Goal: Information Seeking & Learning: Learn about a topic

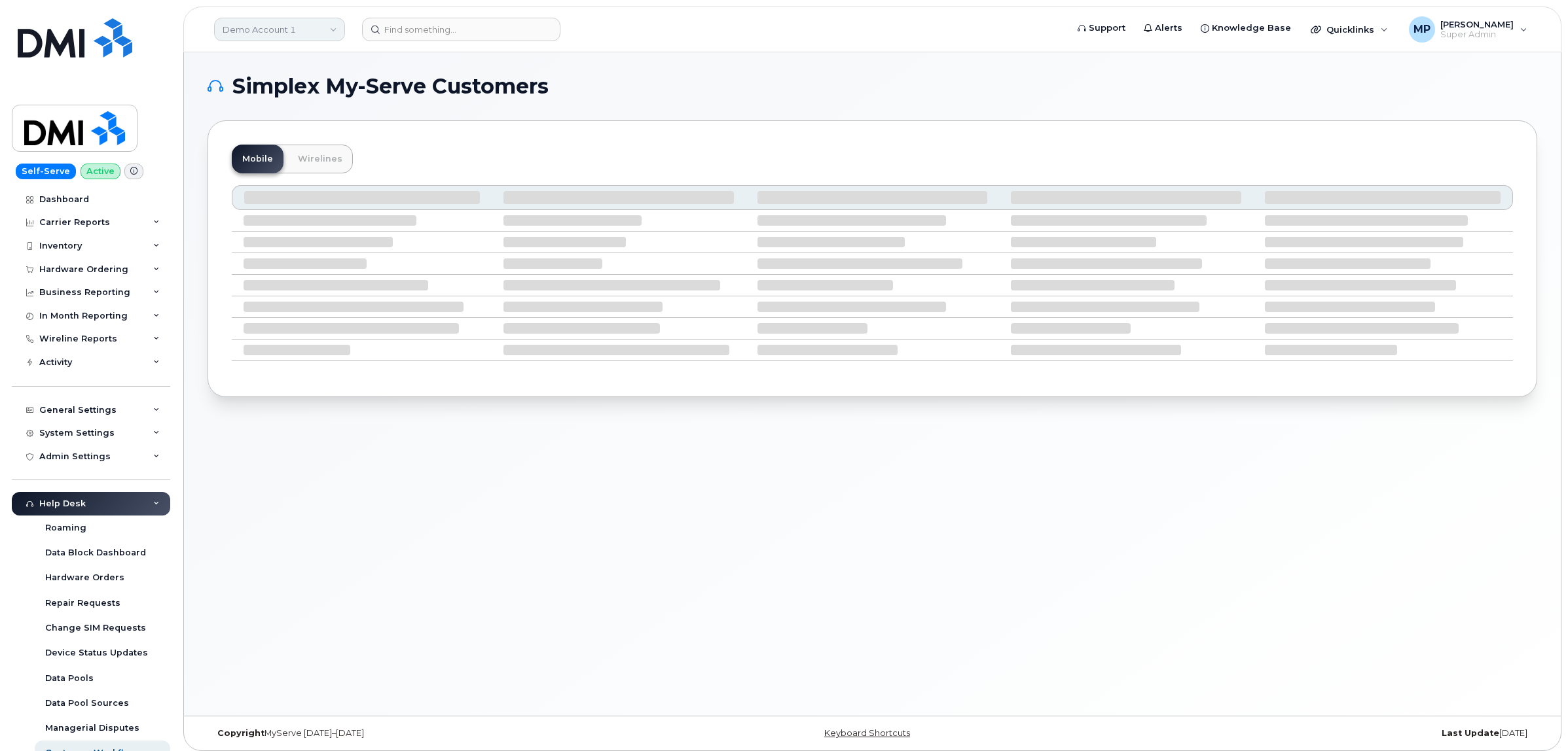
click at [271, 35] on link "Demo Account 1" at bounding box center [280, 29] width 131 height 24
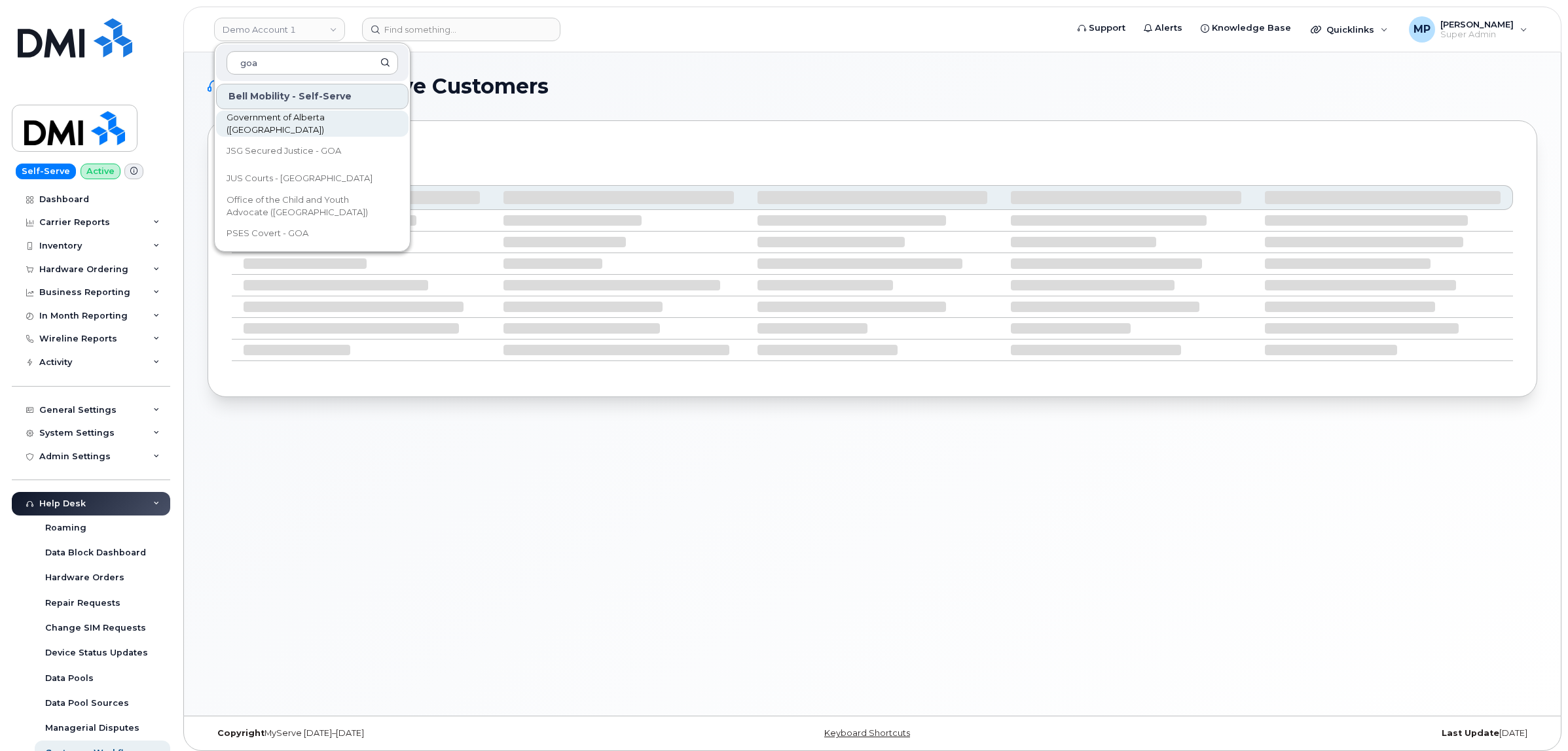
type input "goa"
click at [284, 120] on span "Government of Alberta ([GEOGRAPHIC_DATA])" at bounding box center [302, 124] width 151 height 26
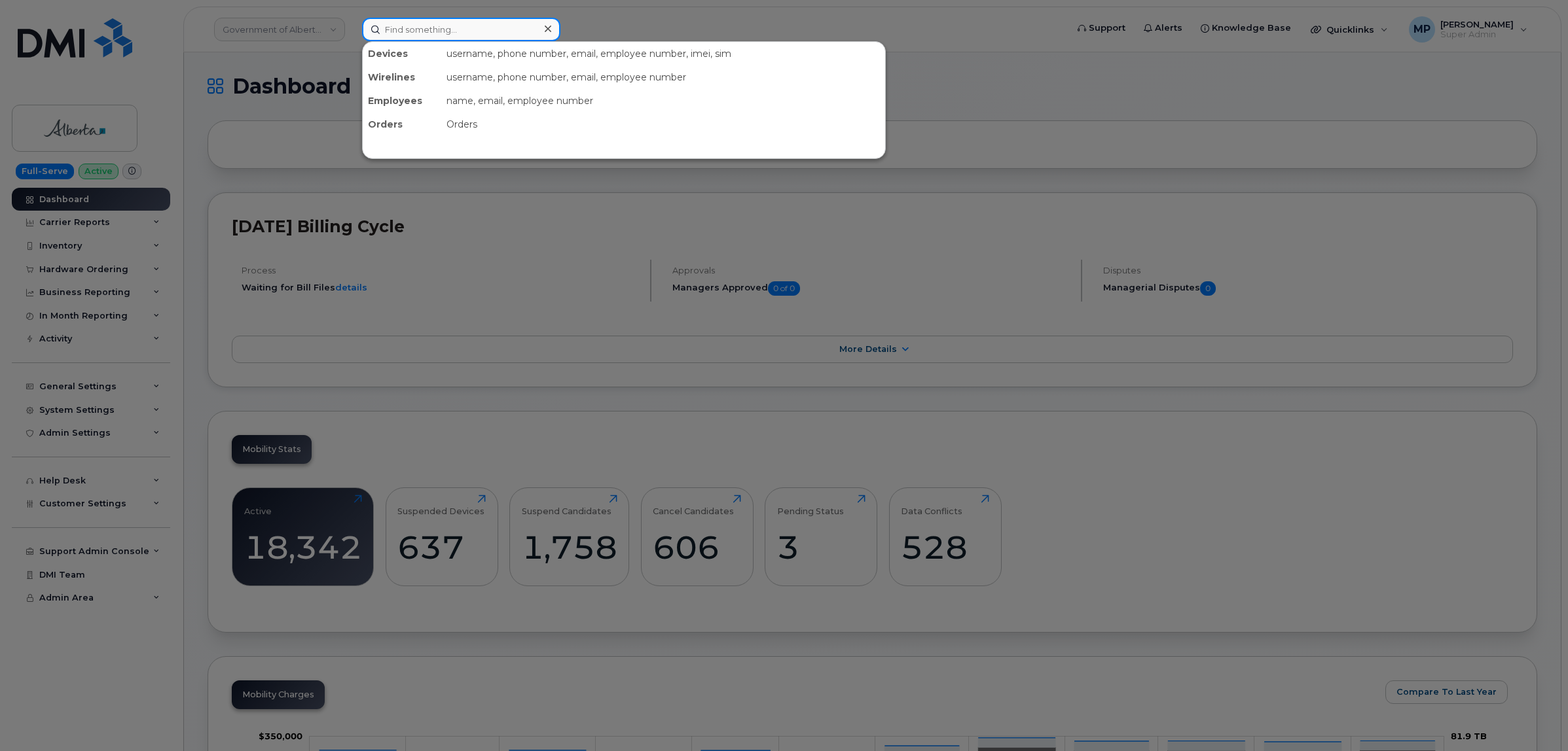
click at [464, 27] on input at bounding box center [461, 29] width 198 height 24
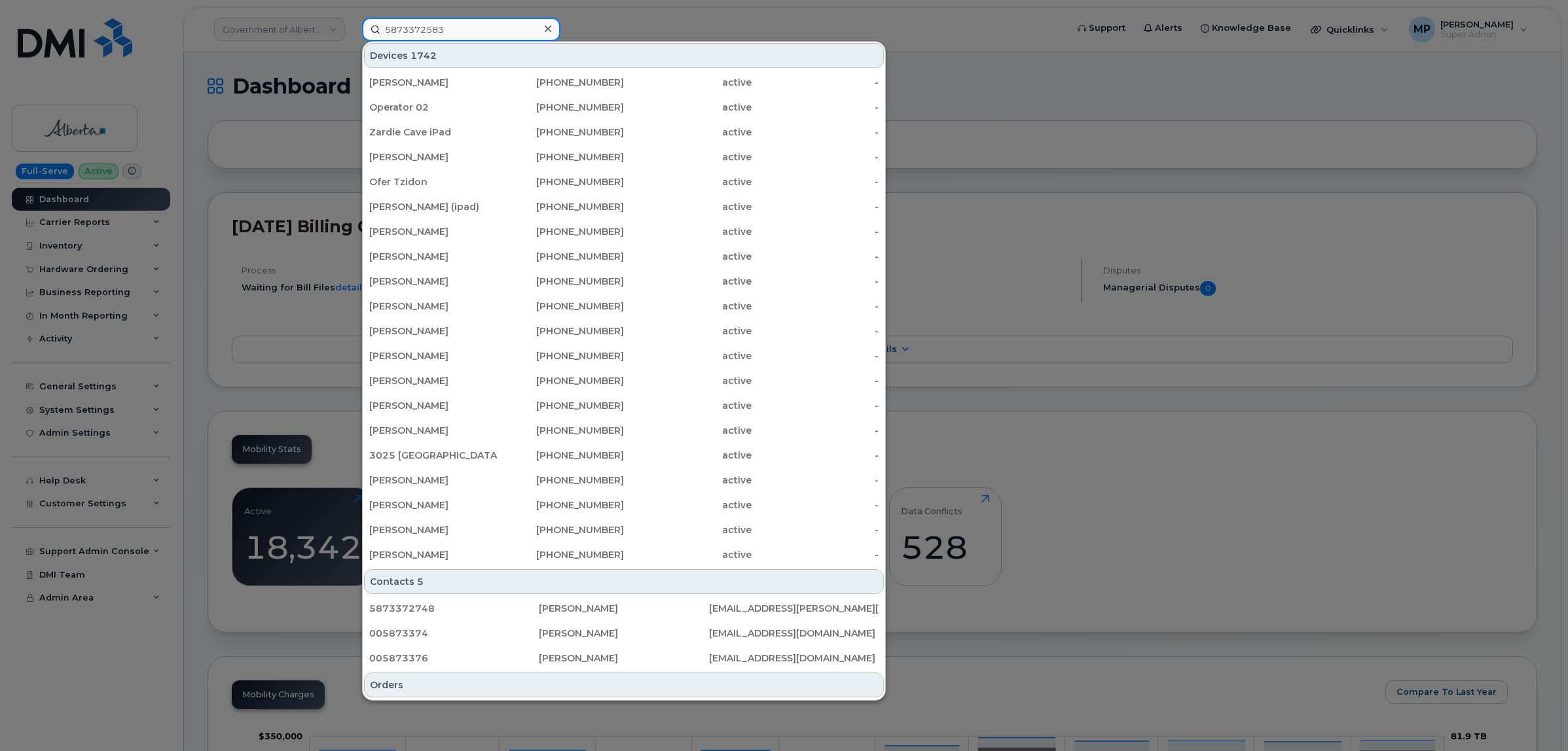
type input "5873372583"
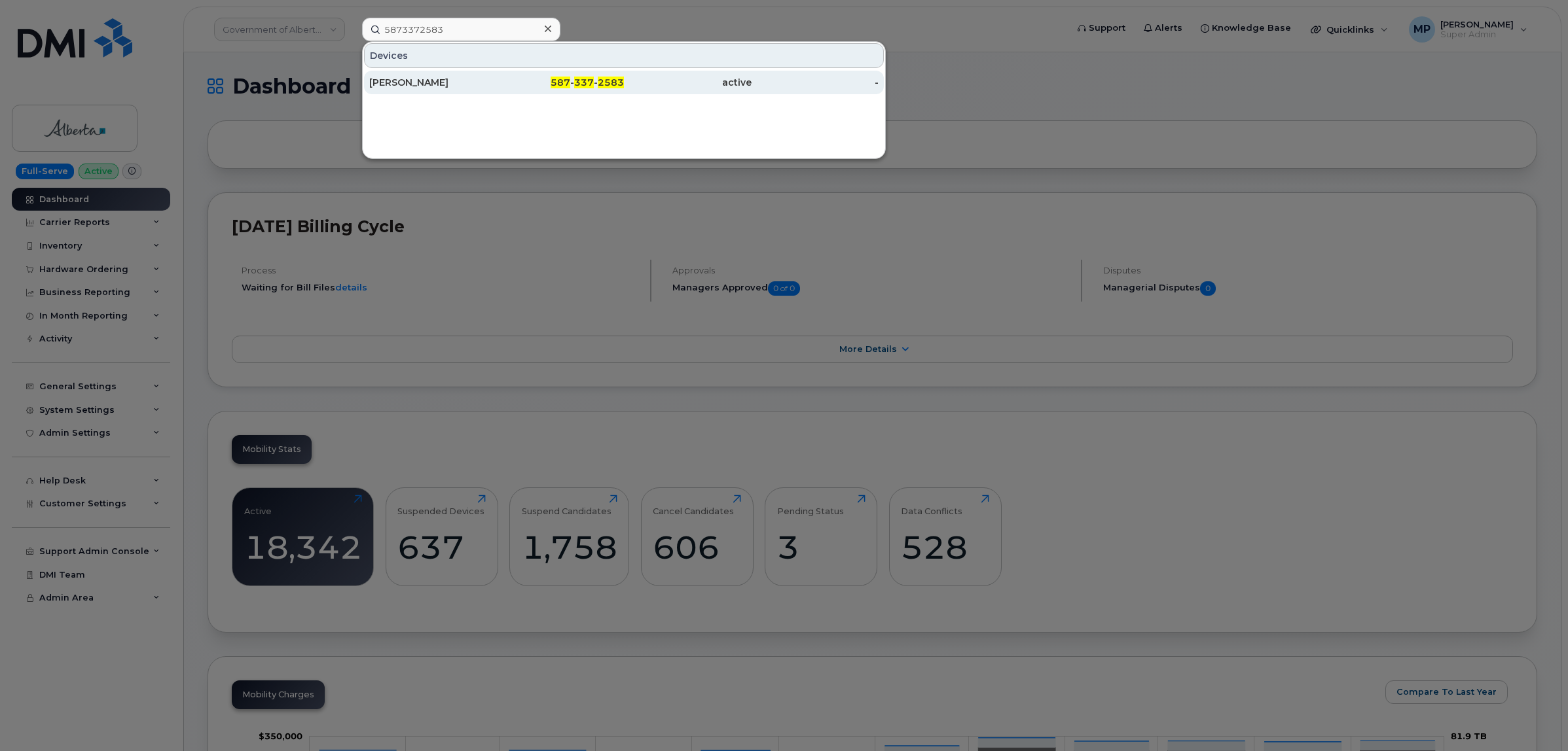
click at [445, 78] on div "Roxanne Leblanc" at bounding box center [433, 82] width 128 height 13
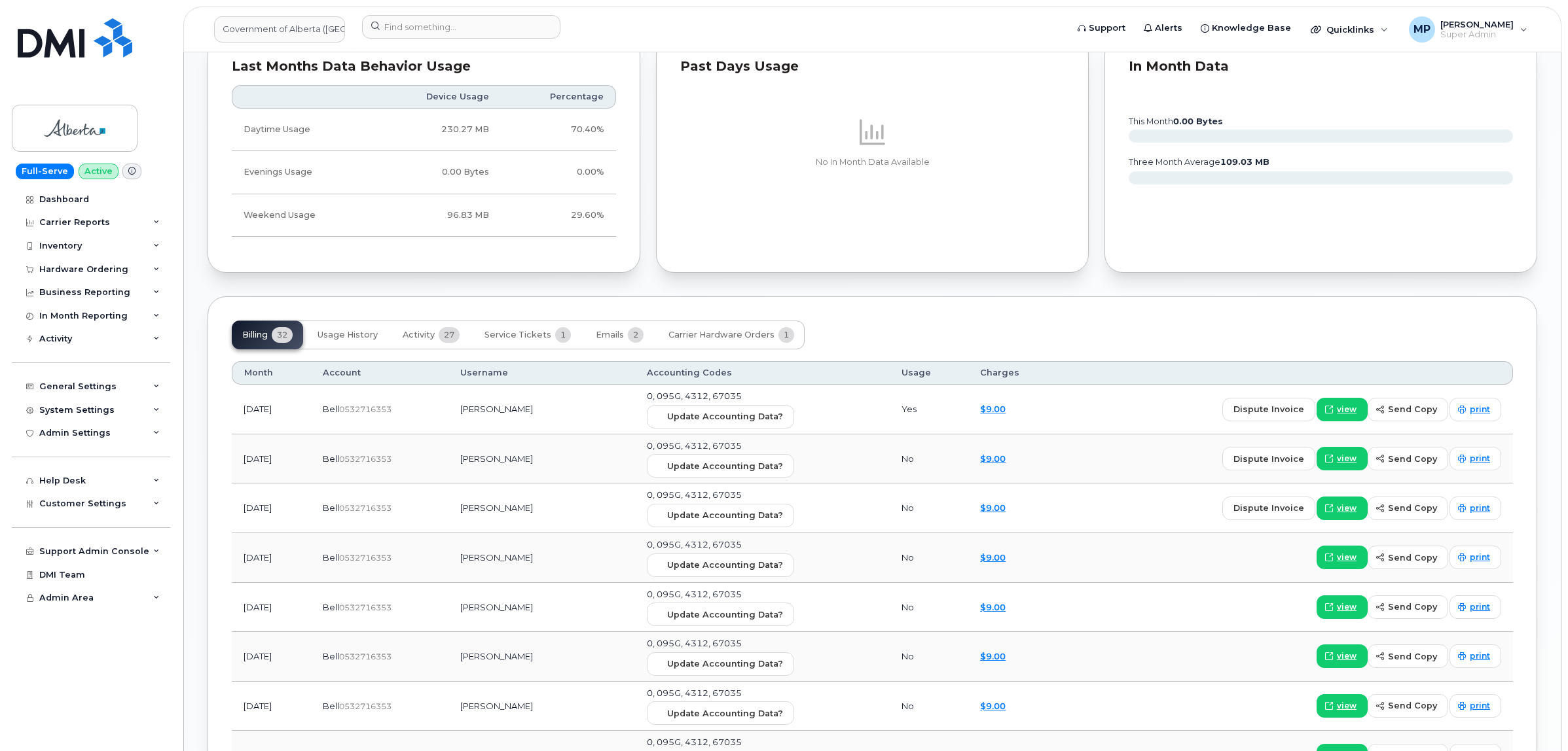
scroll to position [982, 0]
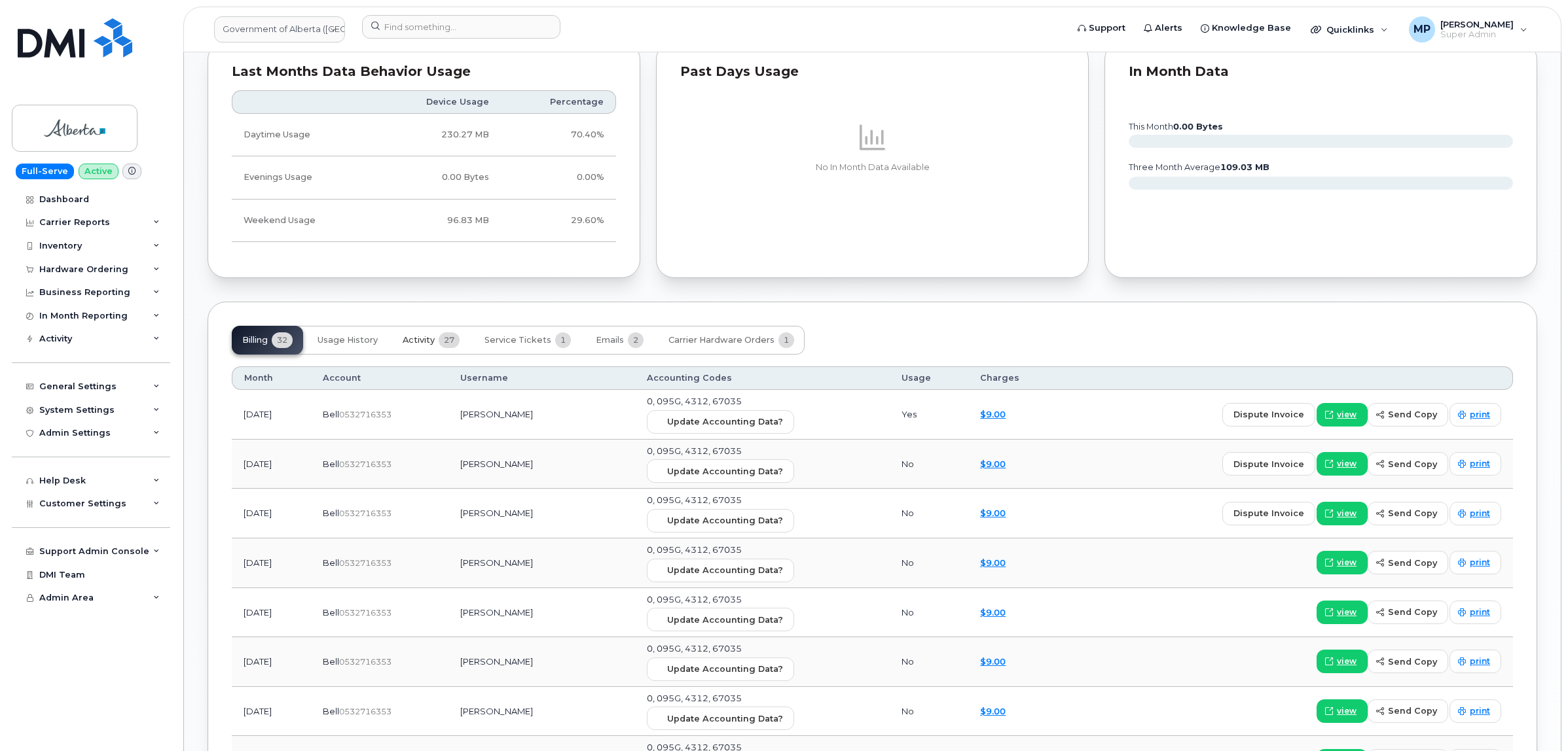
click at [424, 340] on span "Activity" at bounding box center [418, 340] width 32 height 11
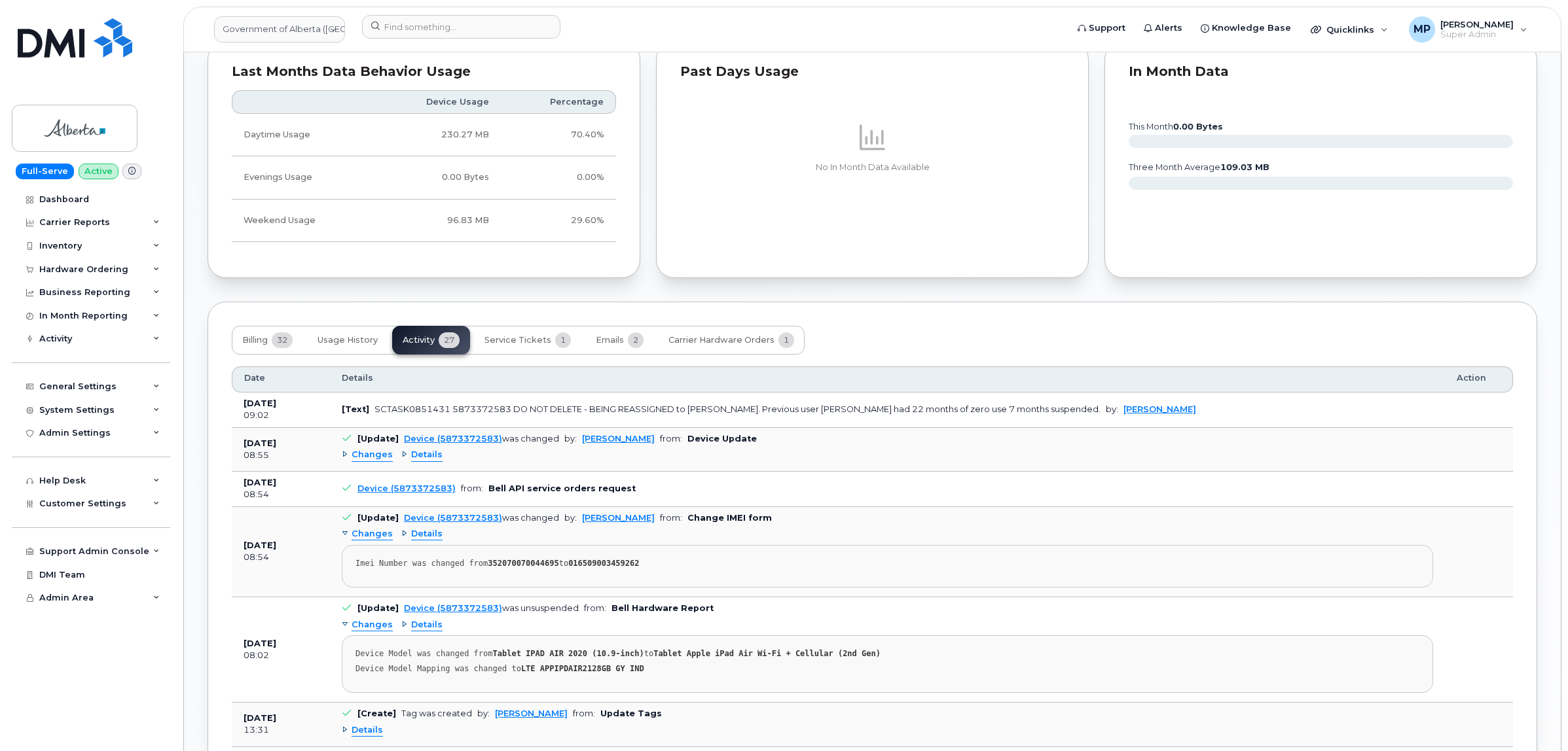
click at [374, 462] on span "Changes" at bounding box center [372, 454] width 41 height 12
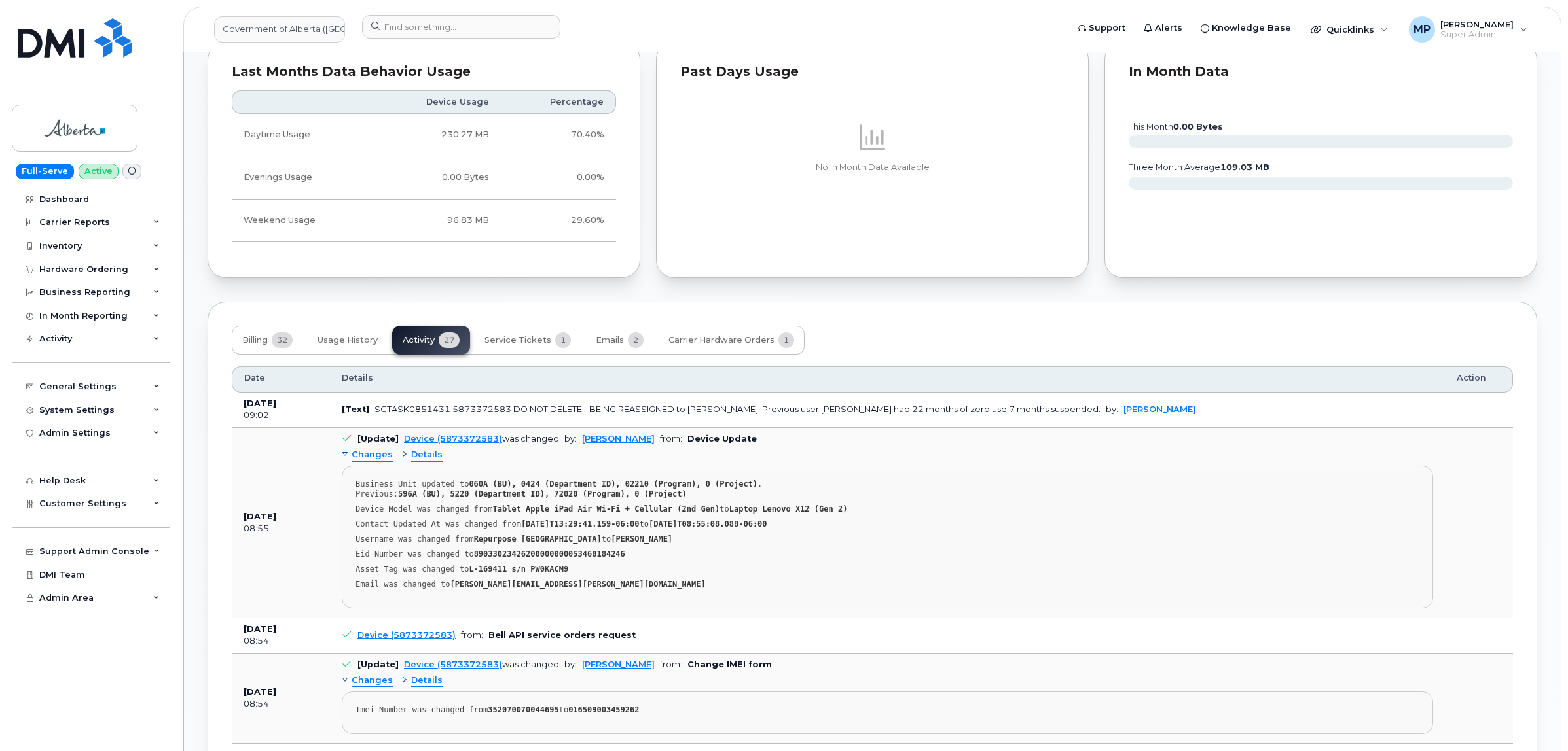
click at [370, 462] on span "Changes" at bounding box center [372, 454] width 41 height 12
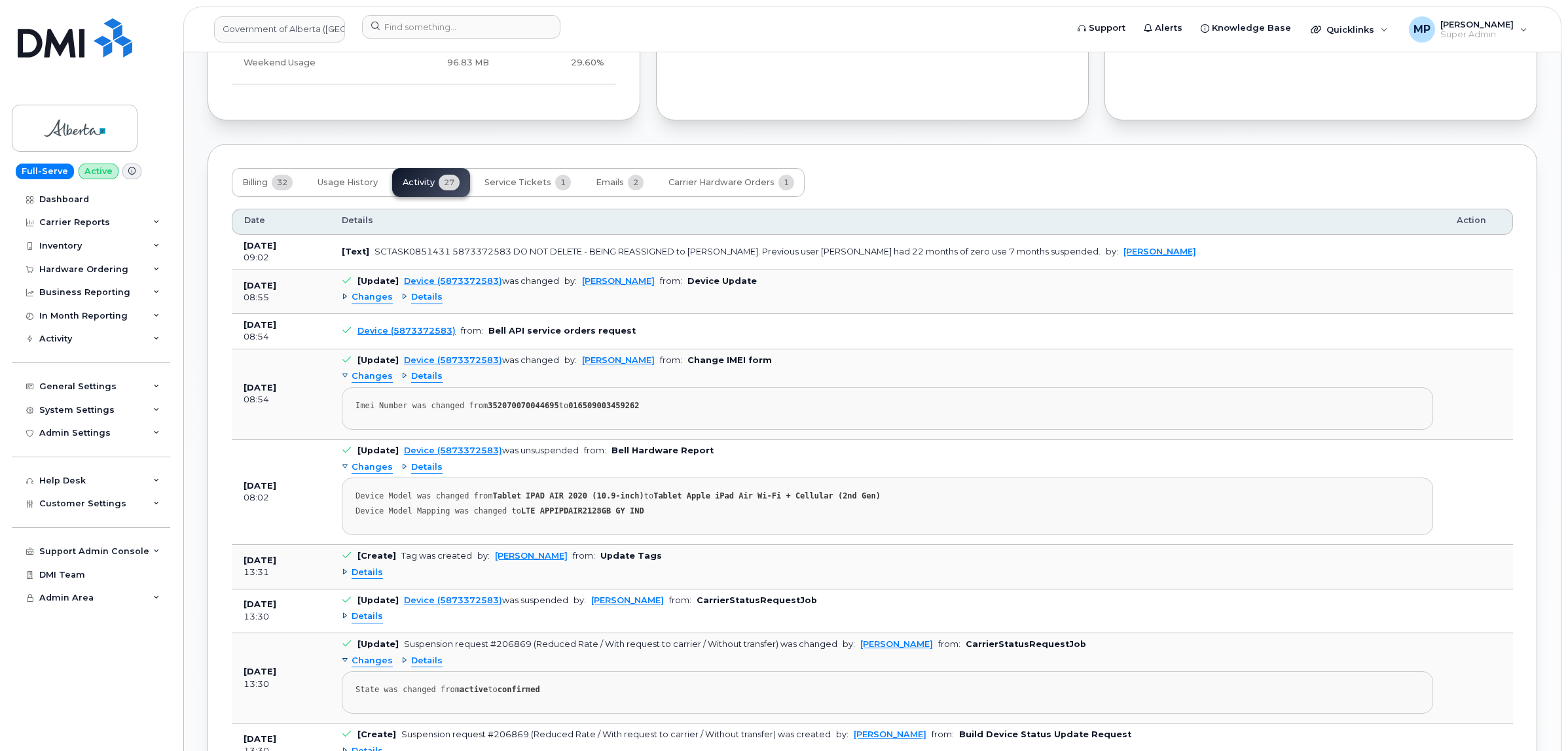
scroll to position [1145, 0]
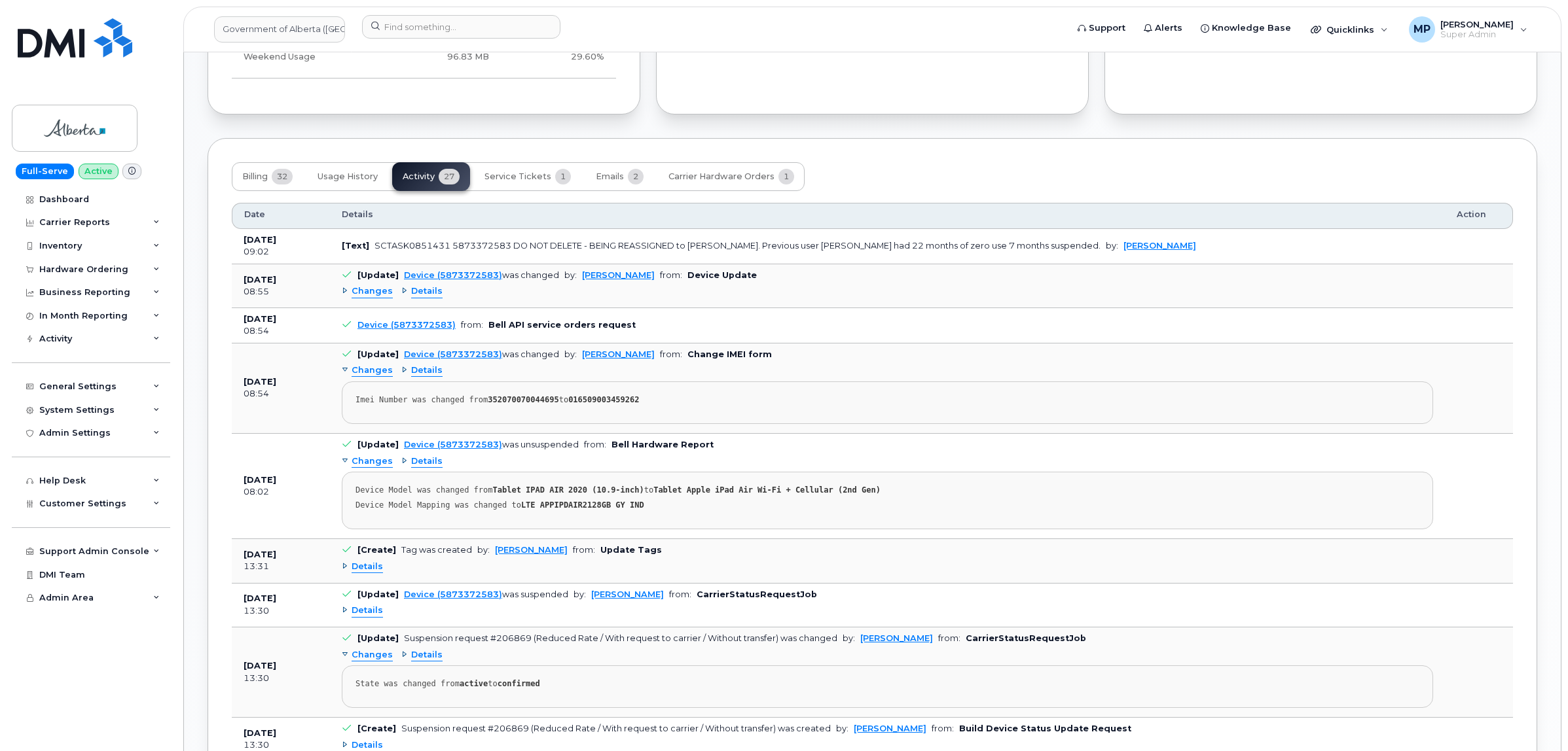
click at [367, 286] on div "Changes Details" at bounding box center [887, 291] width 1091 height 21
click at [365, 298] on span "Changes" at bounding box center [372, 291] width 41 height 12
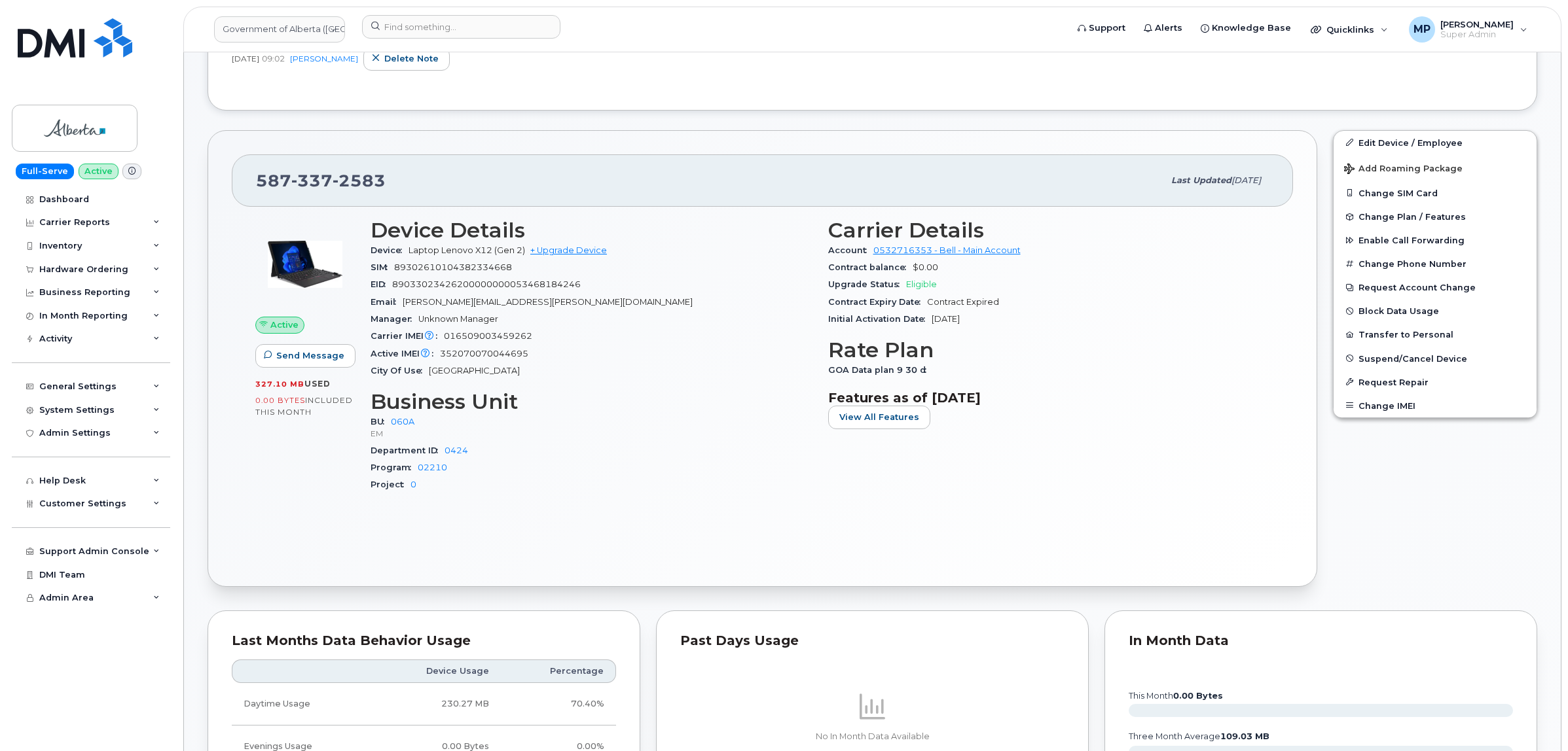
scroll to position [409, 0]
click at [68, 508] on span "Customer Settings" at bounding box center [83, 504] width 87 height 10
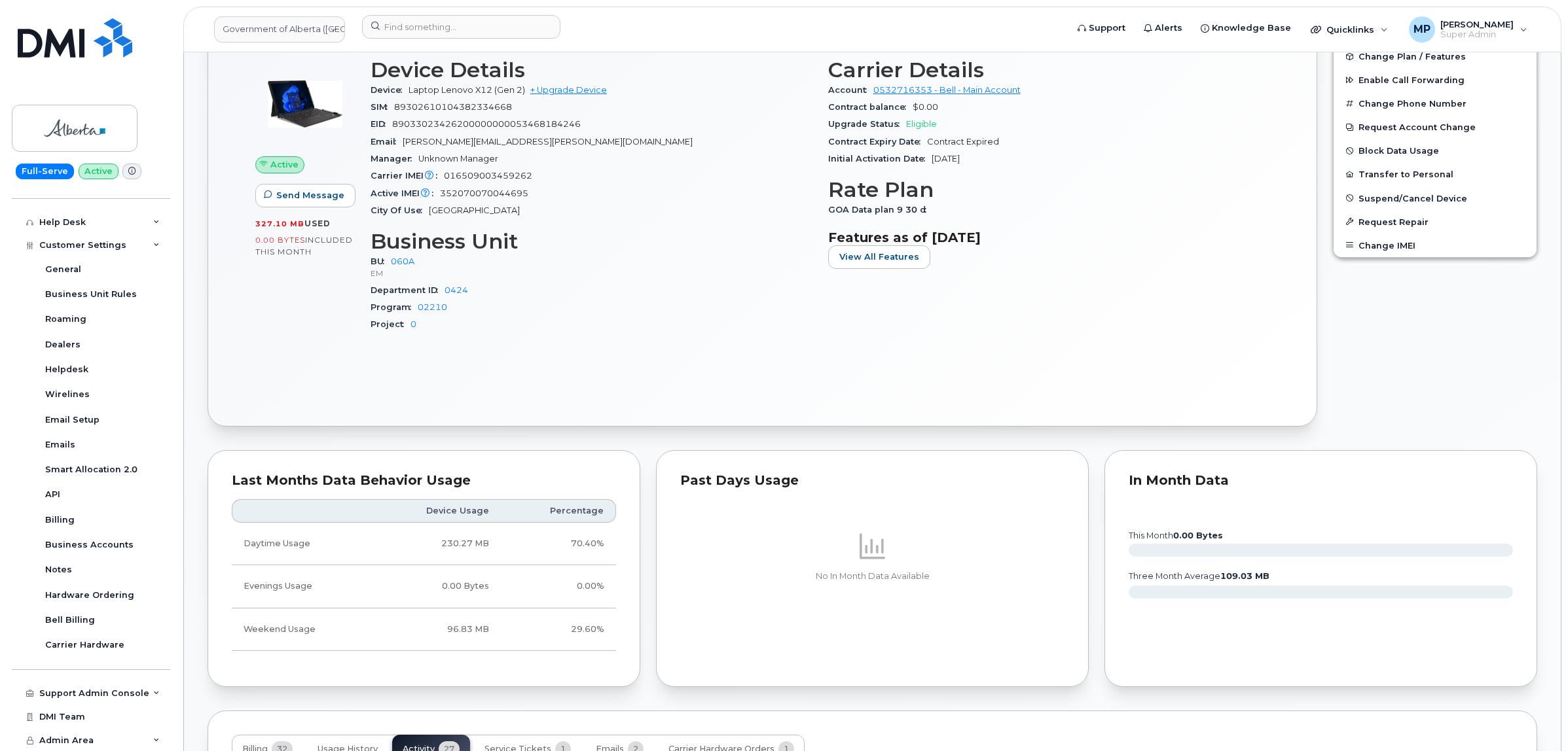
scroll to position [246, 0]
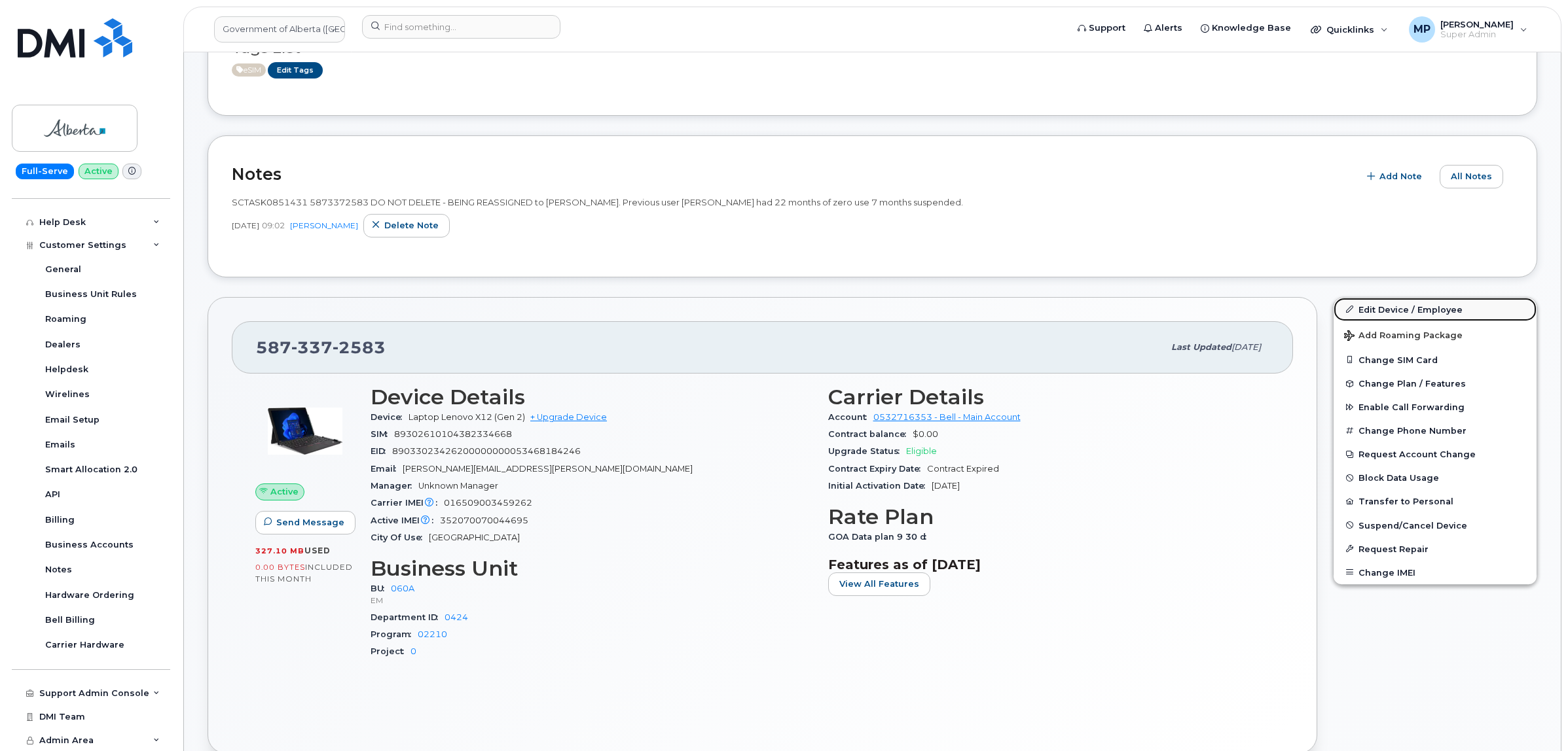
click at [1412, 311] on link "Edit Device / Employee" at bounding box center [1435, 309] width 203 height 24
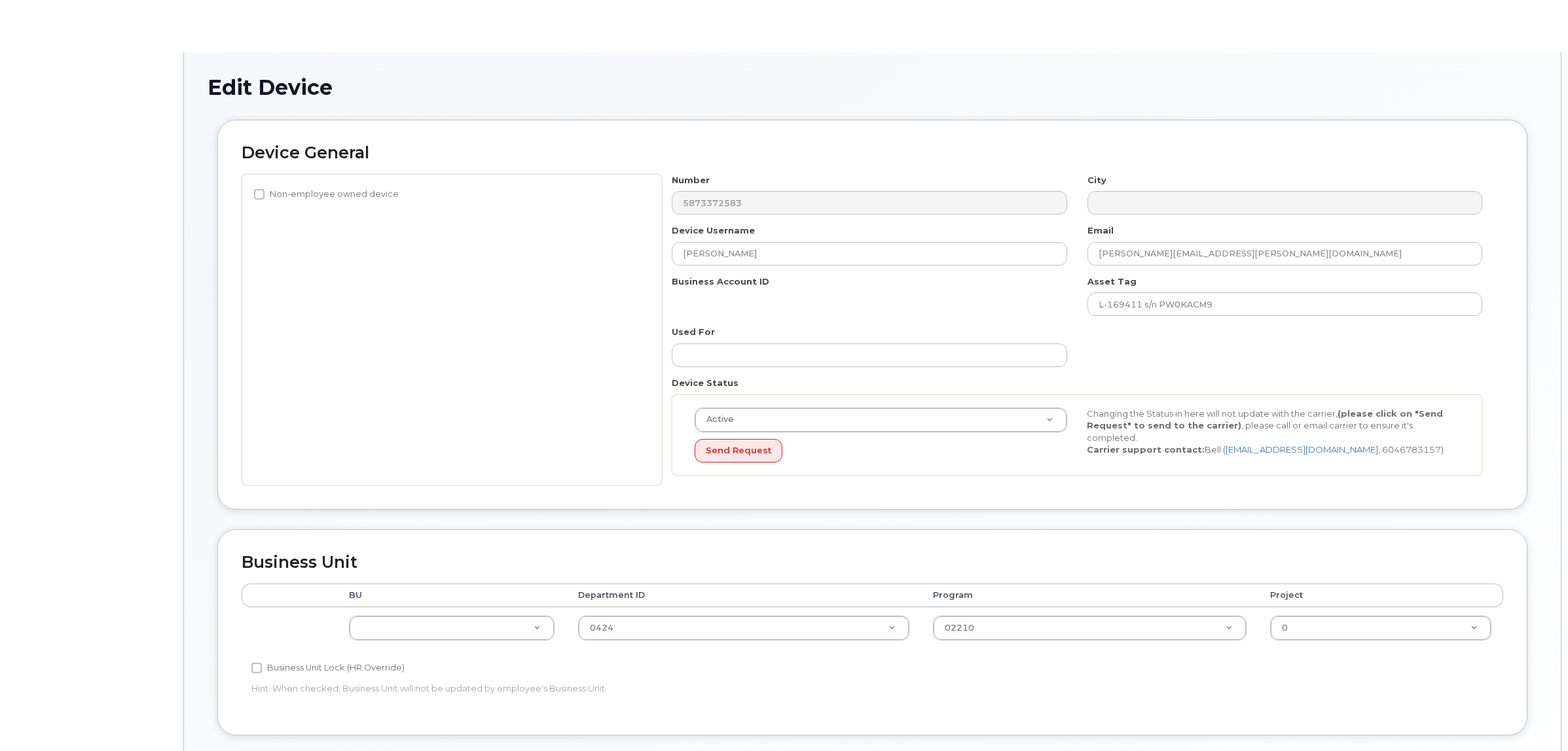
select select "4749732"
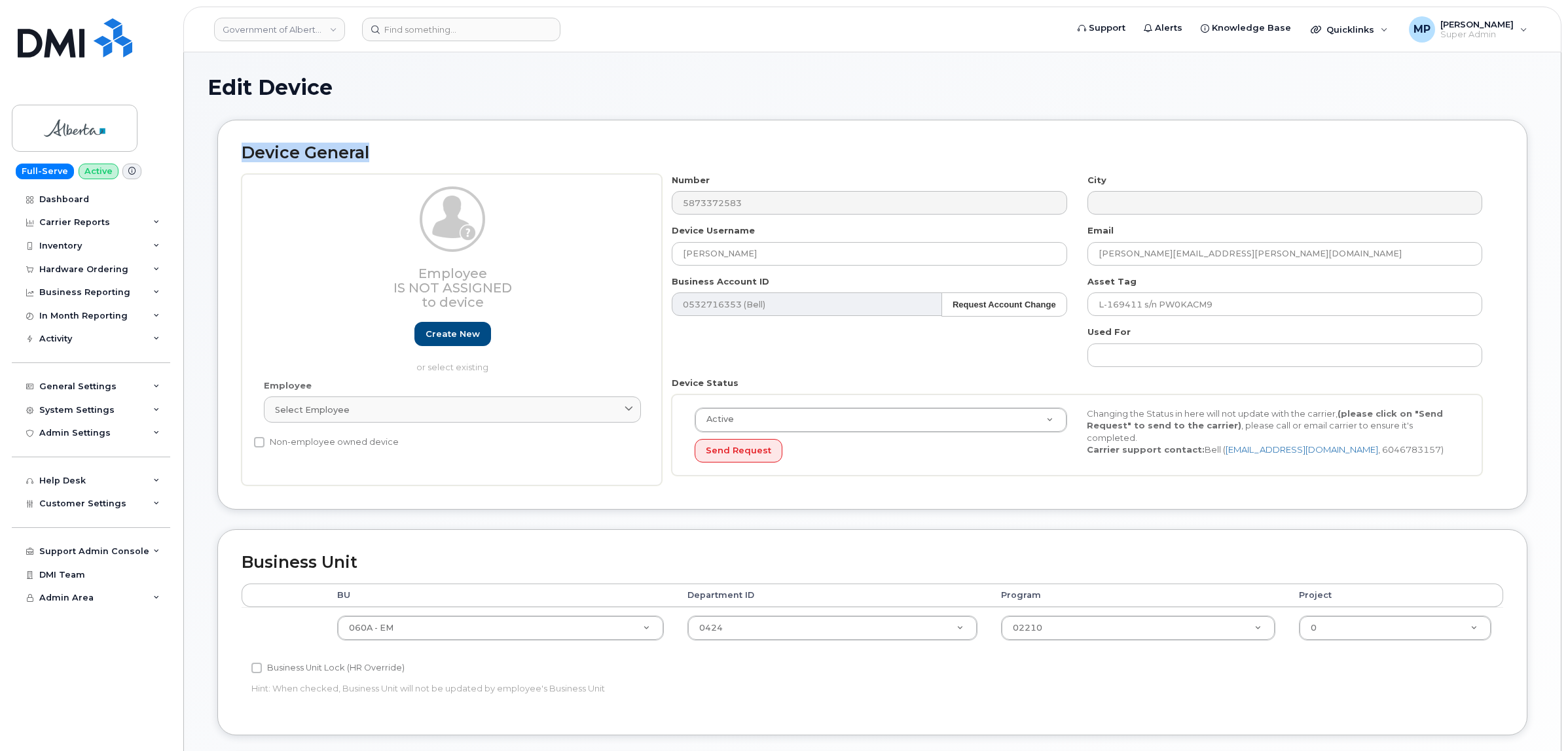
drag, startPoint x: 242, startPoint y: 148, endPoint x: 403, endPoint y: 122, distance: 163.1
click at [403, 122] on div "Device General Employee Is not assigned to device Create new or select existing…" at bounding box center [873, 314] width 1310 height 390
click at [403, 154] on h2 "Device General" at bounding box center [872, 153] width 1261 height 18
drag, startPoint x: 400, startPoint y: 153, endPoint x: 230, endPoint y: 157, distance: 170.0
click at [230, 157] on div "Device General Employee Is not assigned to device Create new or select existing…" at bounding box center [873, 314] width 1310 height 390
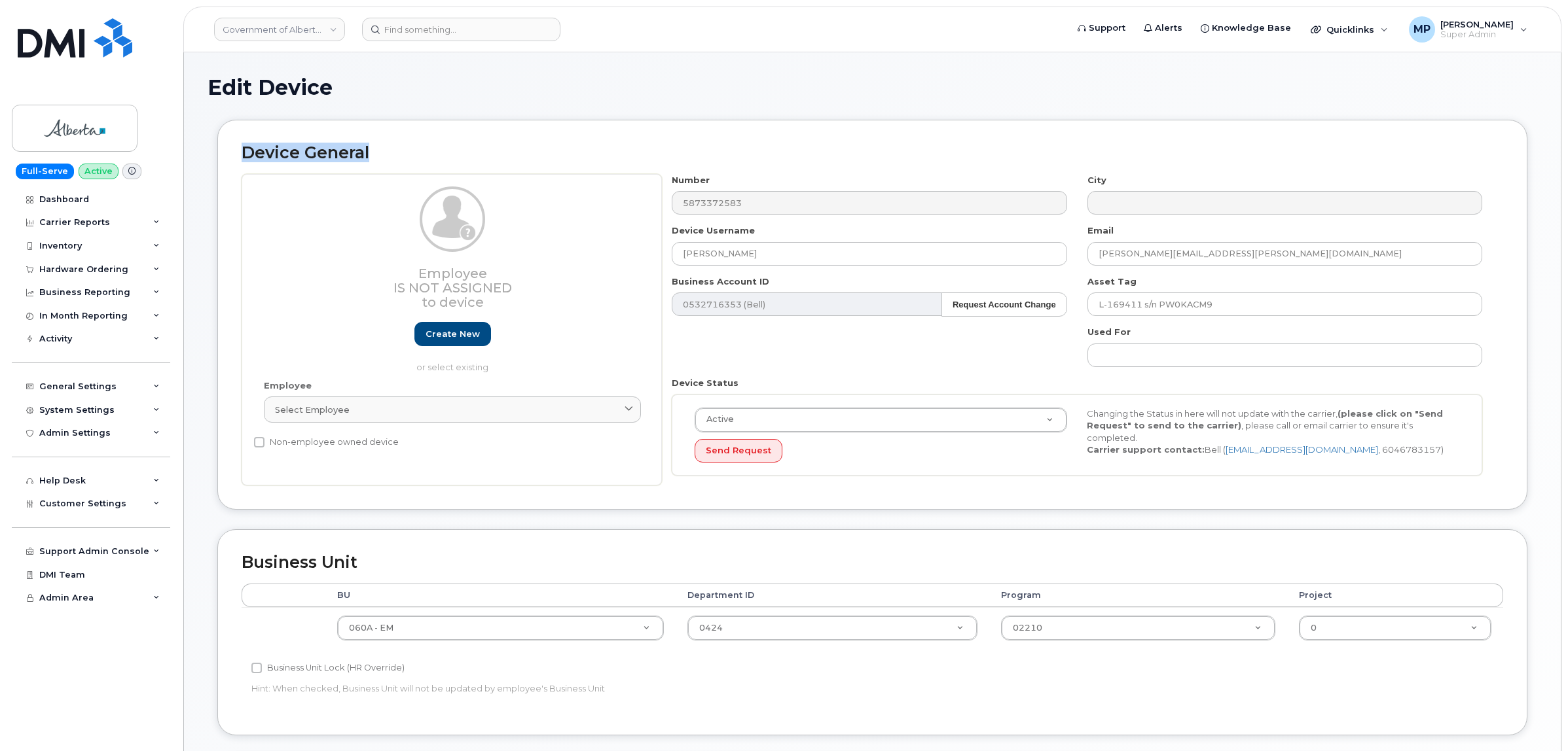
click at [446, 129] on div "Device General Employee Is not assigned to device Create new or select existing…" at bounding box center [873, 314] width 1310 height 390
click at [69, 251] on div "Inventory" at bounding box center [61, 246] width 43 height 11
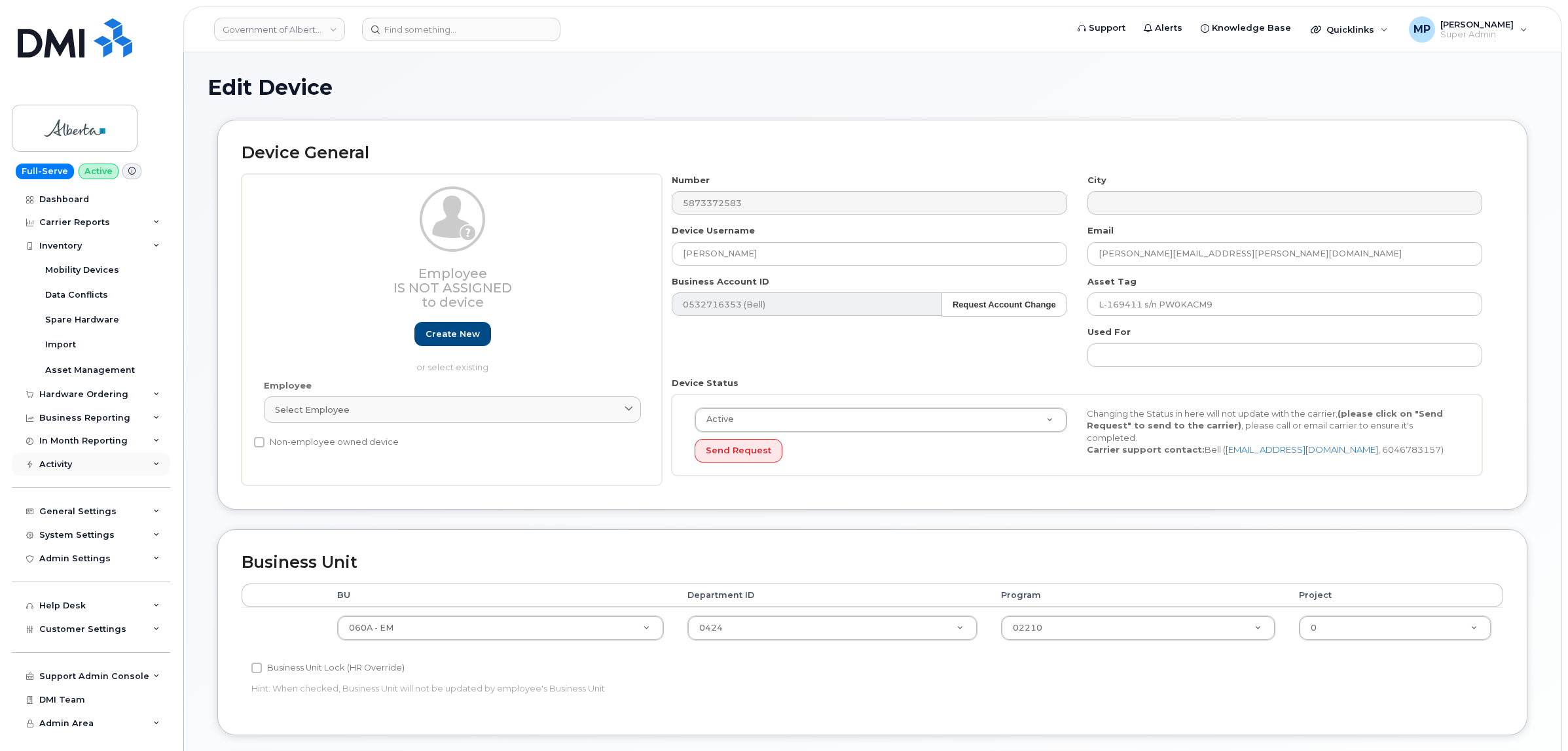
drag, startPoint x: 54, startPoint y: 477, endPoint x: 52, endPoint y: 470, distance: 7.3
click at [54, 476] on div "Activity" at bounding box center [91, 464] width 158 height 24
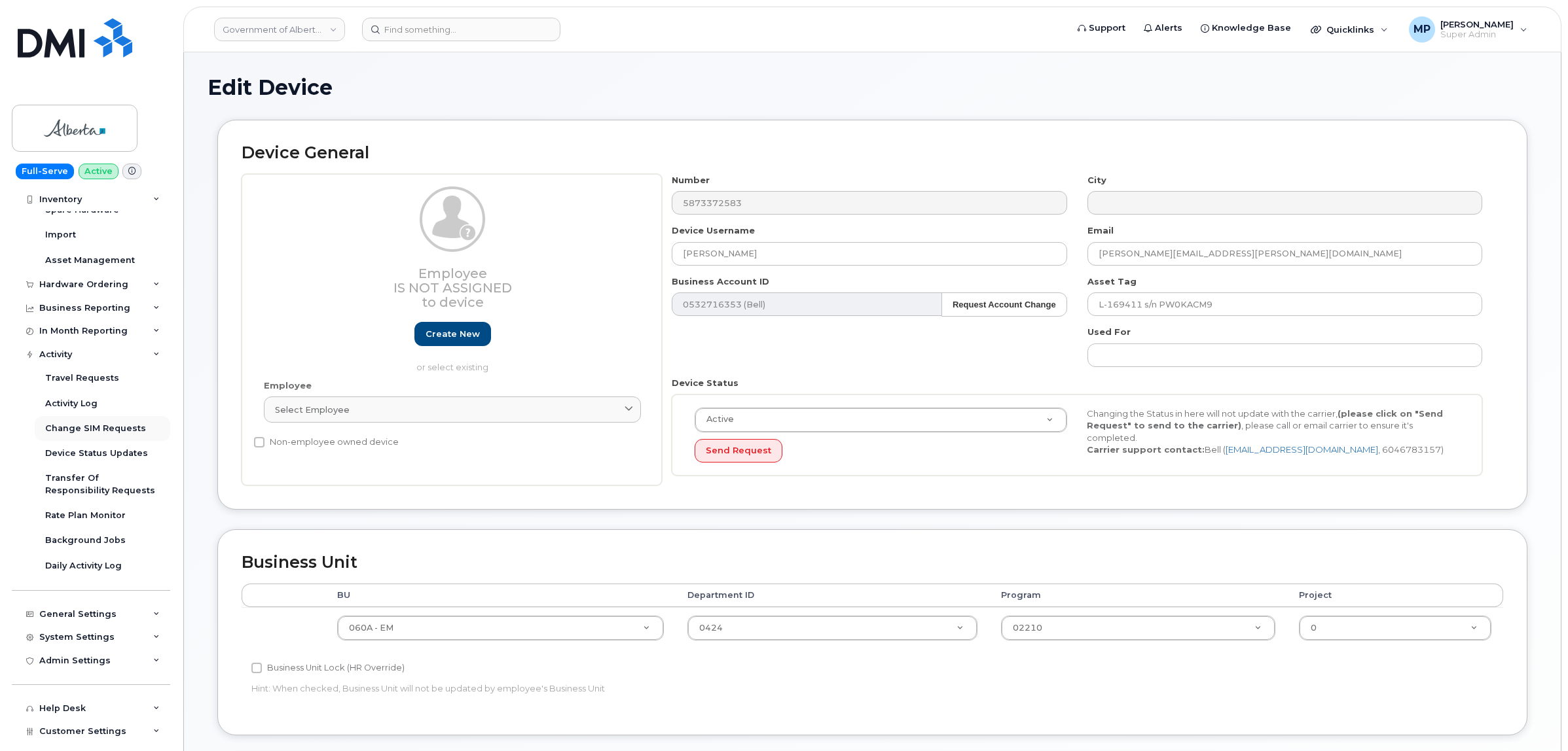
scroll to position [82, 0]
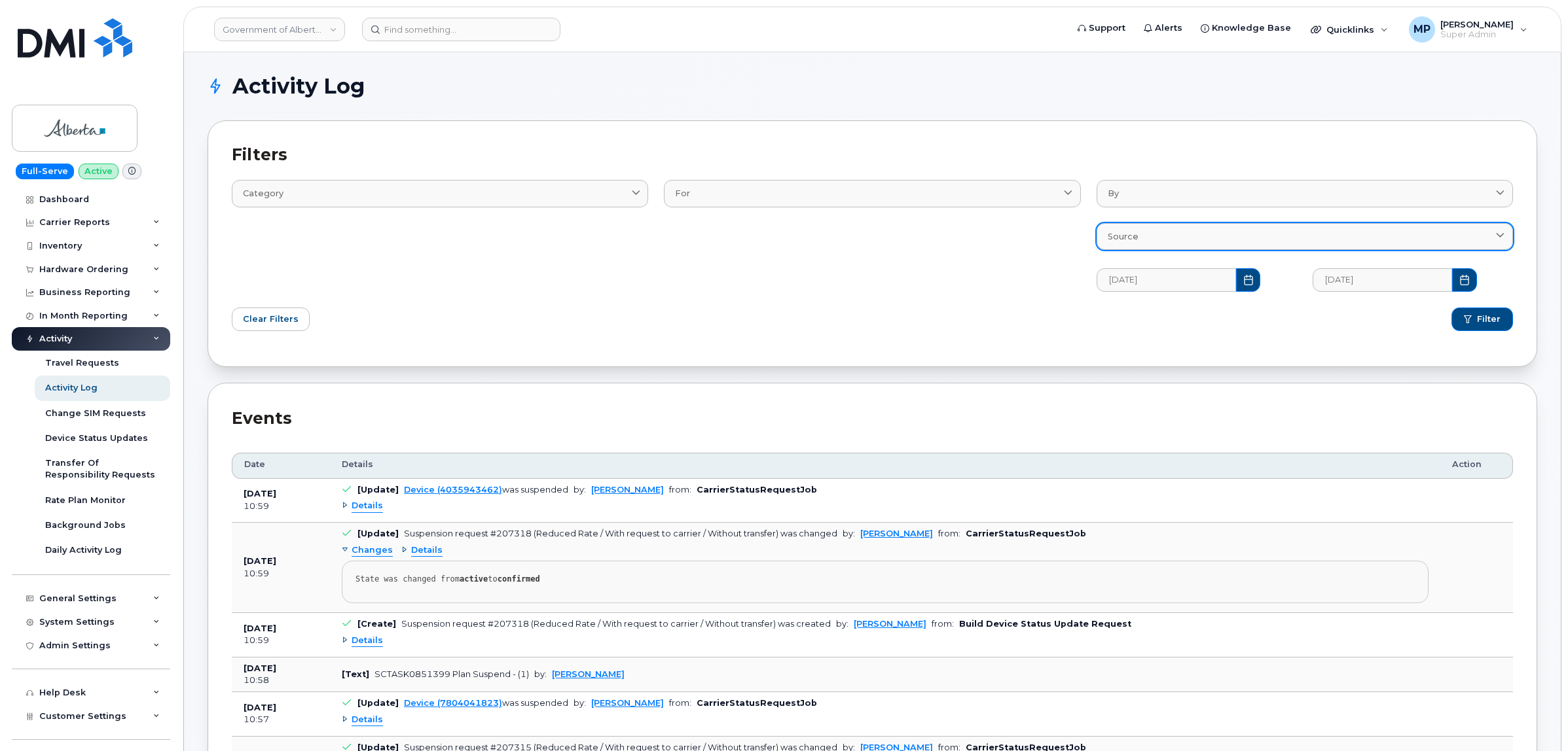
click at [1297, 241] on div "Source" at bounding box center [1305, 236] width 394 height 12
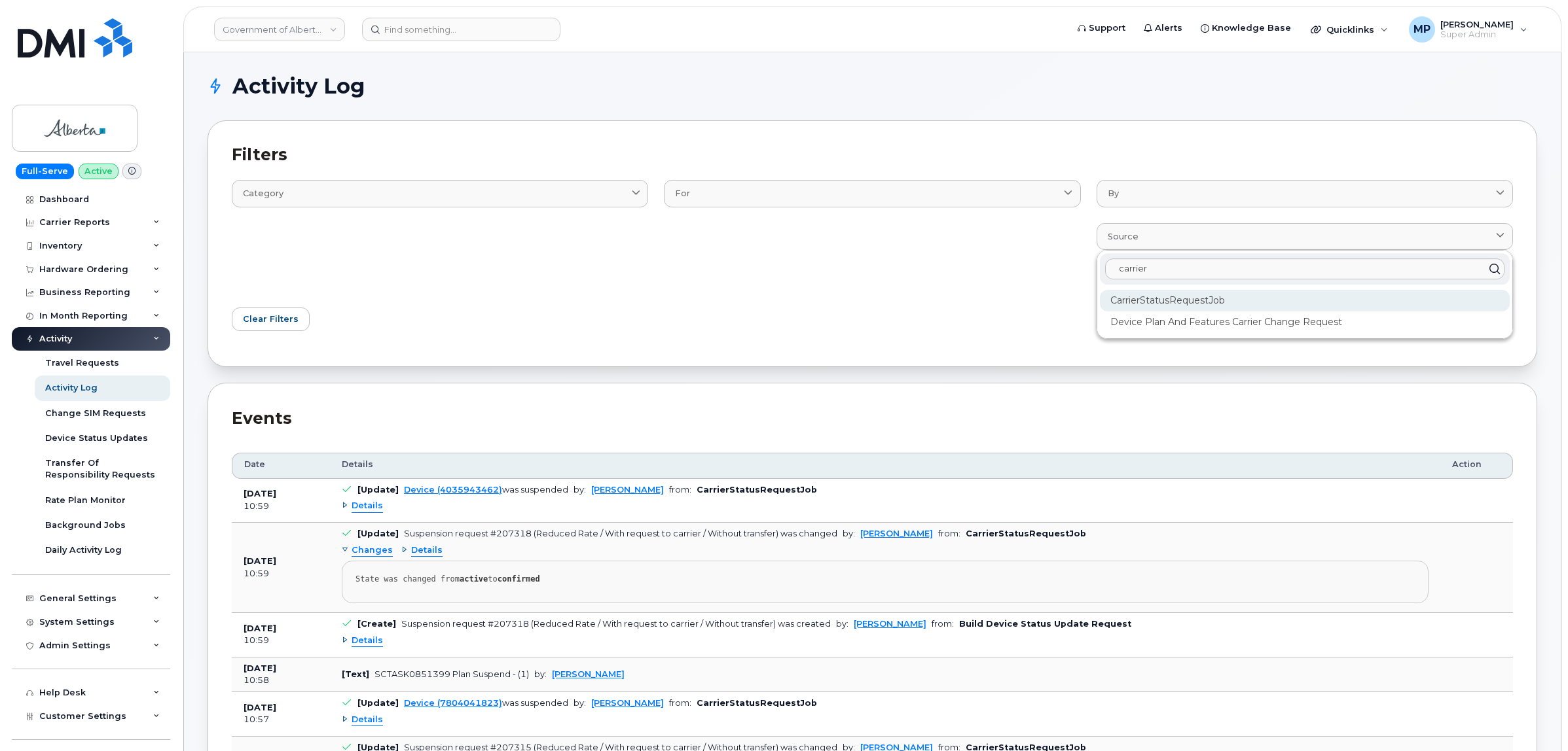
type input "carrier"
click at [1224, 300] on div "CarrierStatusRequestJob" at bounding box center [1304, 301] width 410 height 21
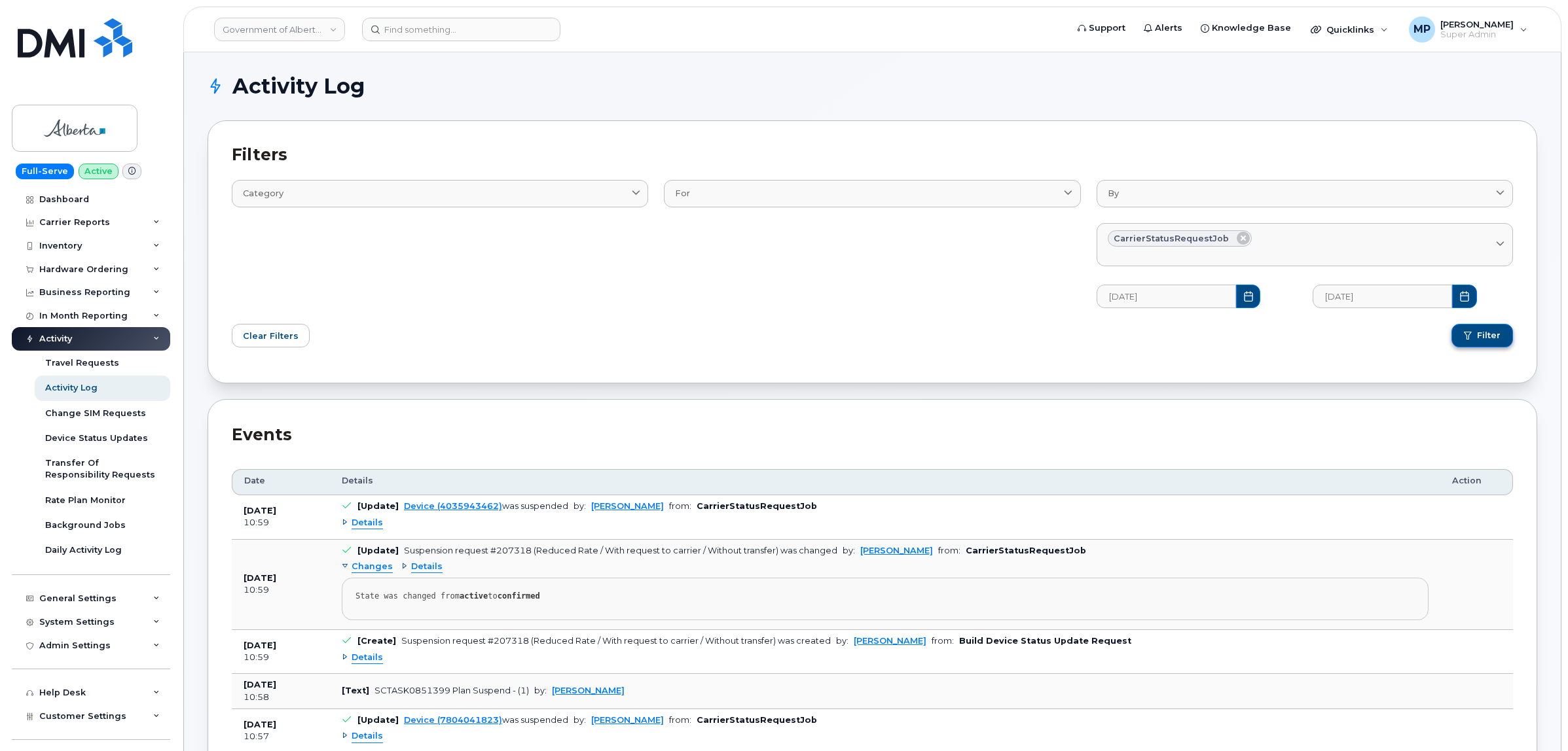
click at [1486, 344] on button "Filter" at bounding box center [1482, 336] width 62 height 24
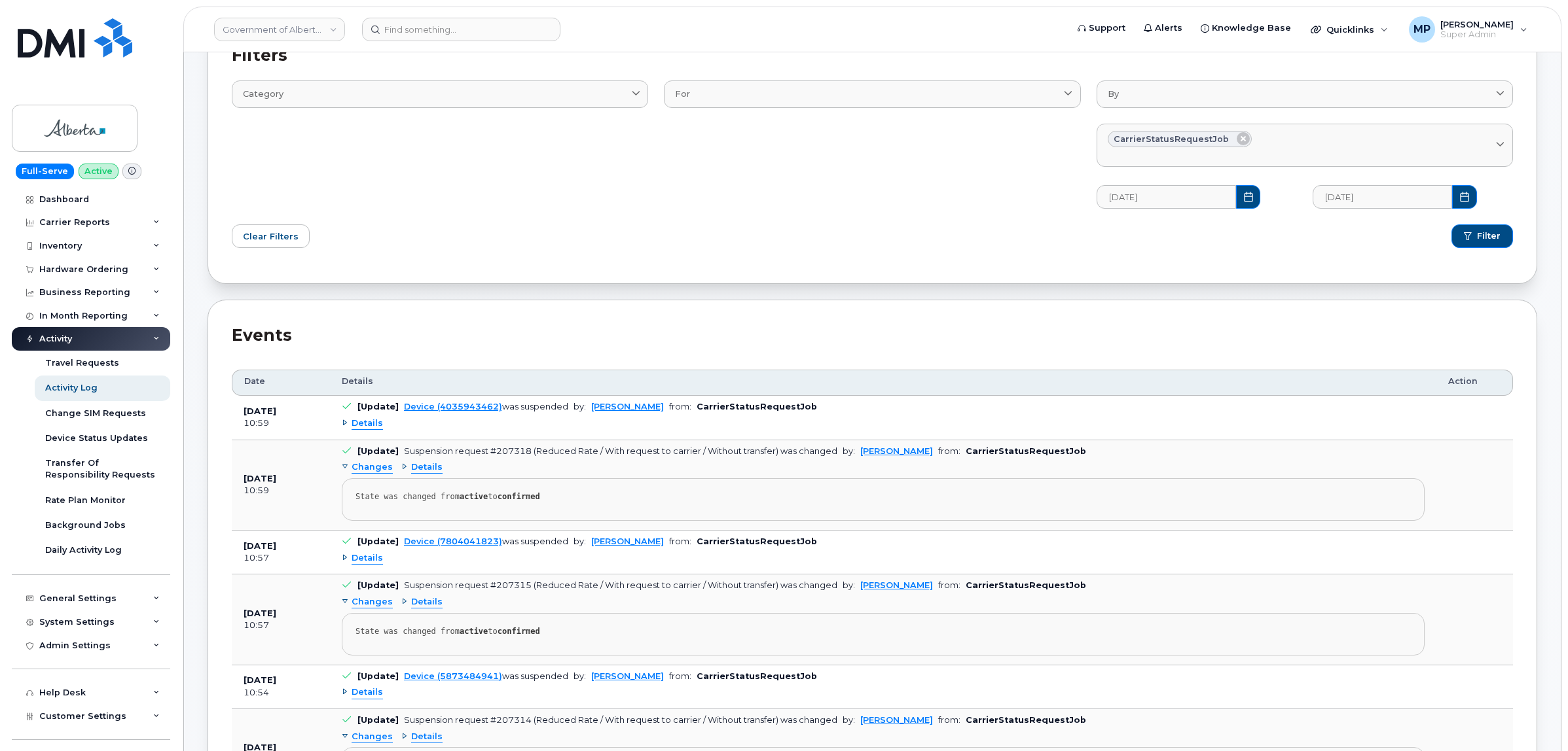
scroll to position [82, 0]
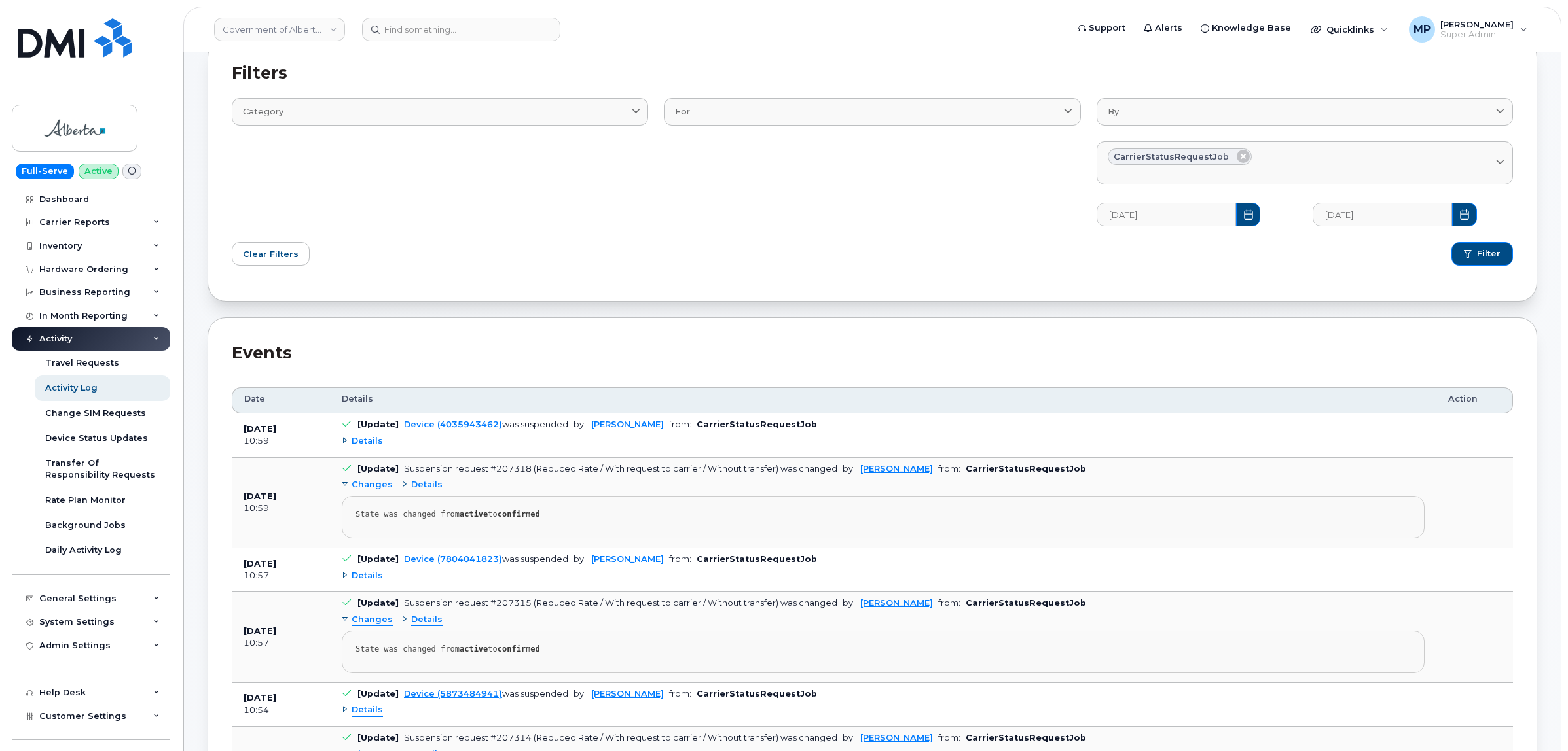
click at [363, 443] on span "Details" at bounding box center [367, 441] width 31 height 12
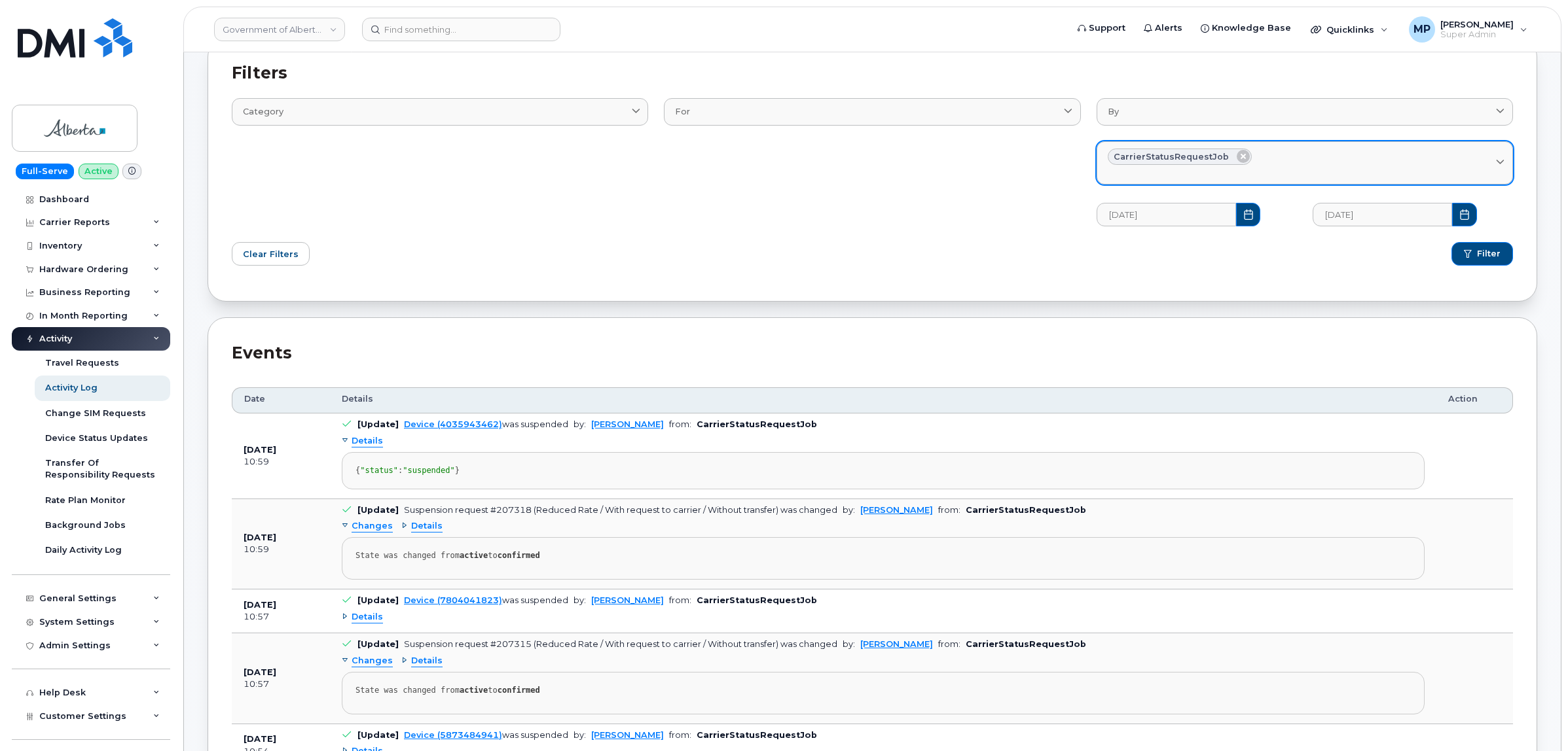
click at [1278, 158] on div "CarrierStatusRequestJob" at bounding box center [1305, 157] width 394 height 17
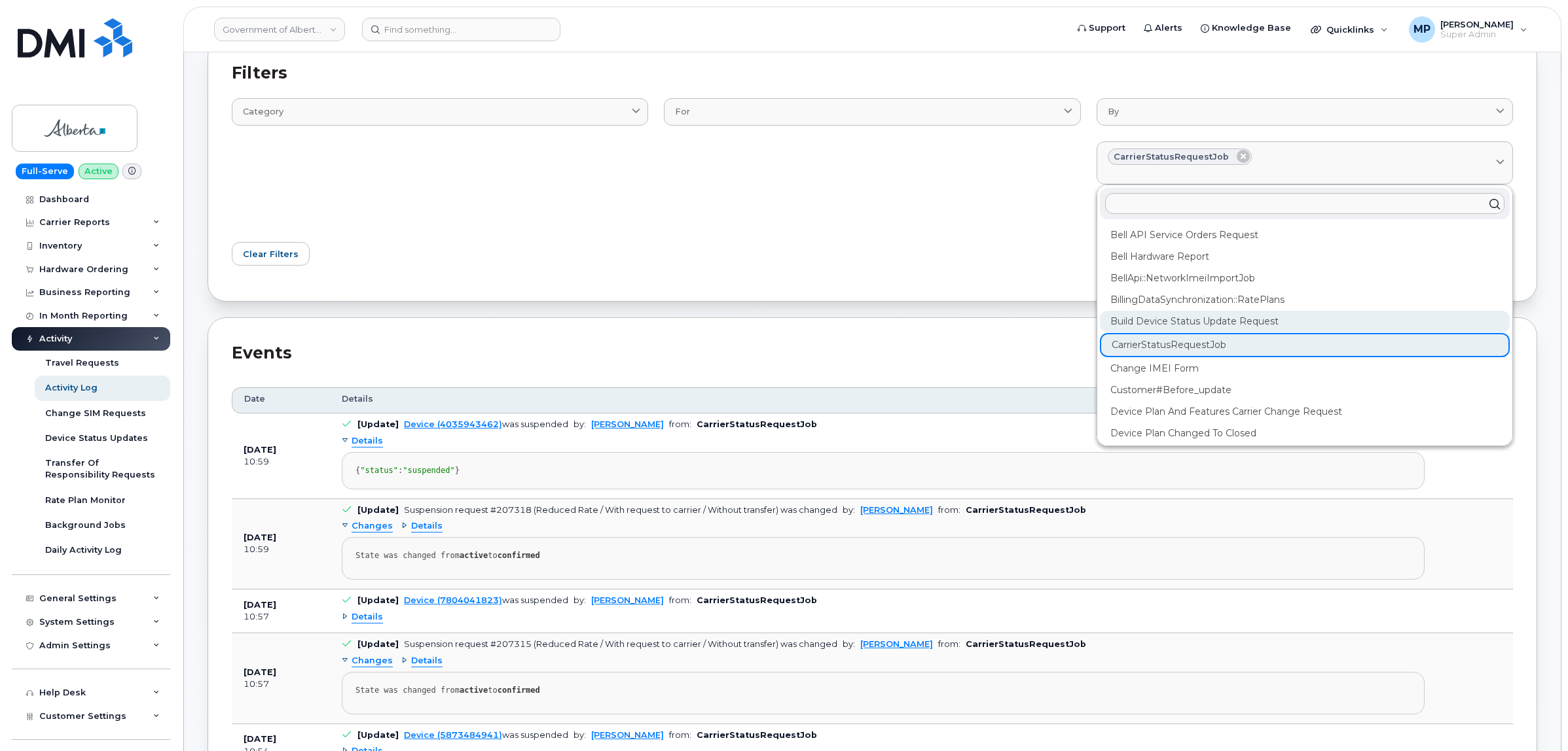
click at [1212, 322] on div "Build Device Status Update Request" at bounding box center [1304, 322] width 410 height 21
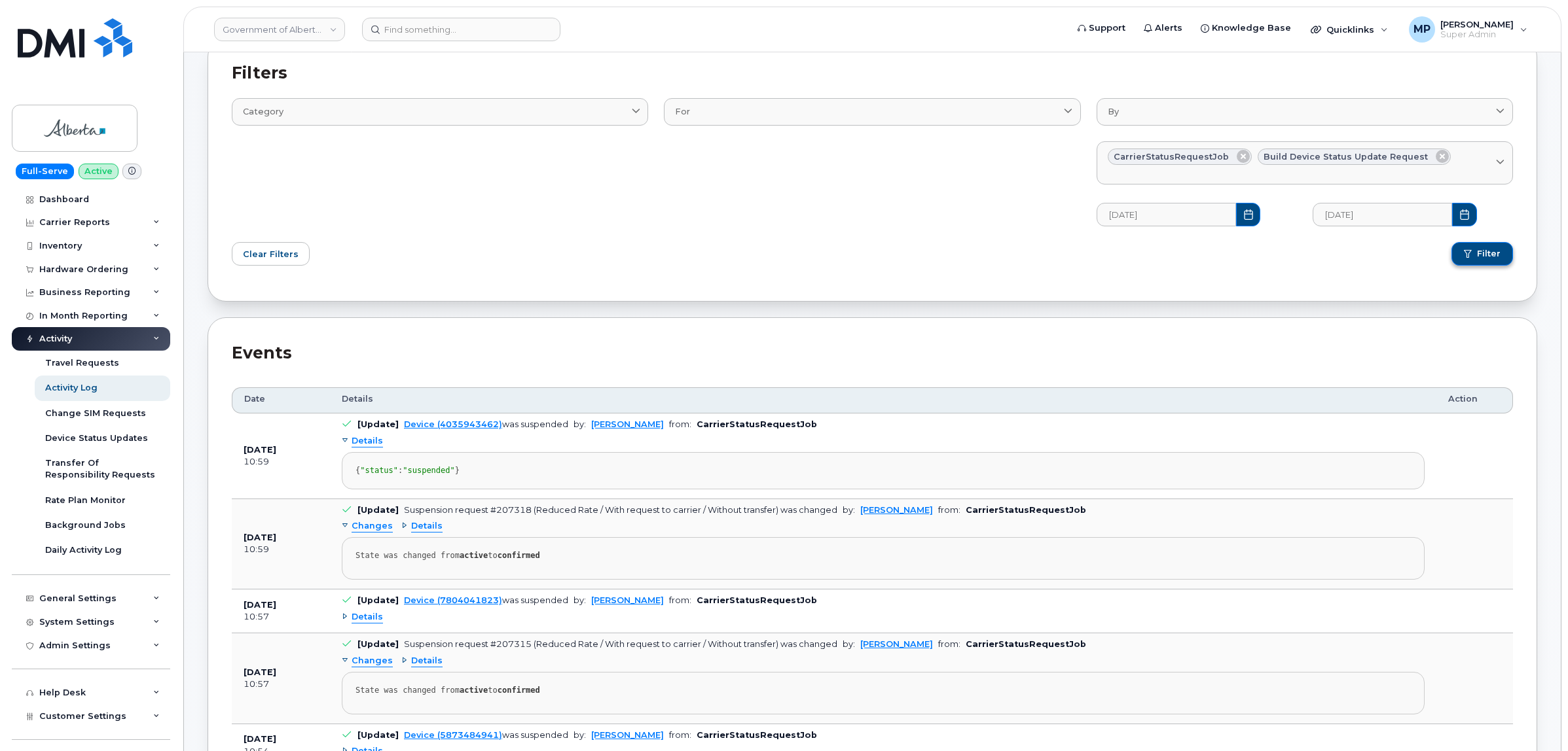
click at [1471, 256] on span "submit" at bounding box center [1468, 254] width 8 height 8
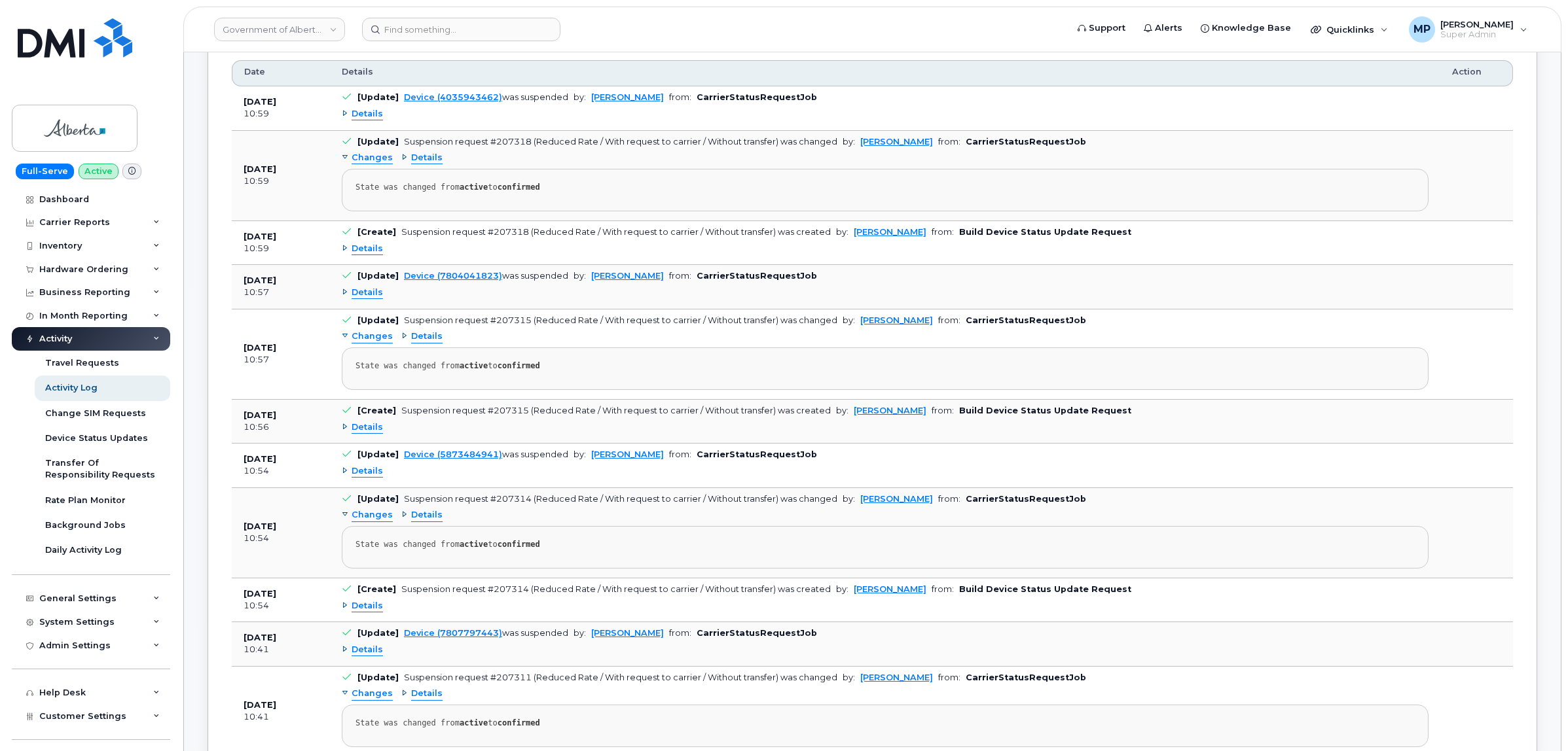
scroll to position [327, 0]
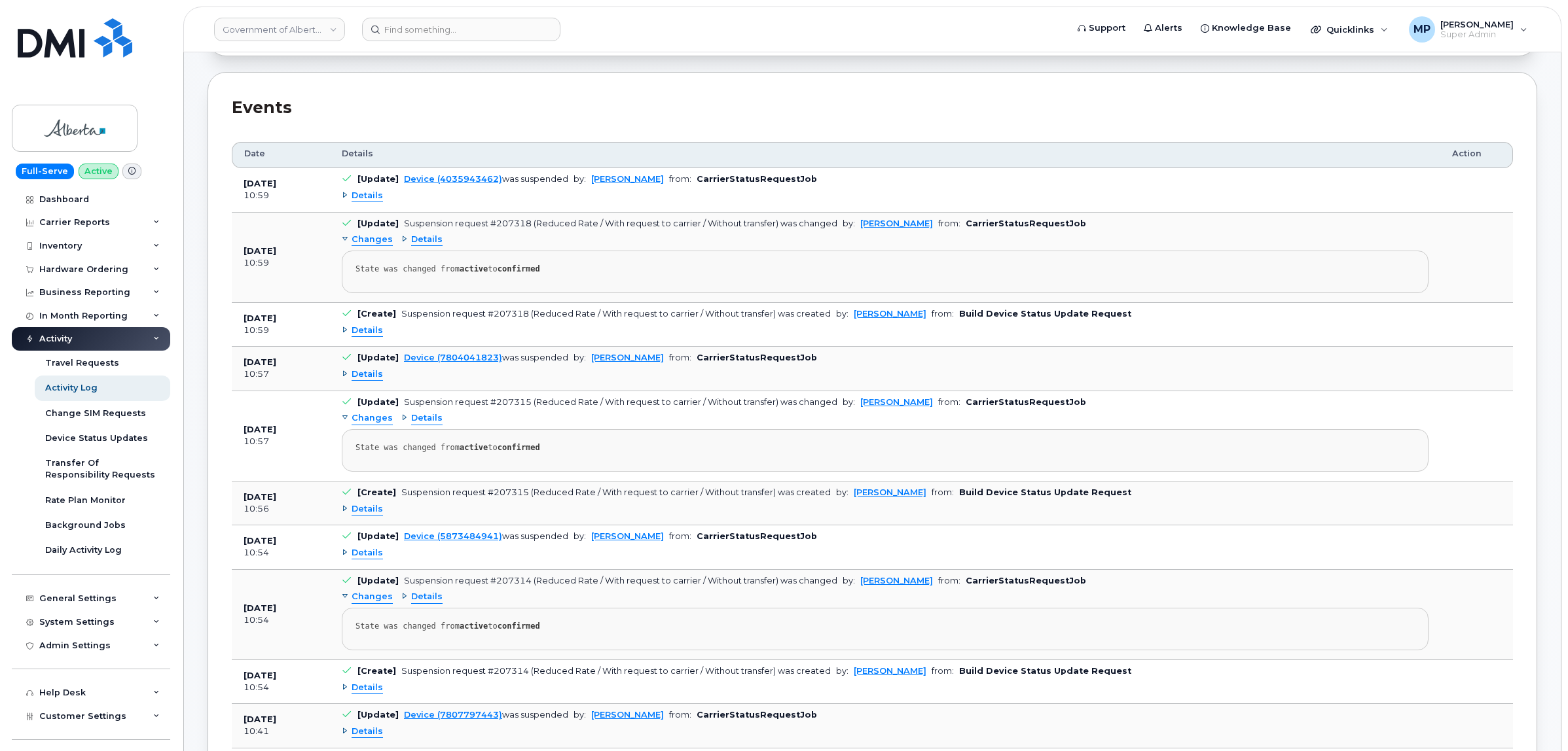
click at [365, 331] on span "Details" at bounding box center [367, 331] width 31 height 12
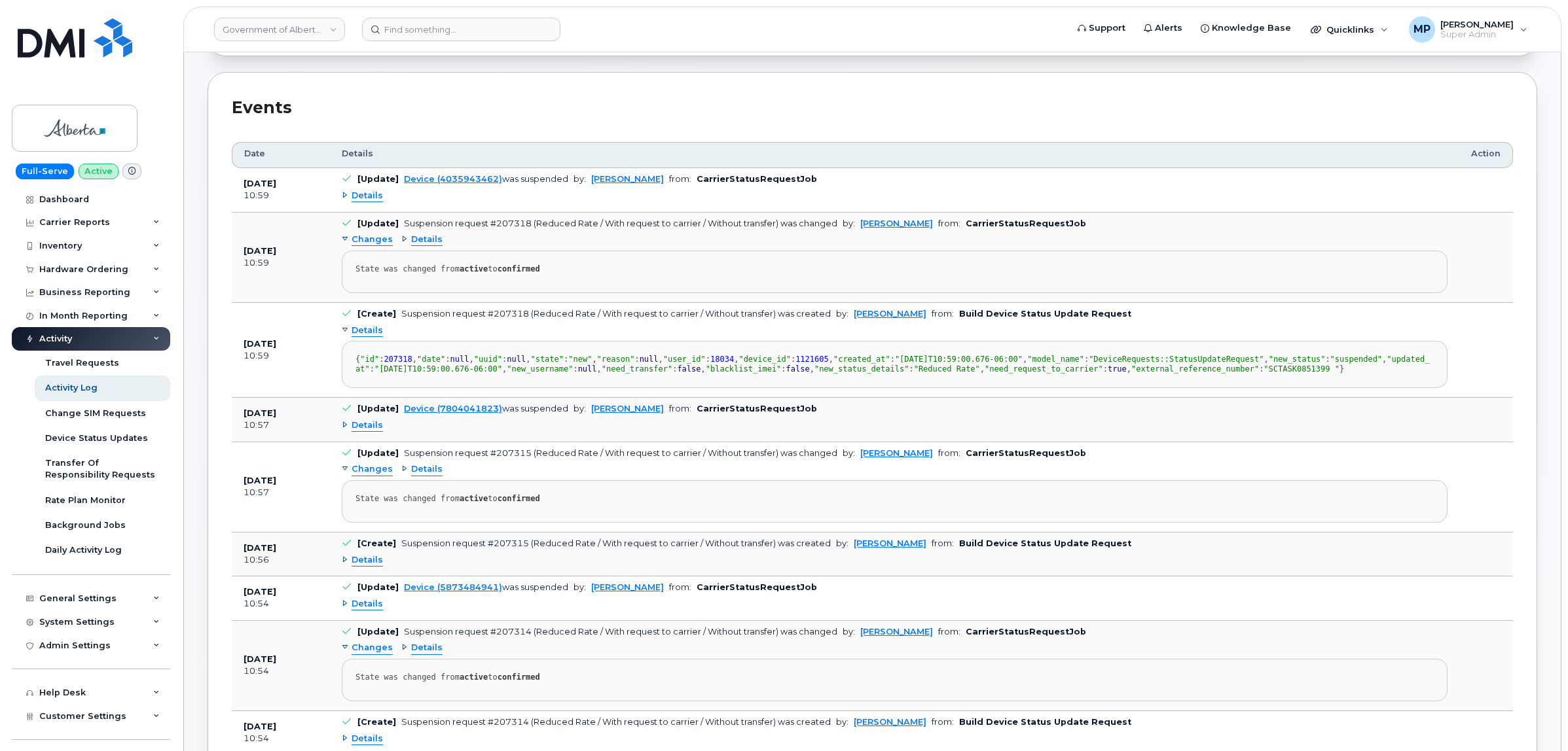
click at [365, 192] on span "Details" at bounding box center [367, 195] width 31 height 12
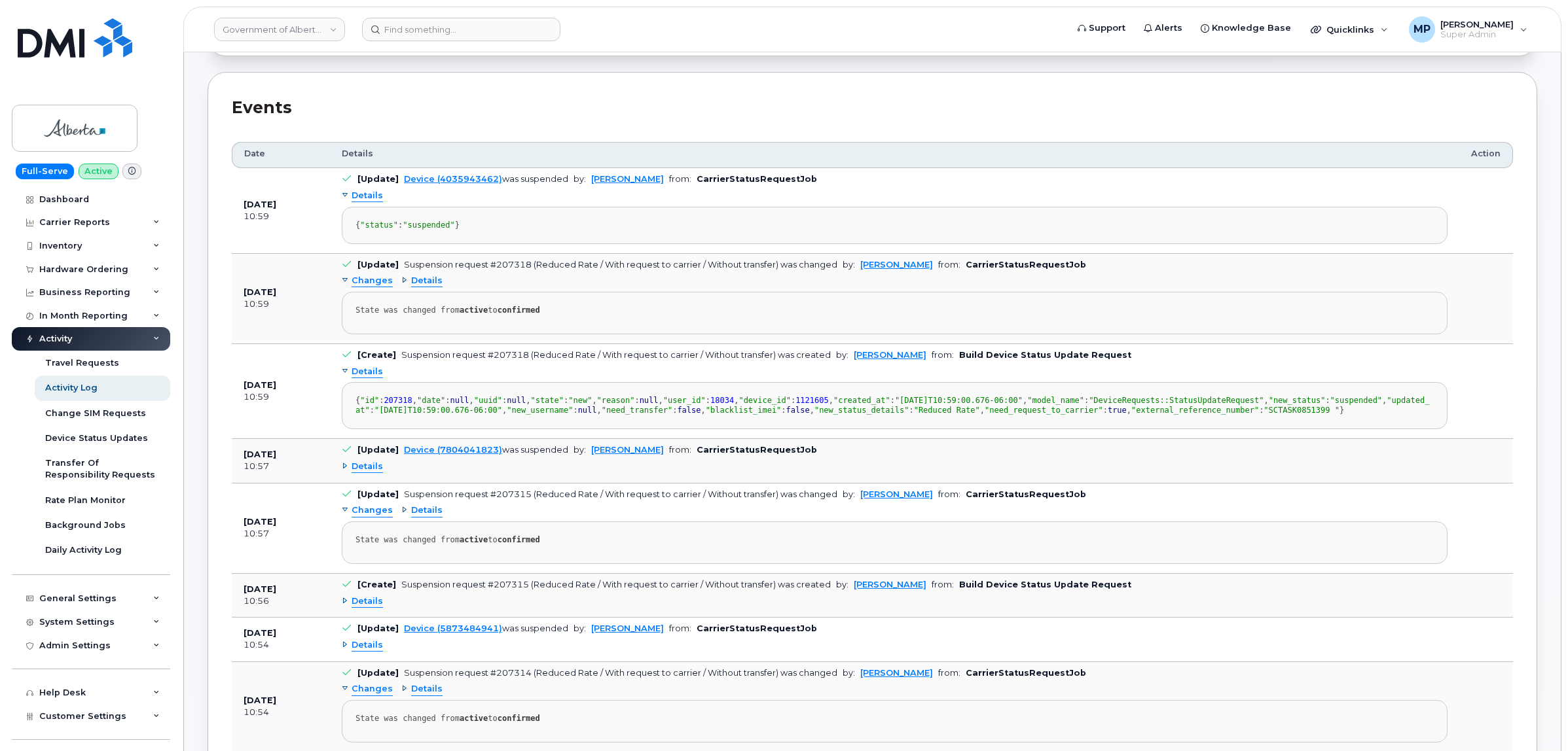
click at [365, 192] on span "Details" at bounding box center [367, 195] width 31 height 12
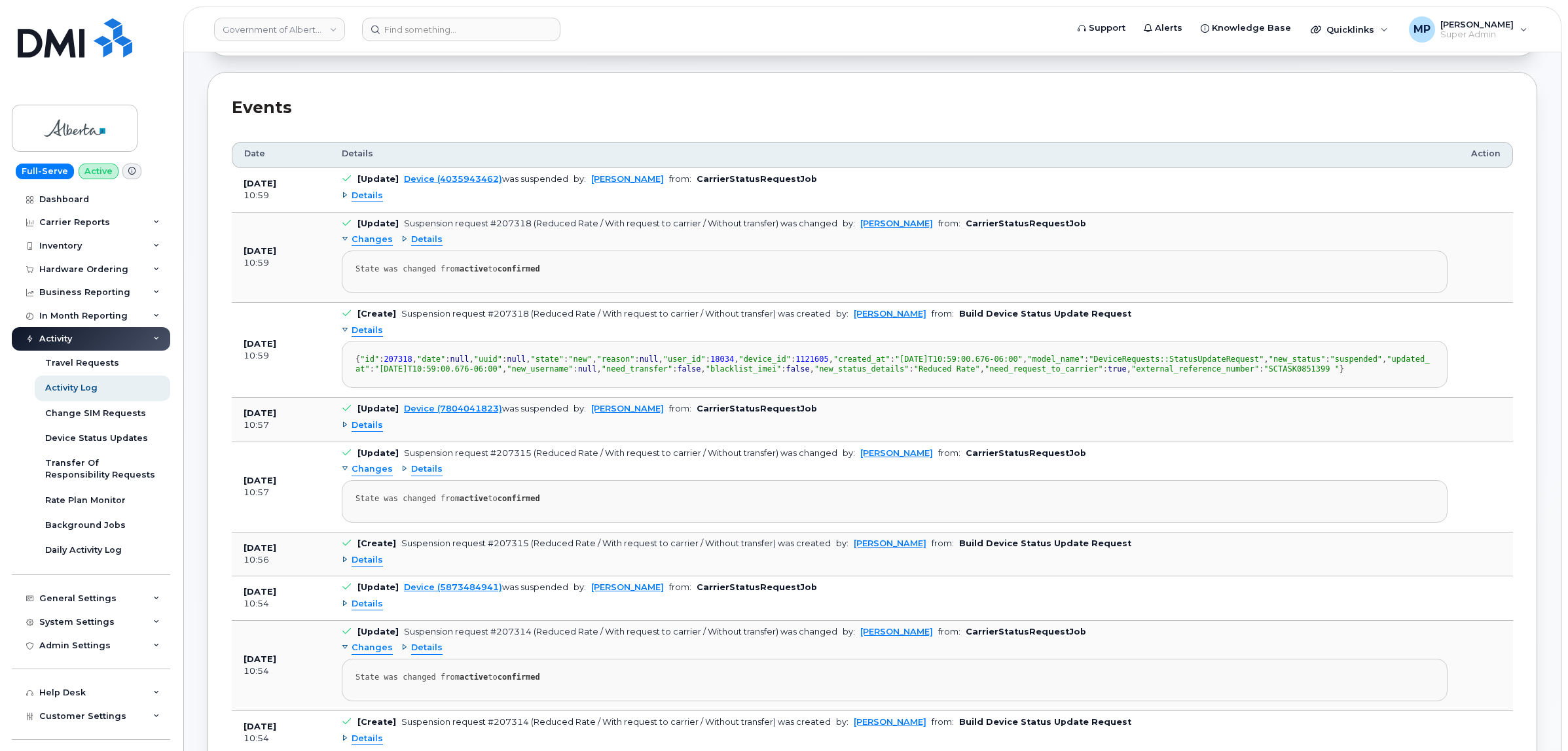
click at [362, 239] on span "Changes" at bounding box center [372, 239] width 41 height 12
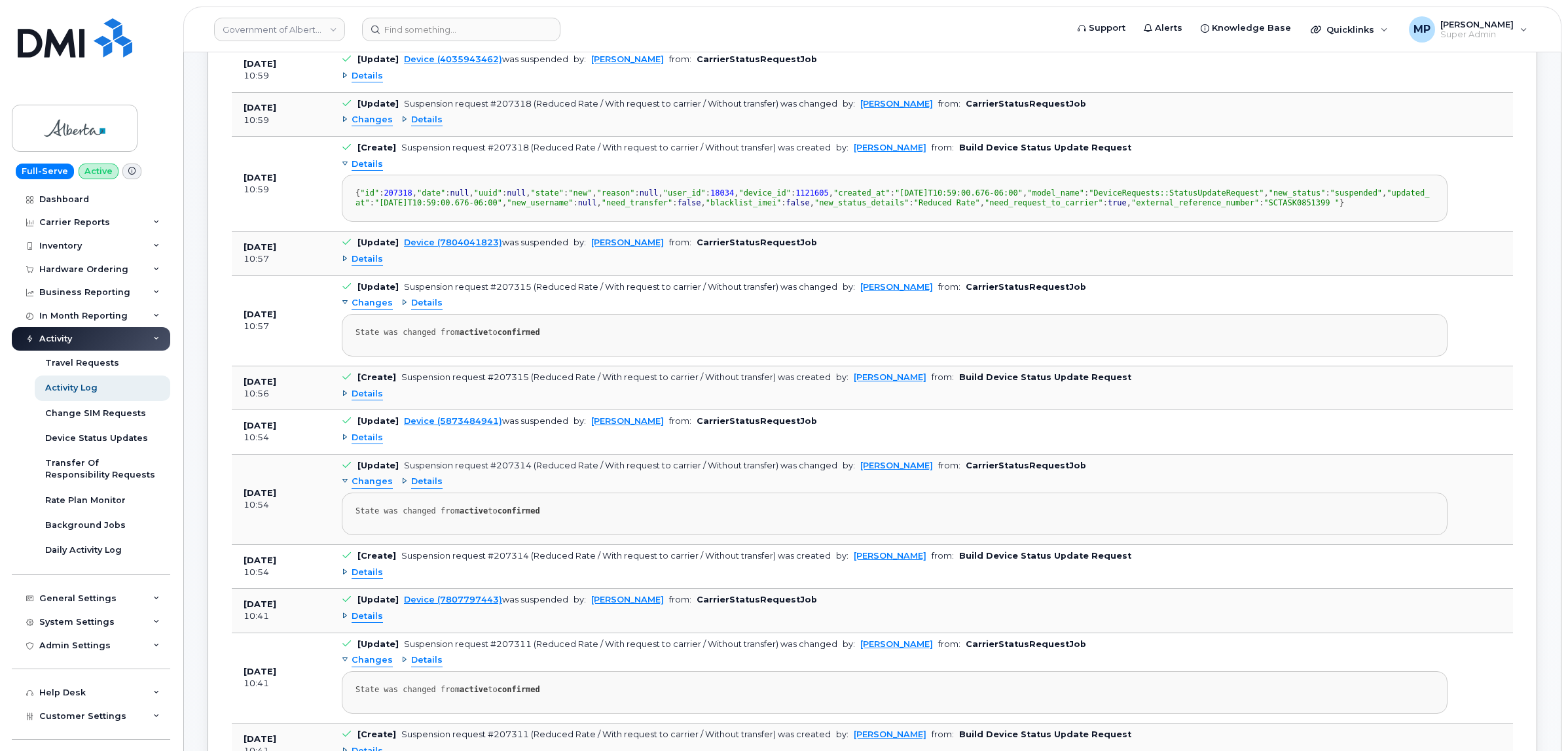
scroll to position [655, 0]
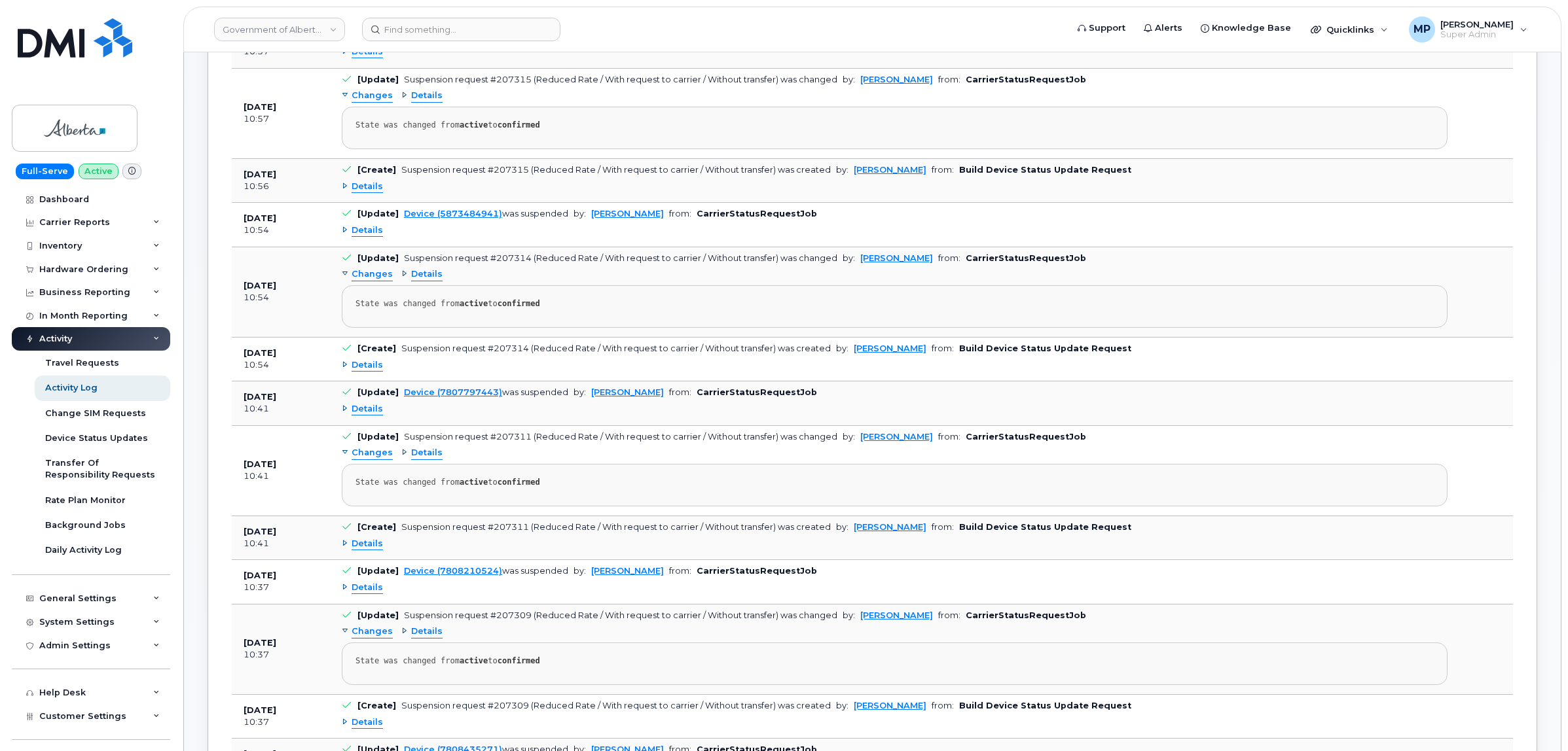
click at [371, 63] on div "Details" at bounding box center [894, 52] width 1106 height 21
click at [366, 59] on span "Details" at bounding box center [367, 52] width 31 height 12
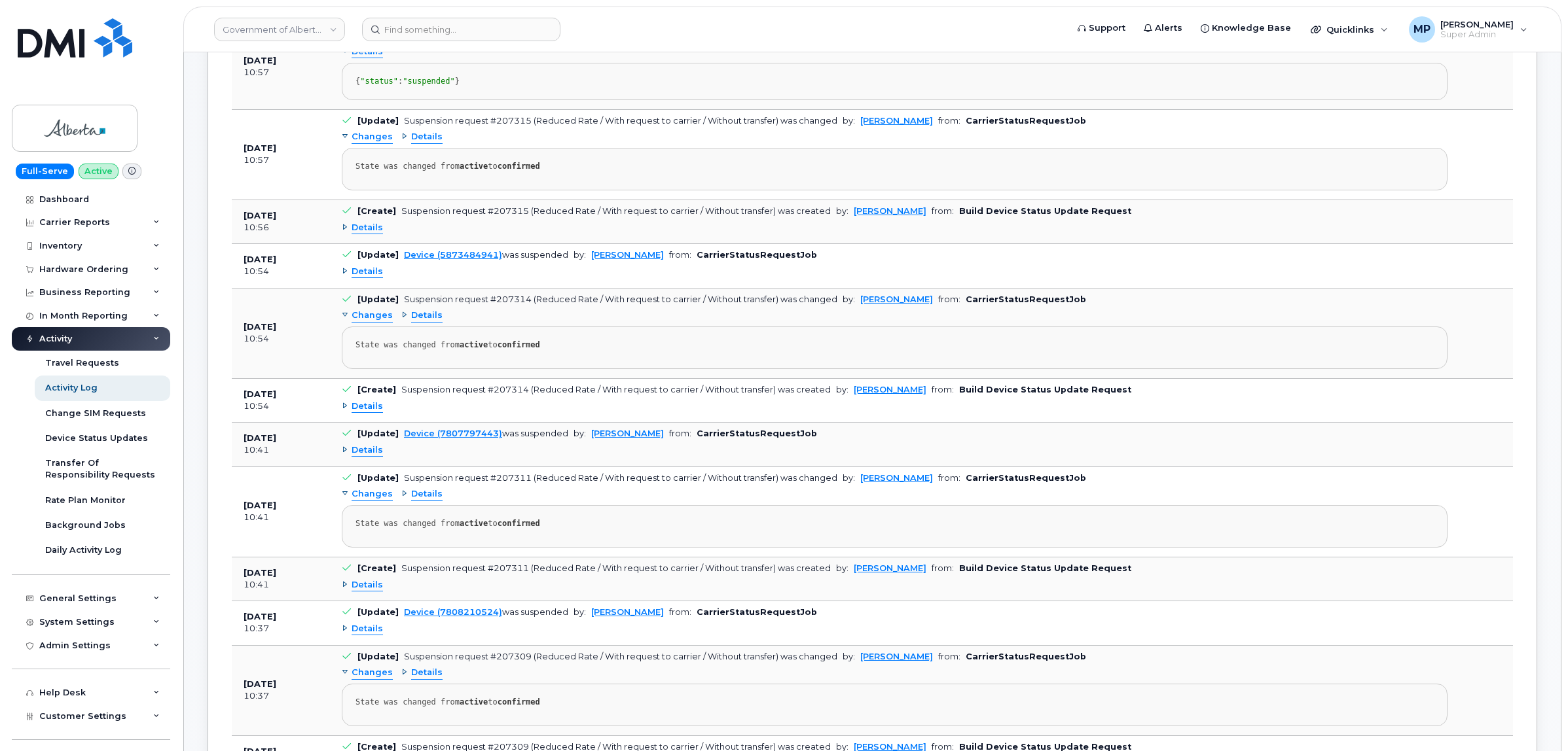
click at [366, 59] on span "Details" at bounding box center [367, 52] width 31 height 12
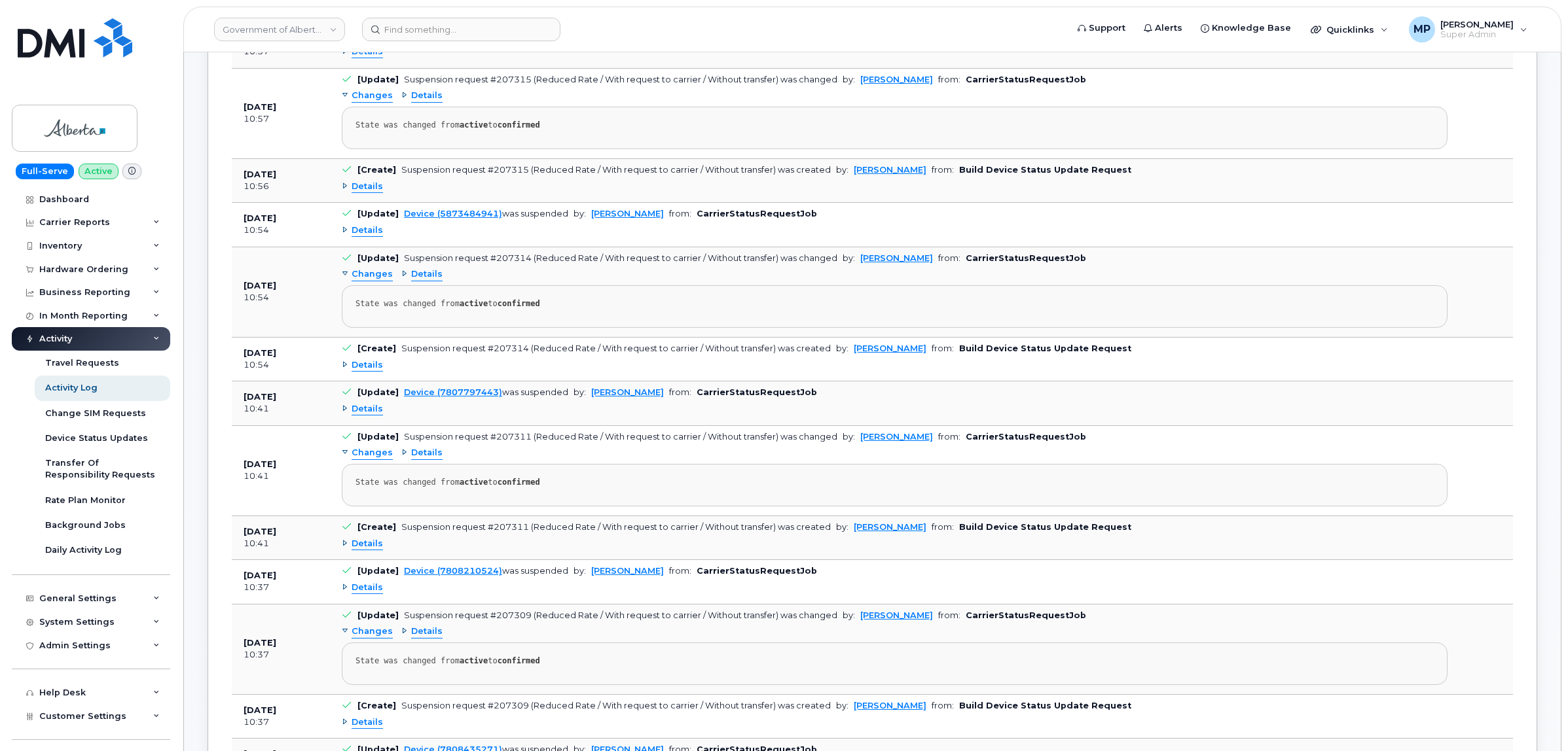
click at [369, 102] on span "Changes" at bounding box center [372, 96] width 41 height 12
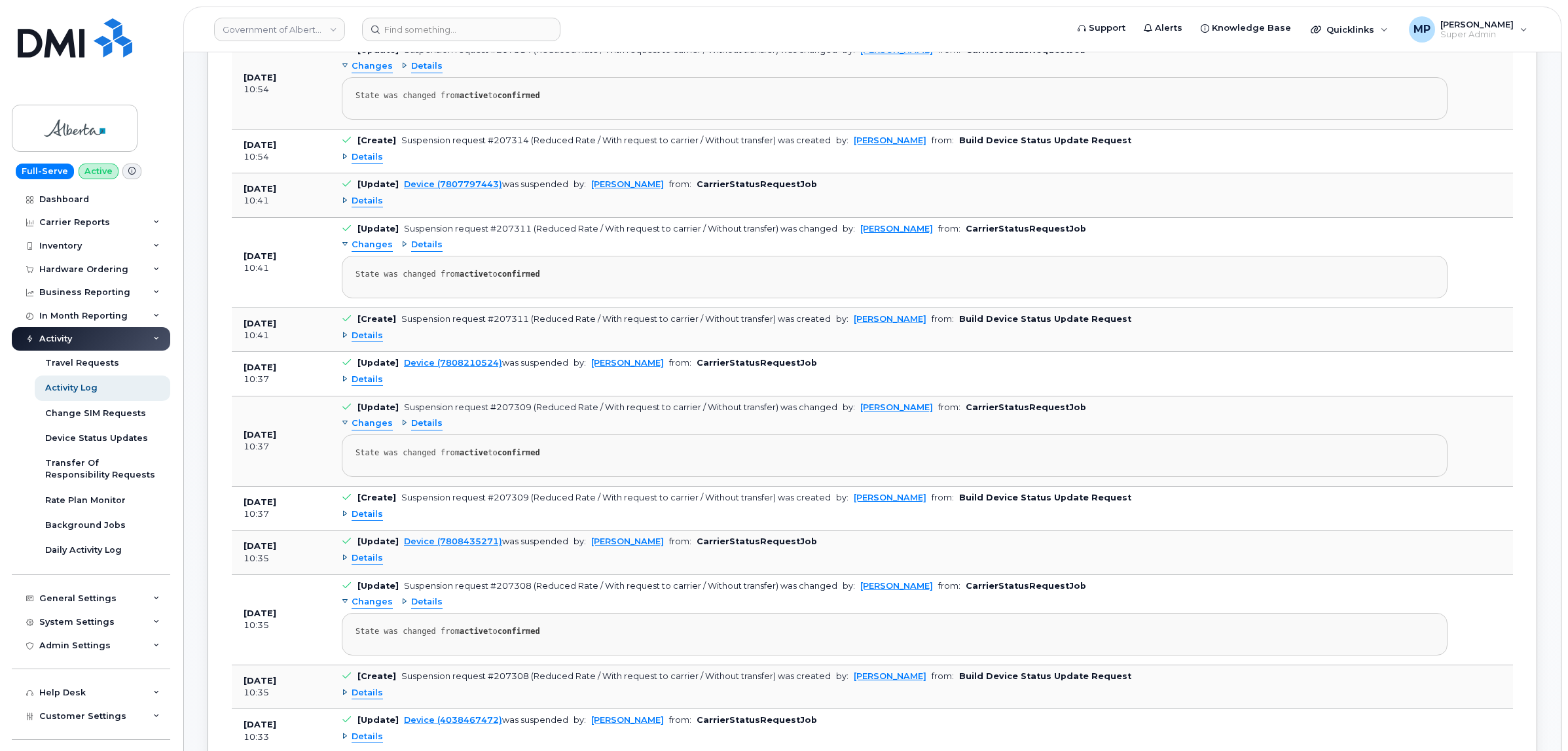
scroll to position [818, 0]
click at [366, 27] on span "Details" at bounding box center [367, 20] width 31 height 12
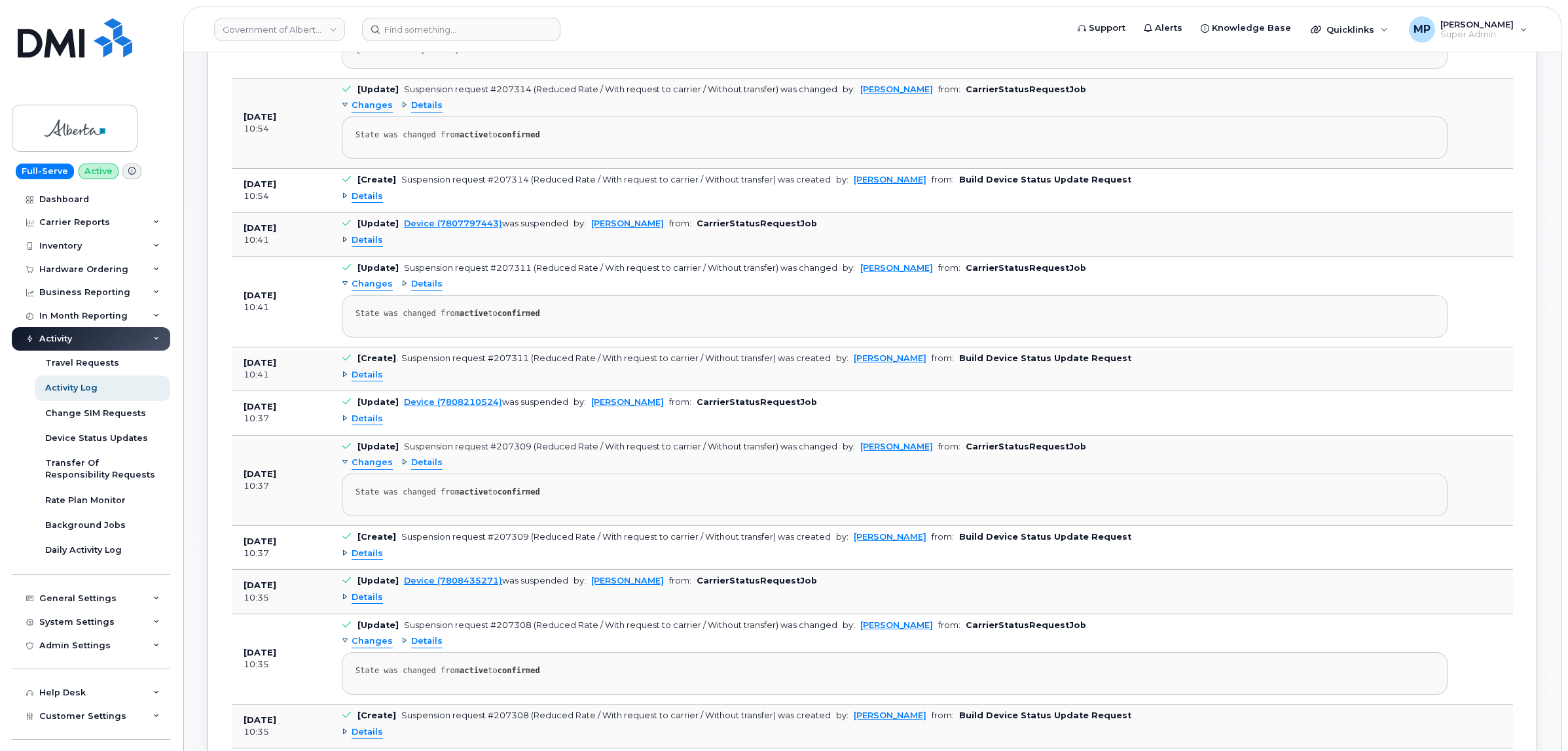
click at [366, 27] on span "Details" at bounding box center [367, 20] width 31 height 12
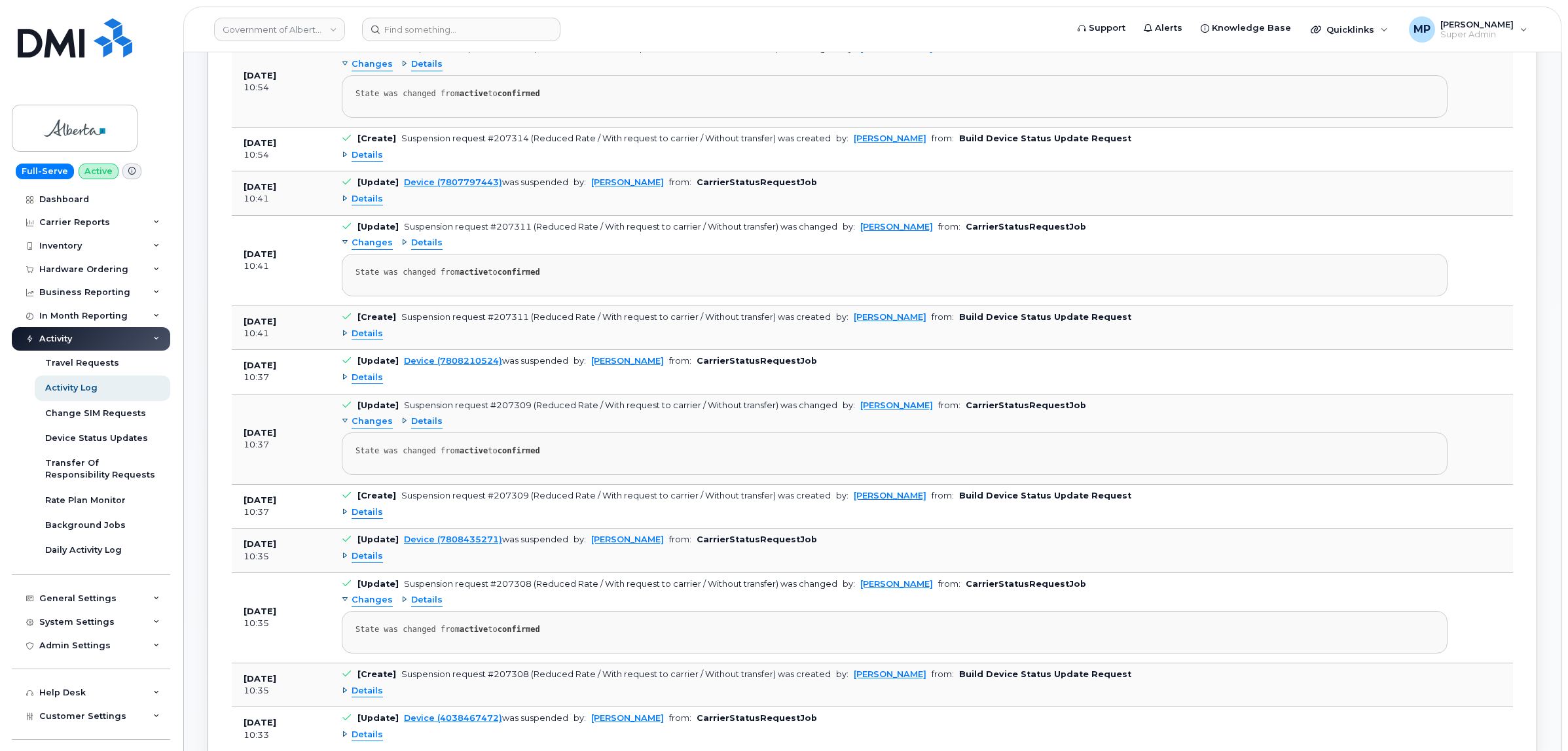
click at [368, 71] on span "Changes" at bounding box center [372, 64] width 41 height 12
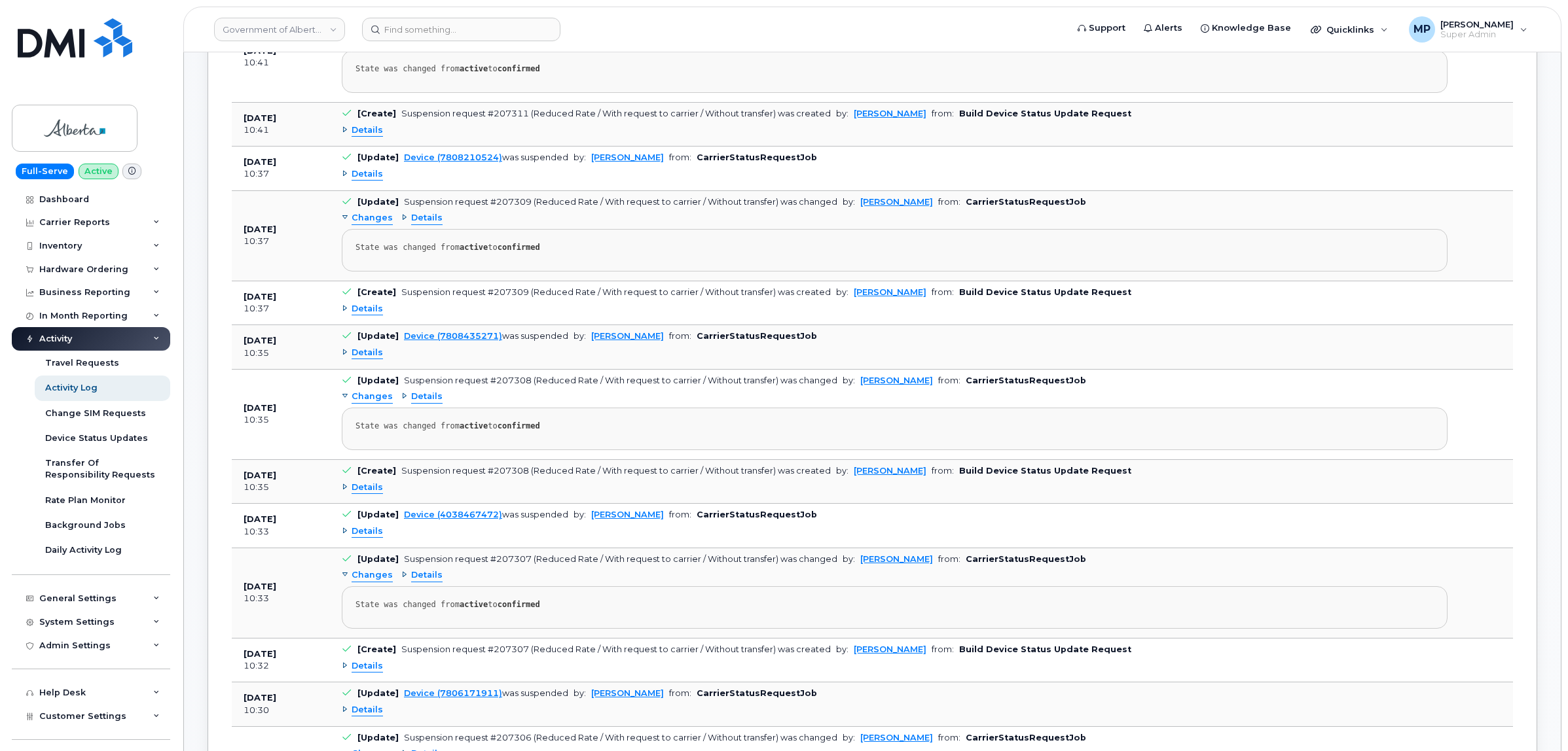
scroll to position [982, 0]
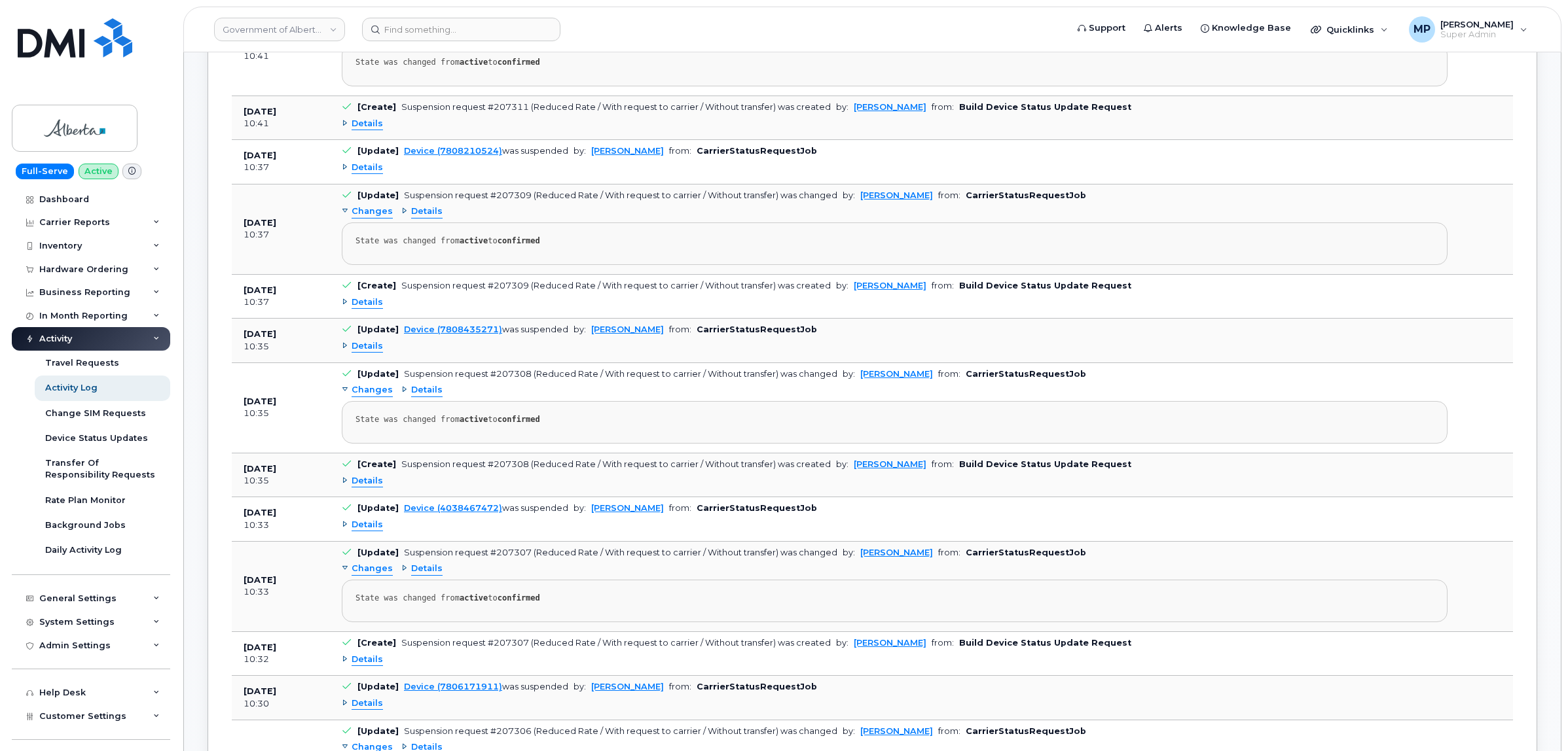
click at [368, 40] on span "Changes" at bounding box center [372, 33] width 41 height 12
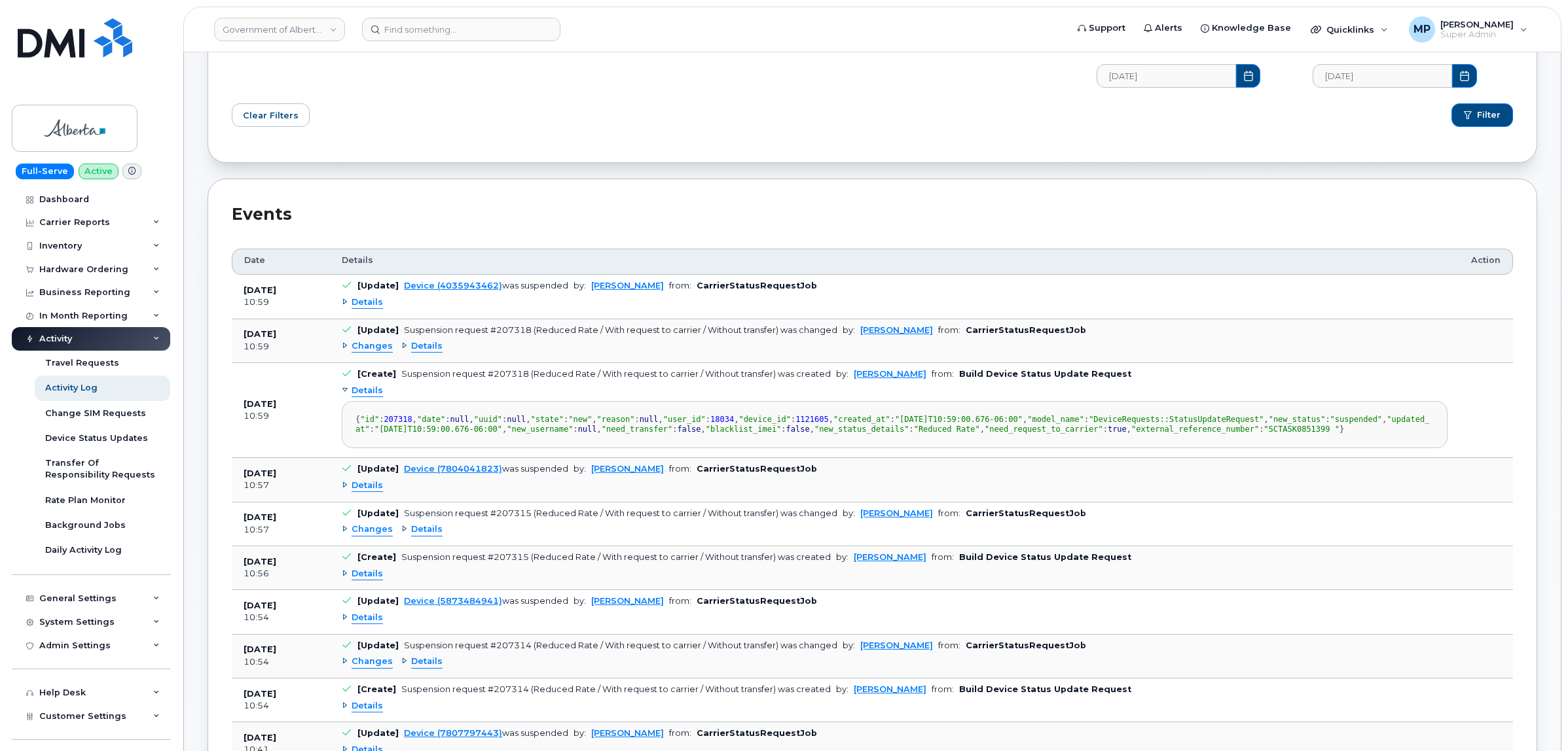
scroll to position [0, 0]
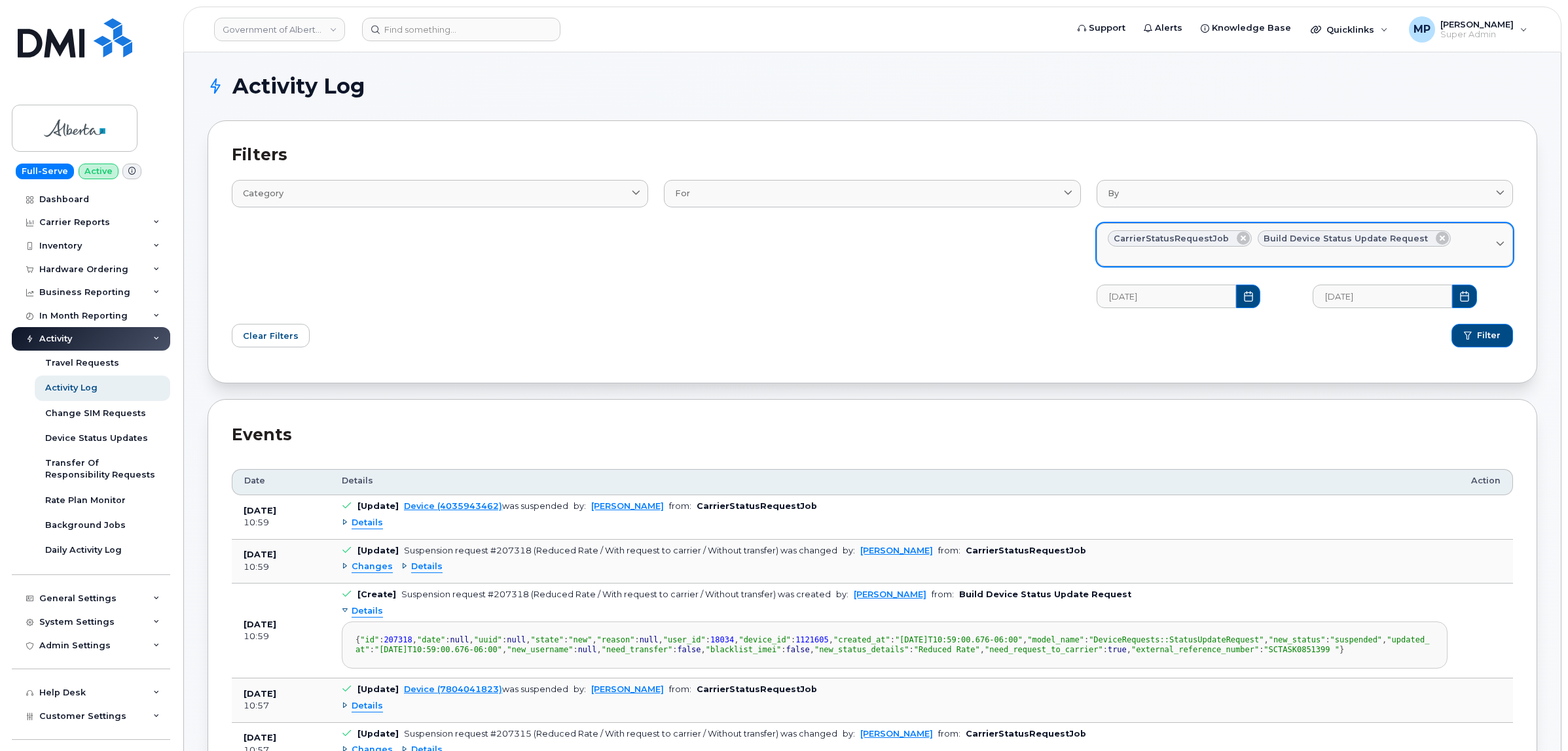
click at [1483, 242] on div "CarrierStatusRequestJob Build Device Status Update Request" at bounding box center [1305, 238] width 394 height 17
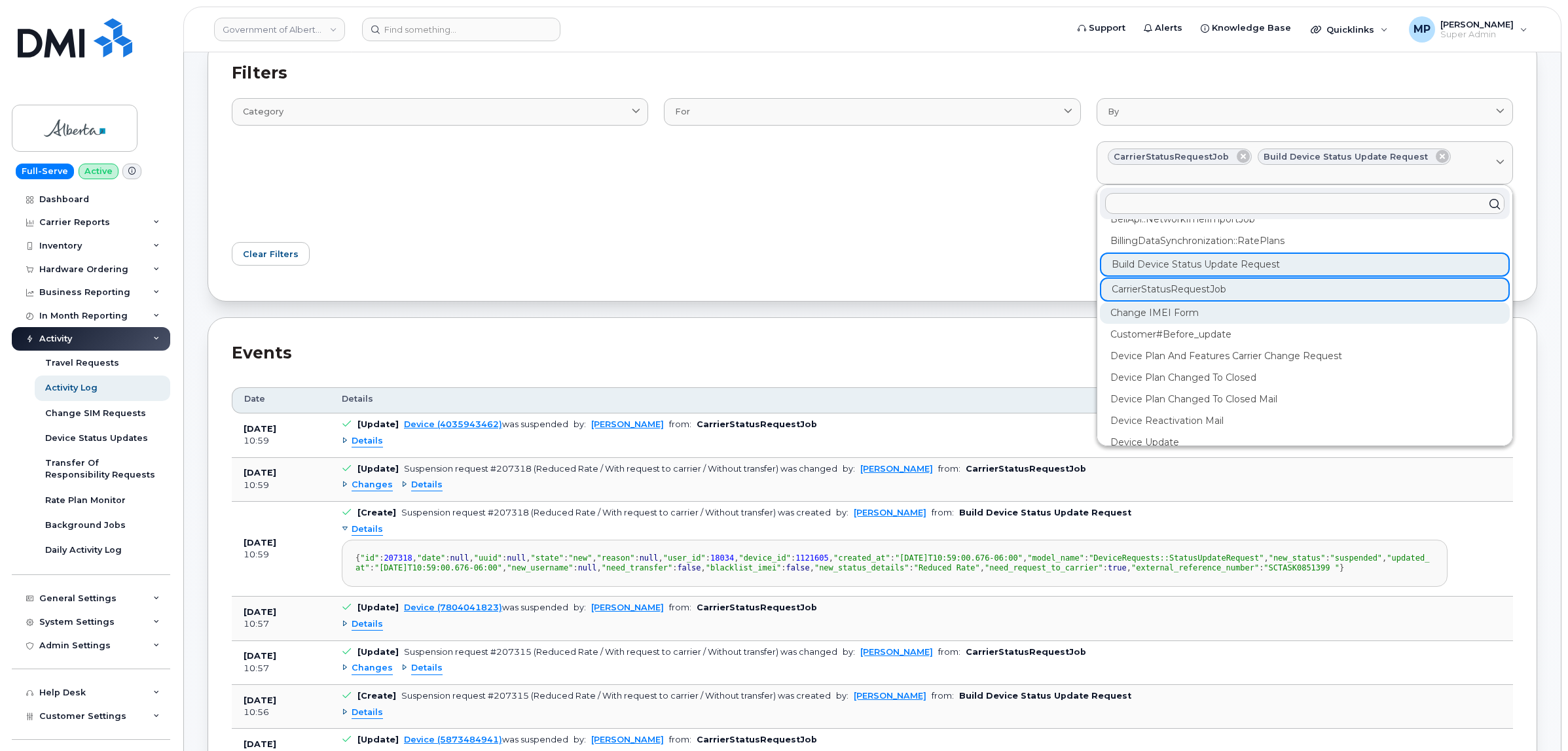
scroll to position [82, 0]
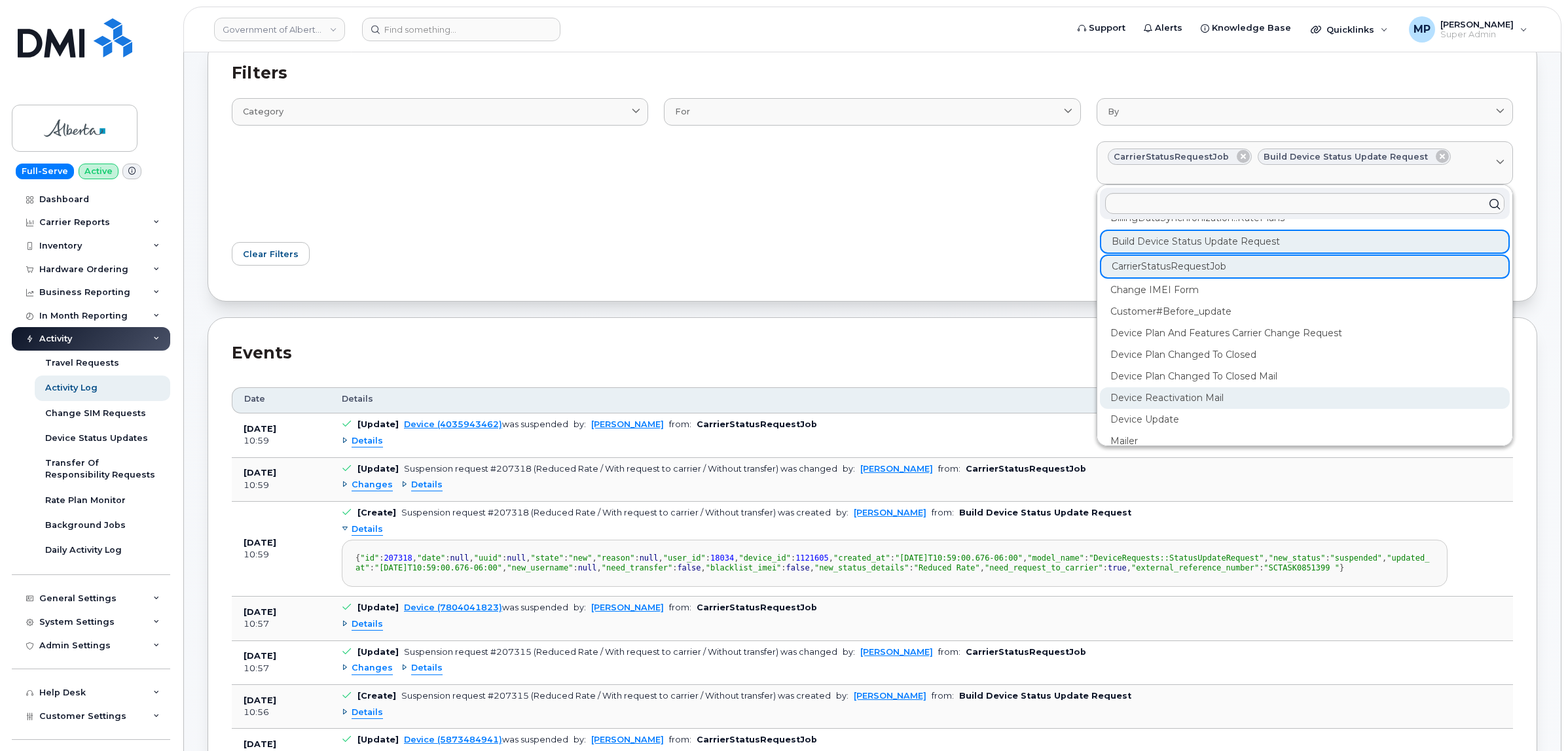
click at [1141, 397] on div "Device Reactivation Mail" at bounding box center [1304, 398] width 410 height 21
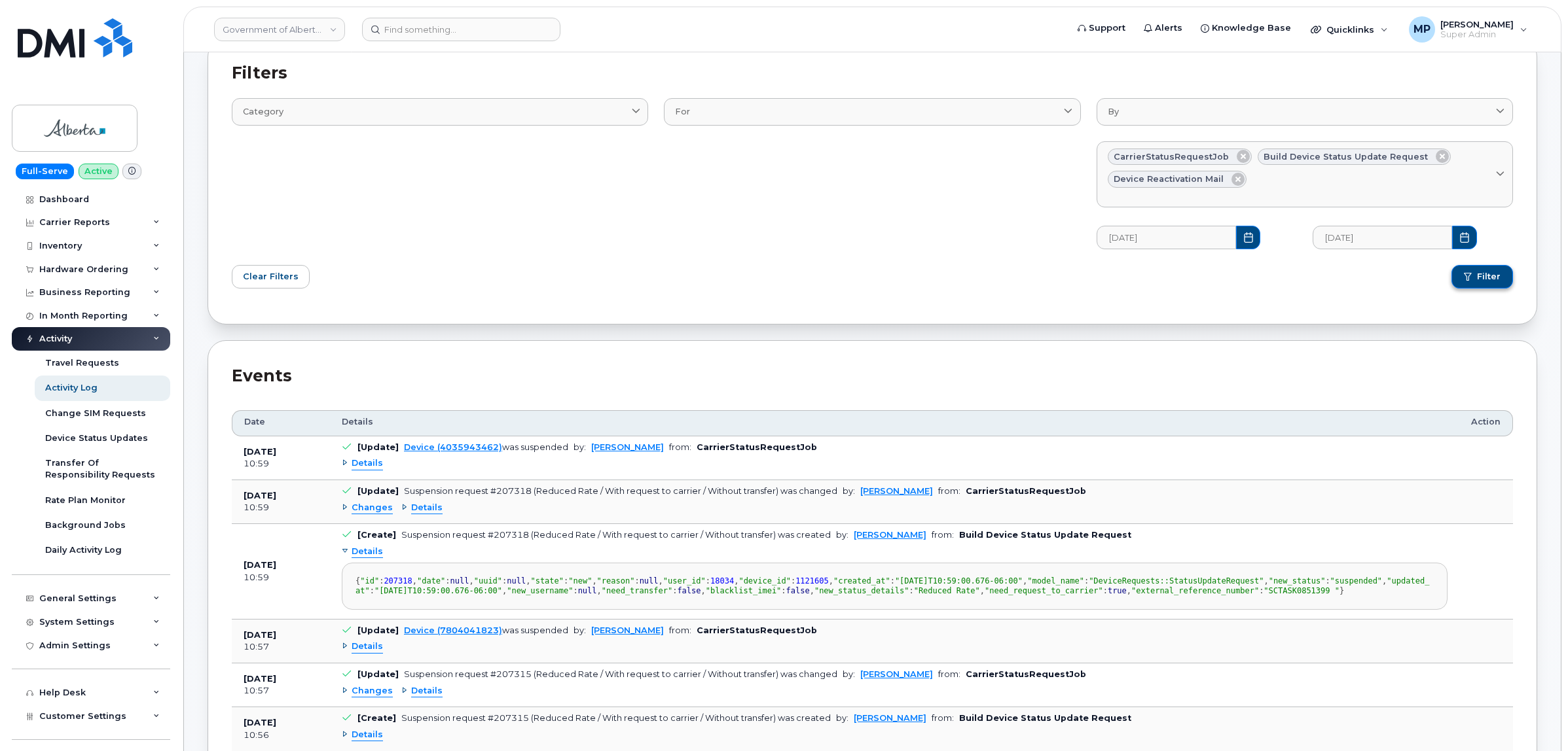
click at [1467, 278] on span "submit" at bounding box center [1468, 277] width 8 height 8
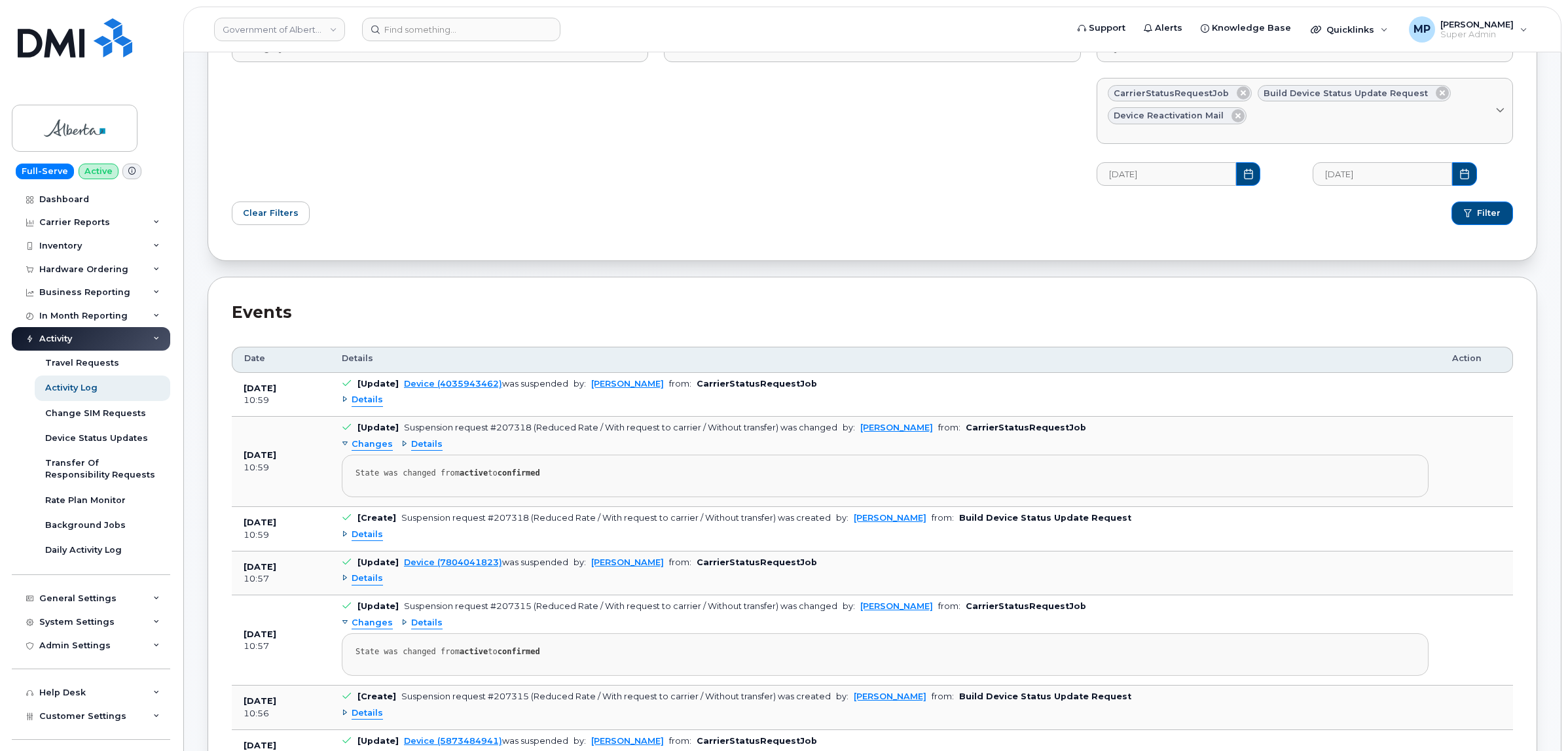
scroll to position [163, 0]
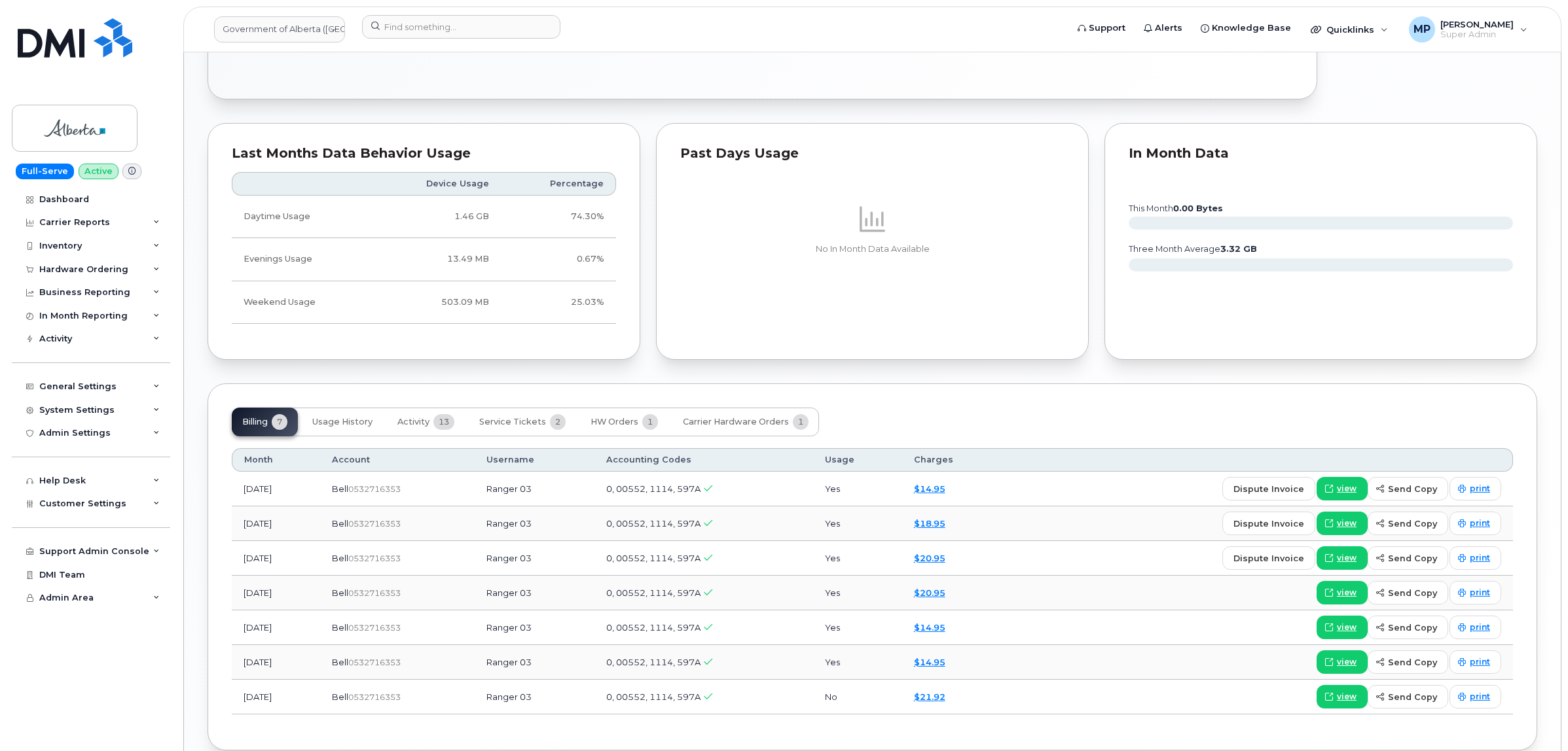
scroll to position [969, 0]
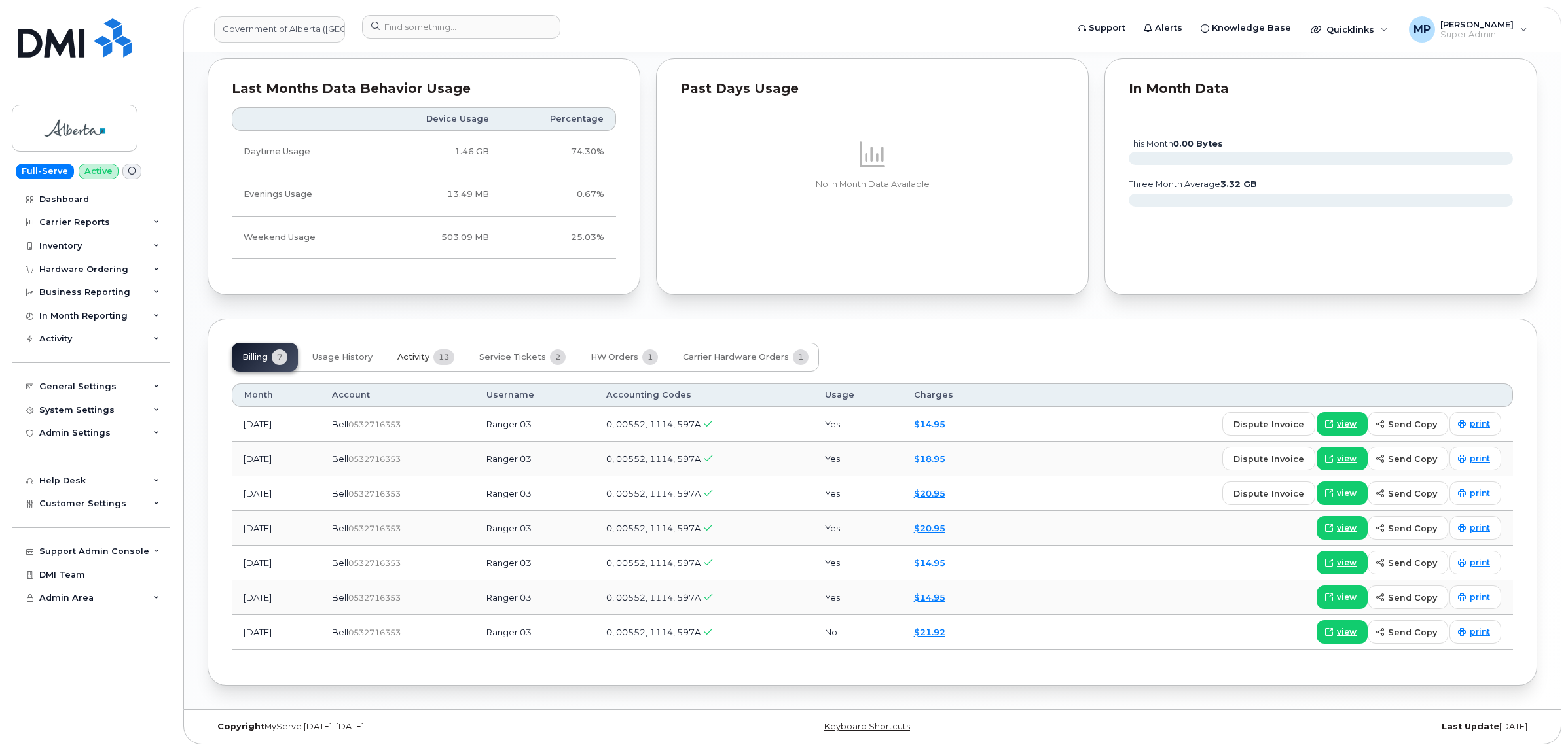
click at [417, 352] on span "Activity" at bounding box center [413, 357] width 32 height 11
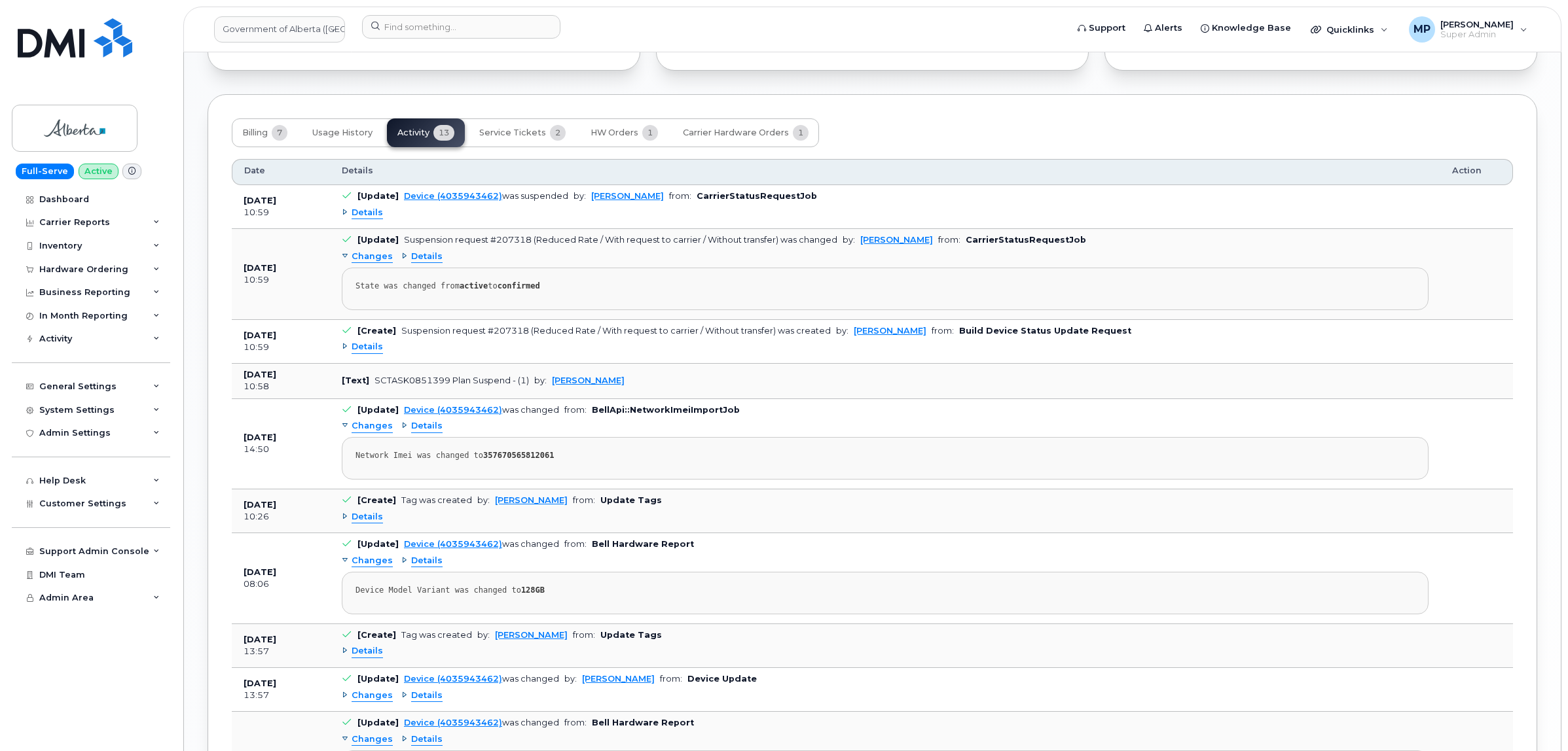
scroll to position [1214, 0]
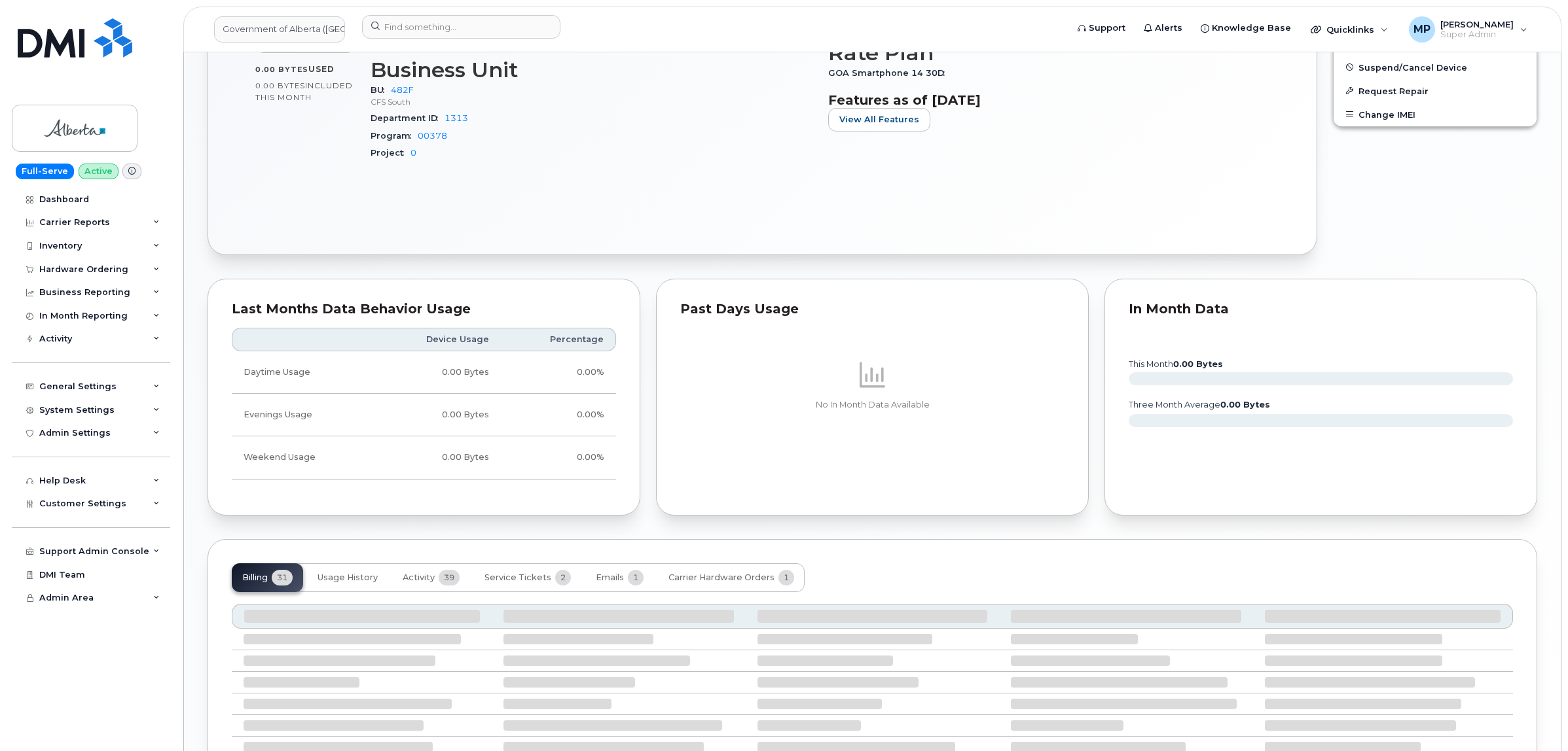
scroll to position [750, 0]
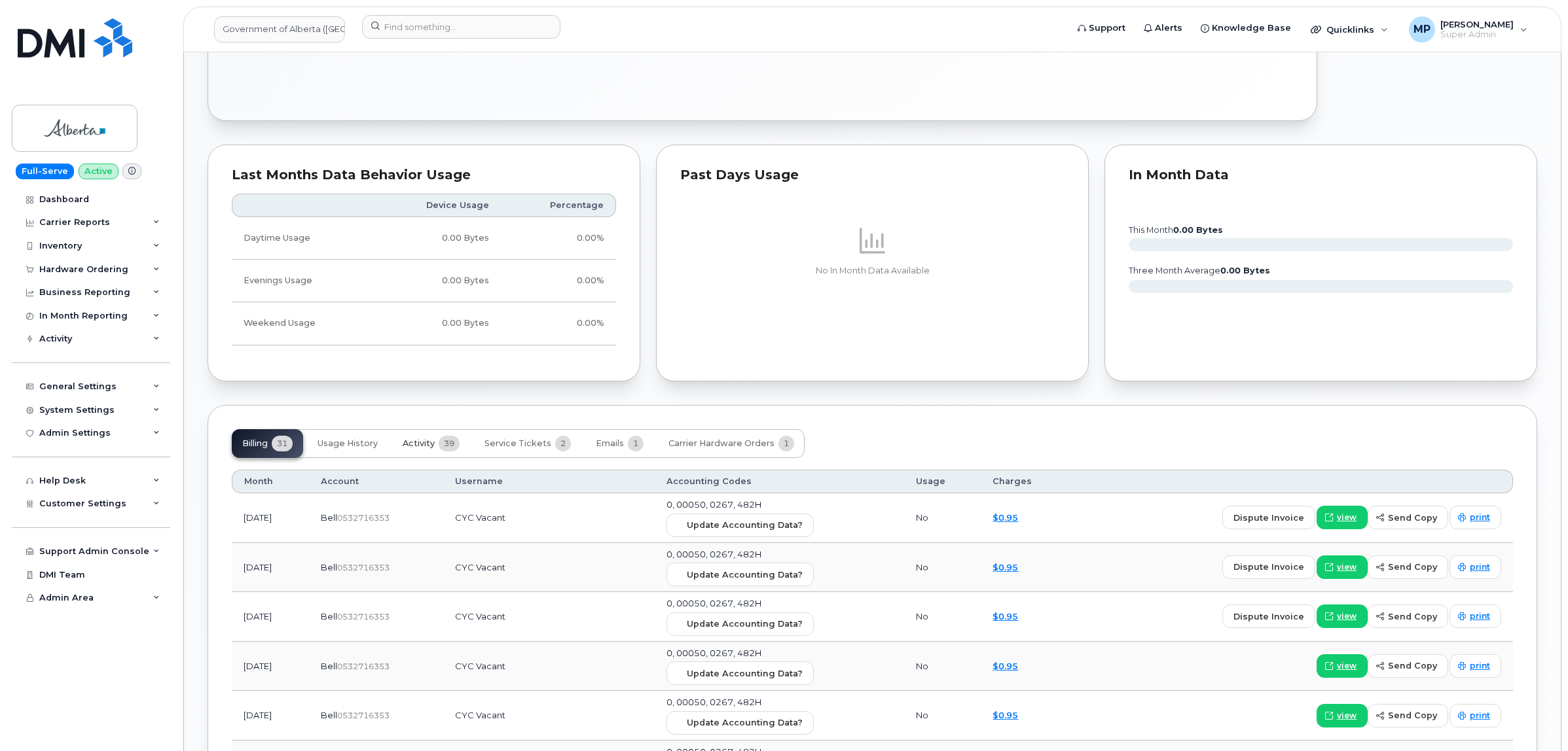
click at [427, 445] on span "Activity" at bounding box center [418, 444] width 32 height 11
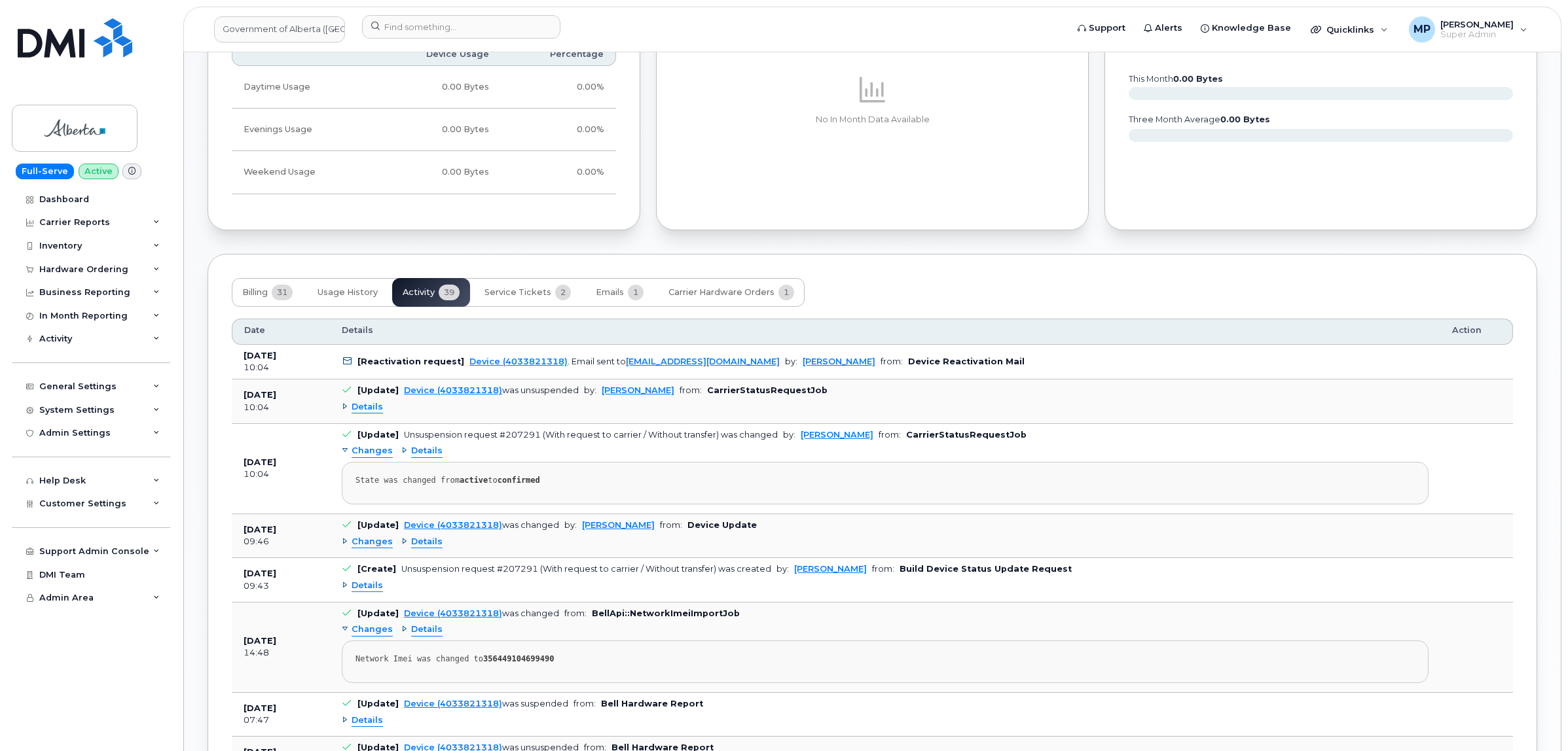
scroll to position [913, 0]
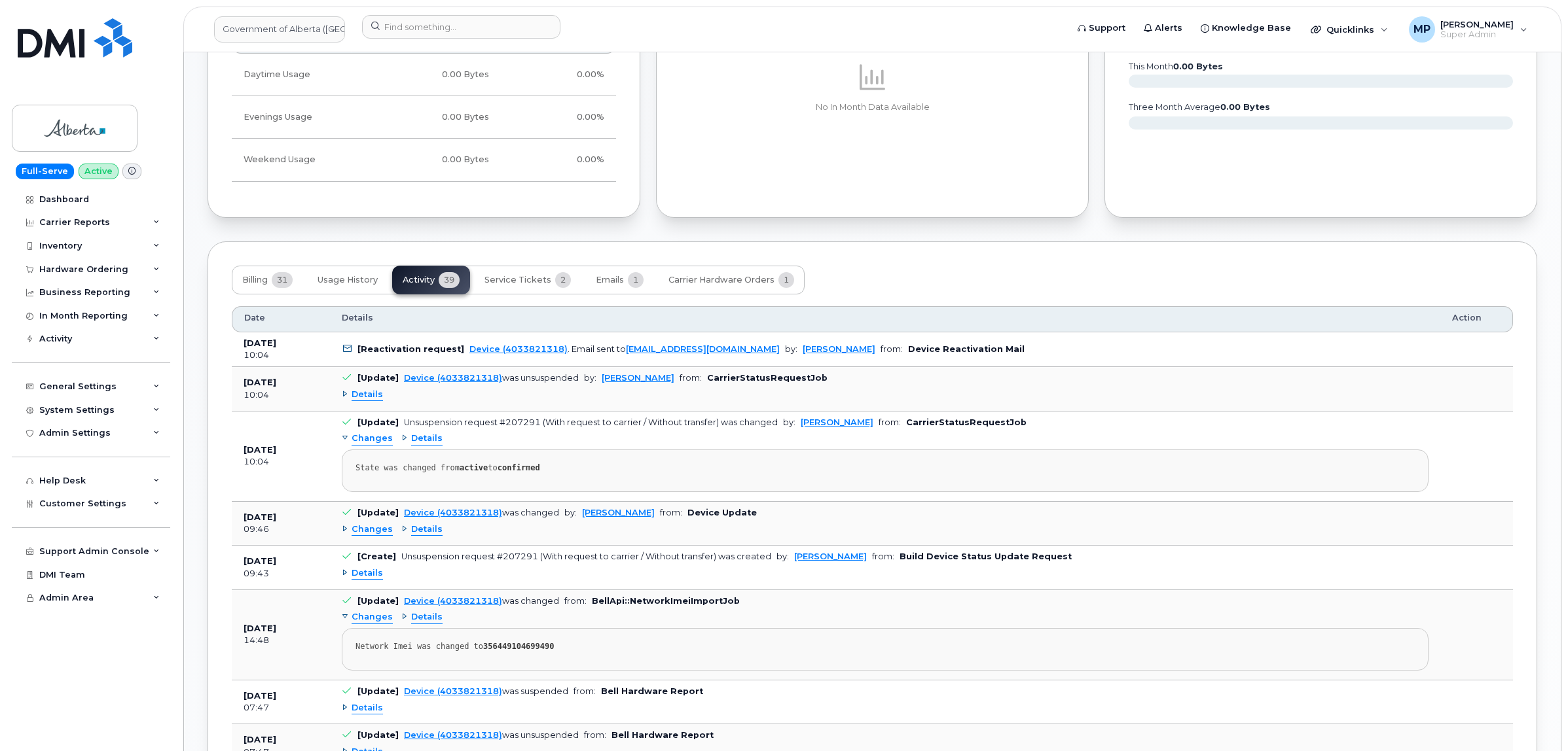
click at [363, 392] on span "Details" at bounding box center [367, 394] width 31 height 12
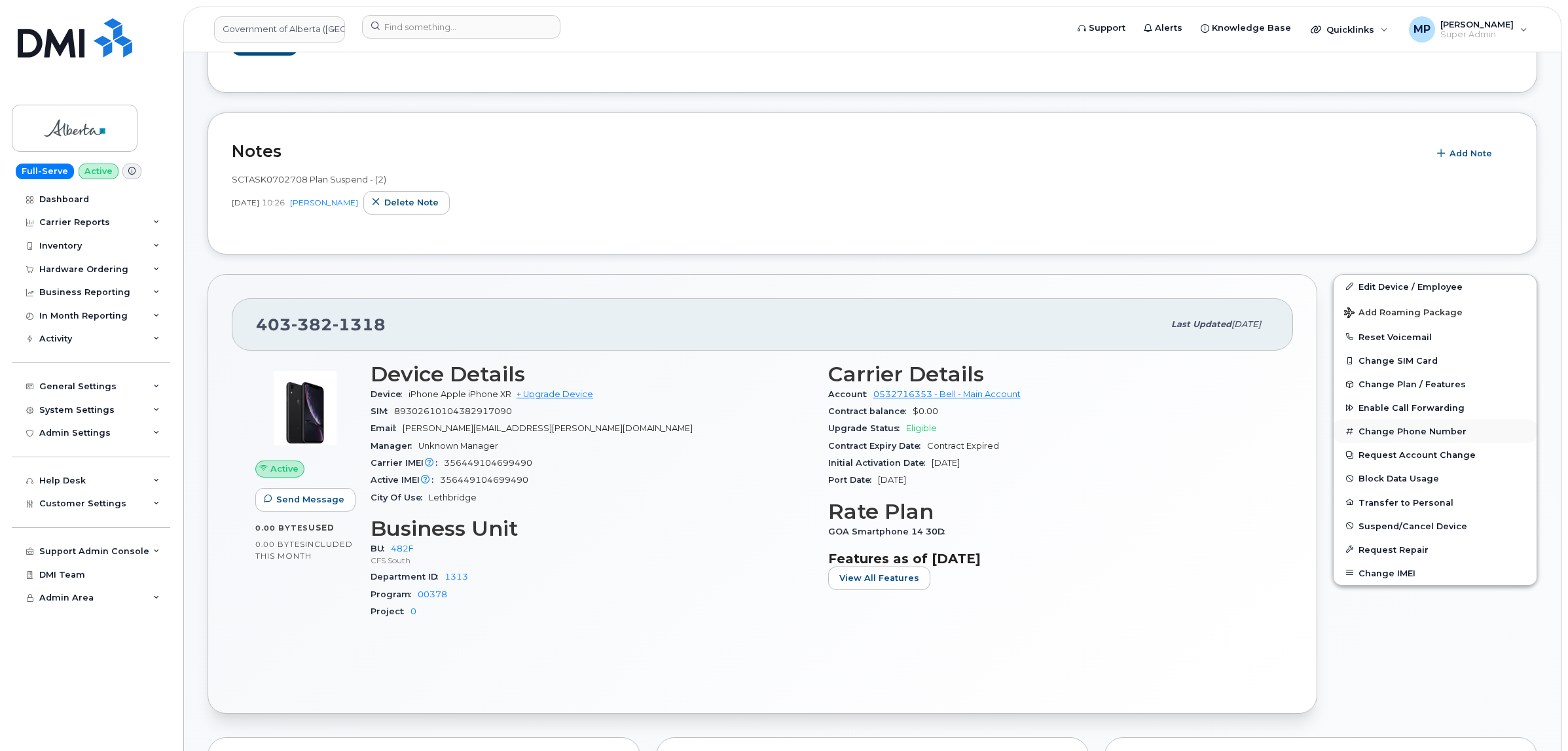
scroll to position [163, 0]
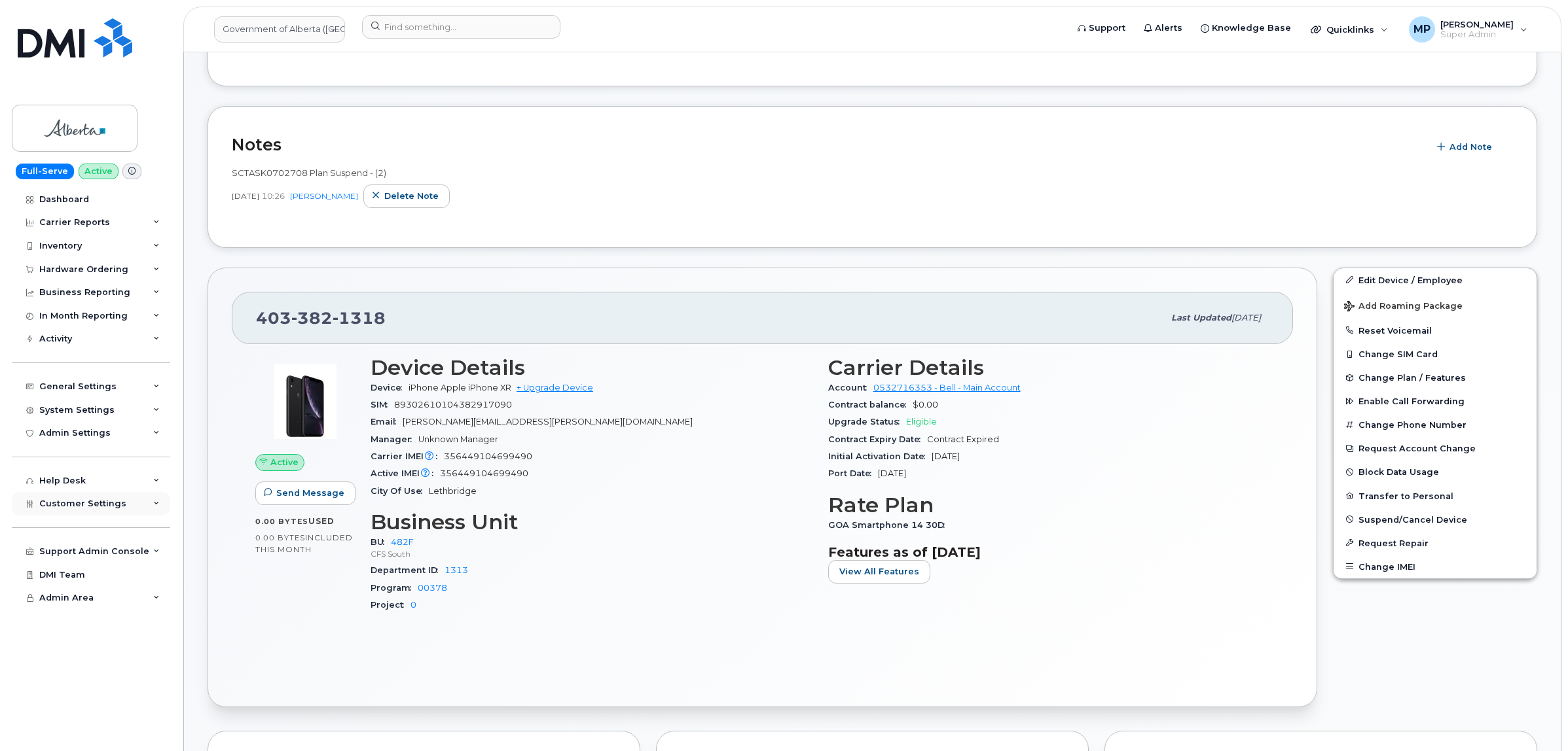
click at [97, 509] on span "Customer Settings" at bounding box center [83, 504] width 87 height 10
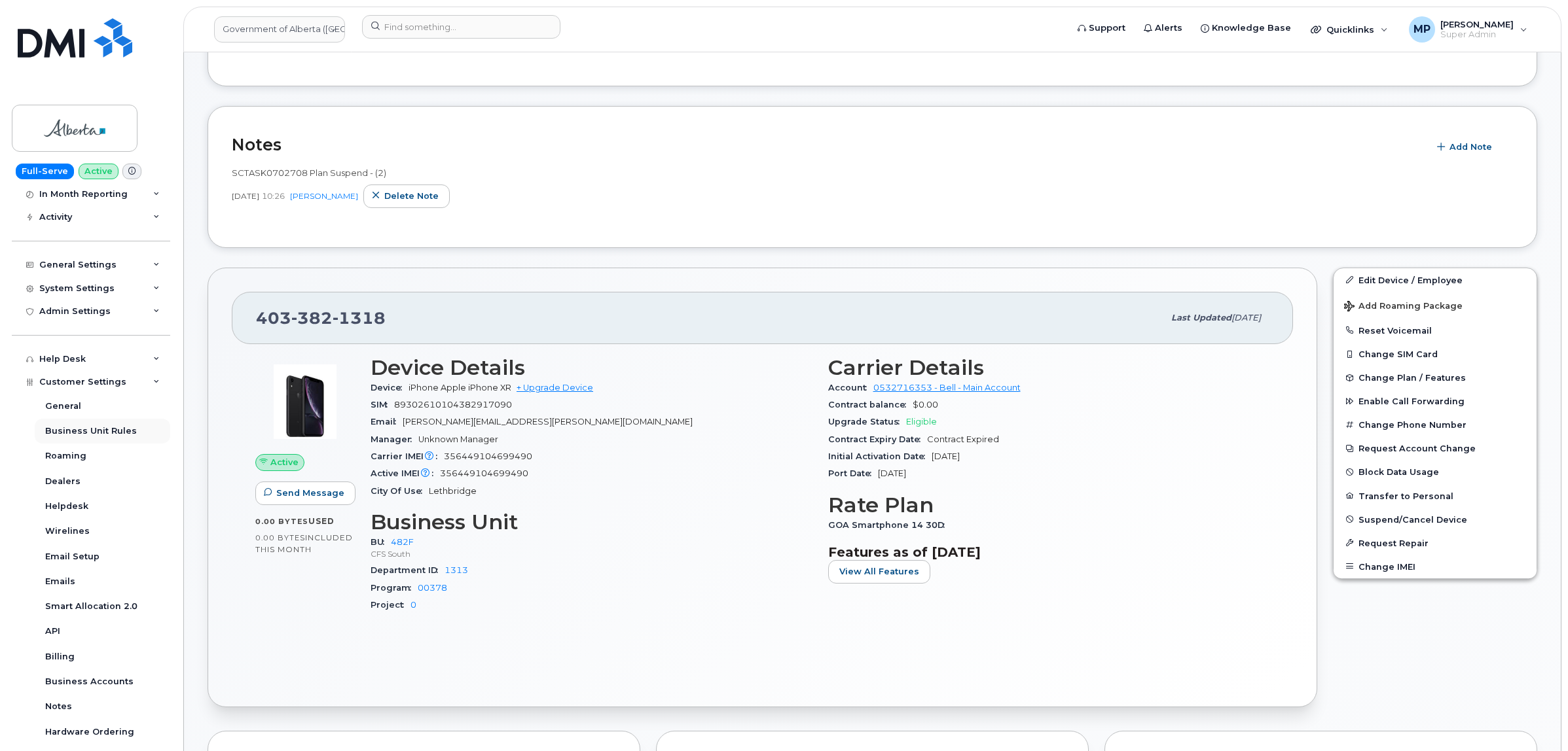
scroll to position [0, 0]
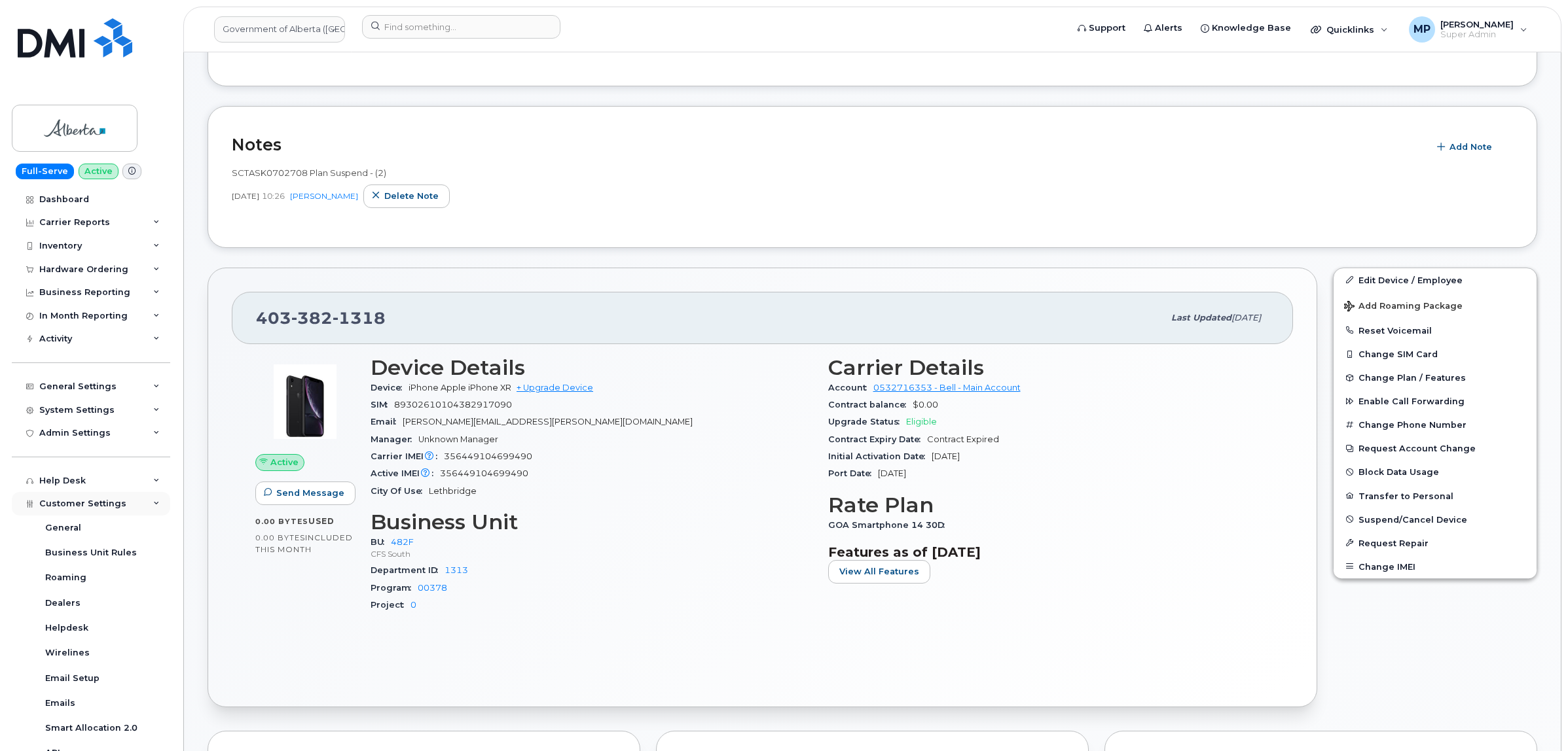
click at [90, 509] on span "Customer Settings" at bounding box center [83, 504] width 87 height 10
click at [87, 506] on span "Customer Settings" at bounding box center [83, 504] width 87 height 10
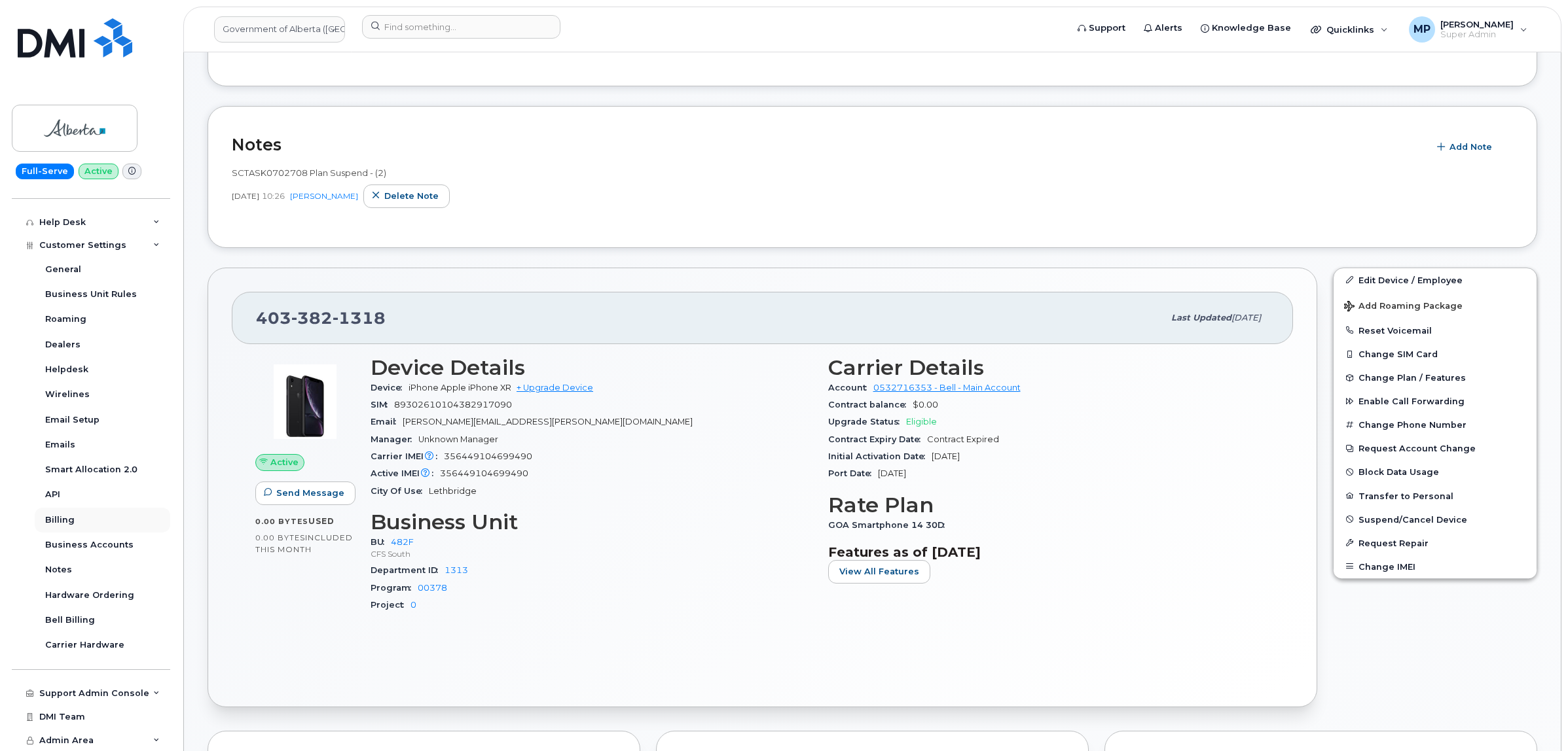
scroll to position [182, 0]
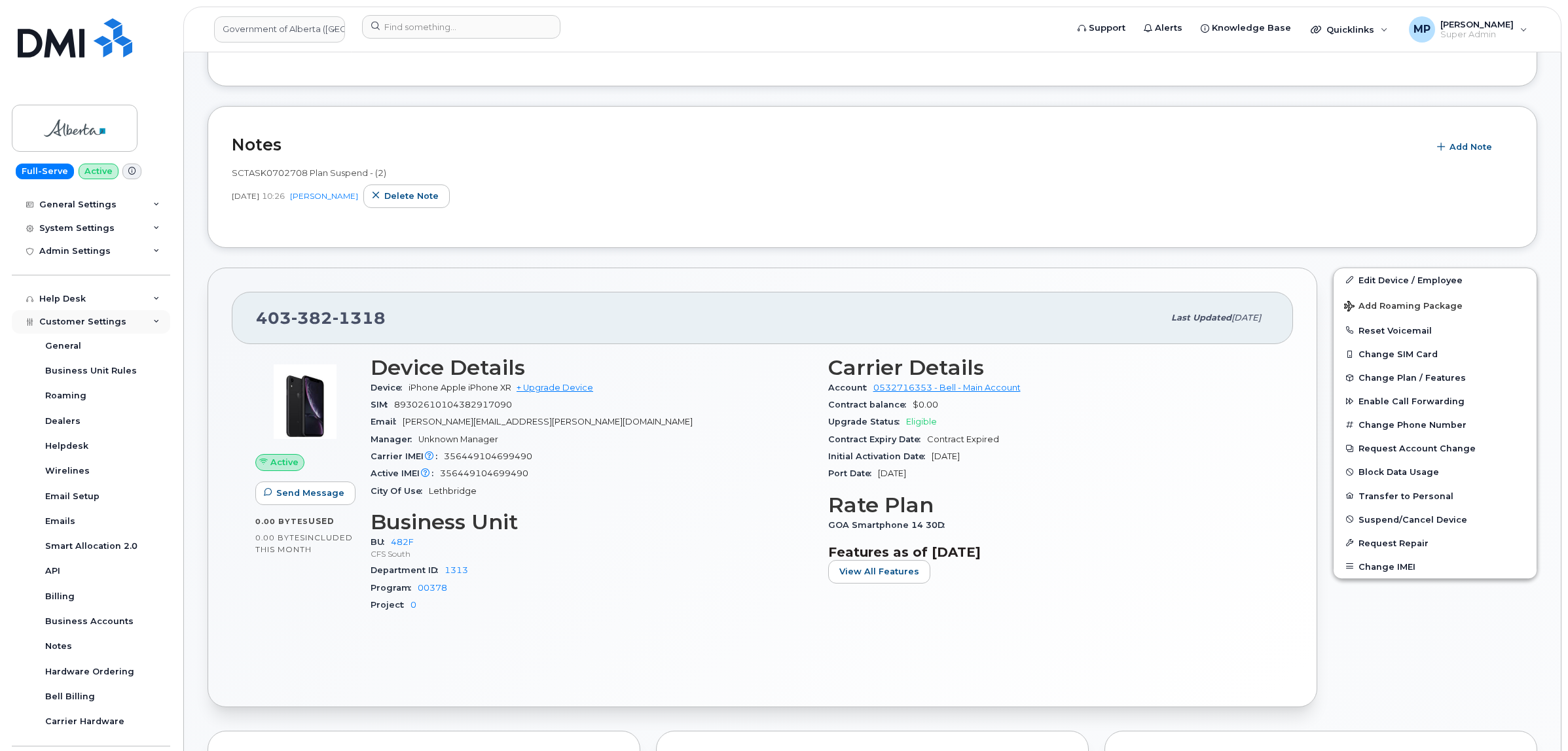
click at [91, 322] on span "Customer Settings" at bounding box center [83, 322] width 87 height 10
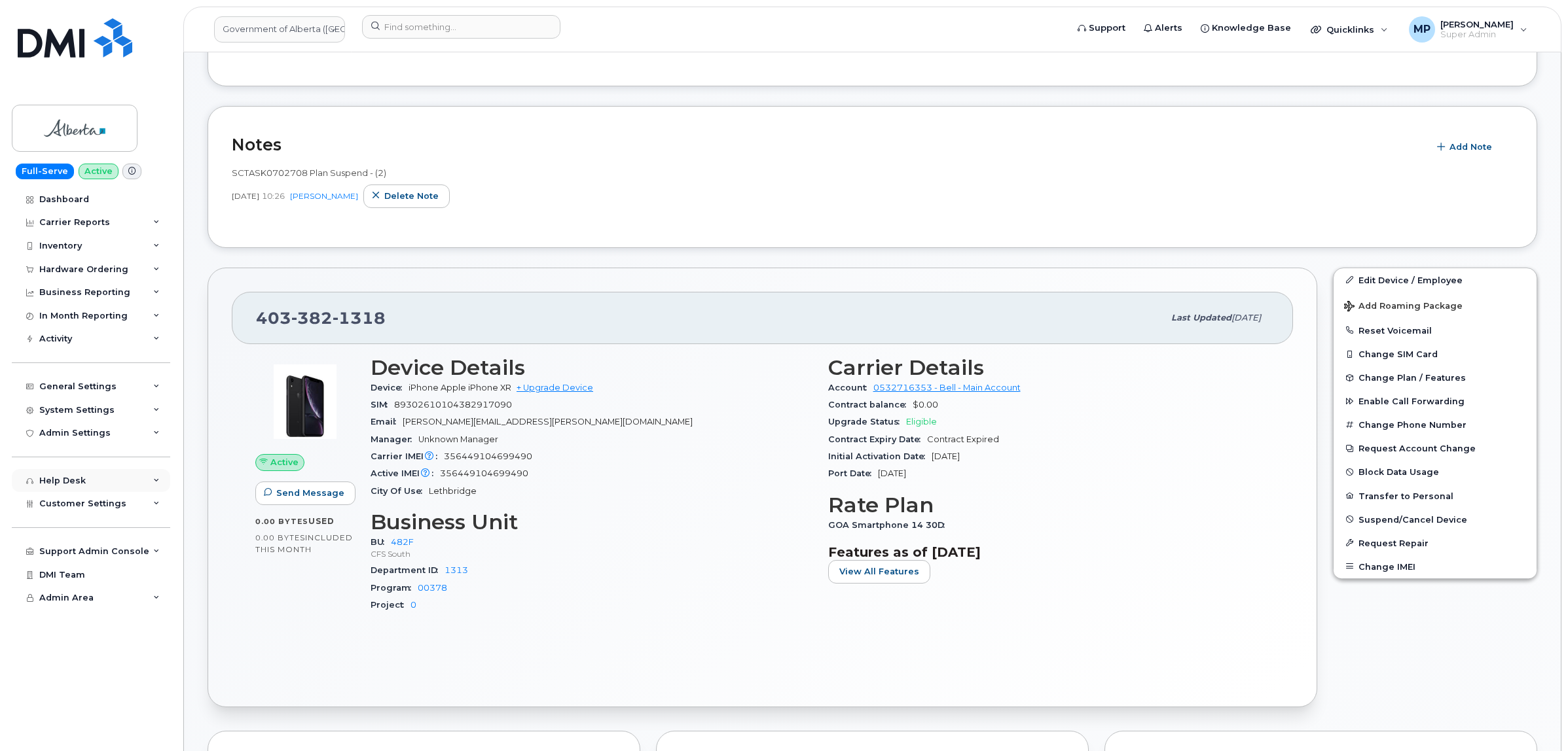
click at [92, 485] on div "Help Desk" at bounding box center [91, 481] width 158 height 24
click at [92, 485] on div "Help Desk" at bounding box center [91, 481] width 158 height 24
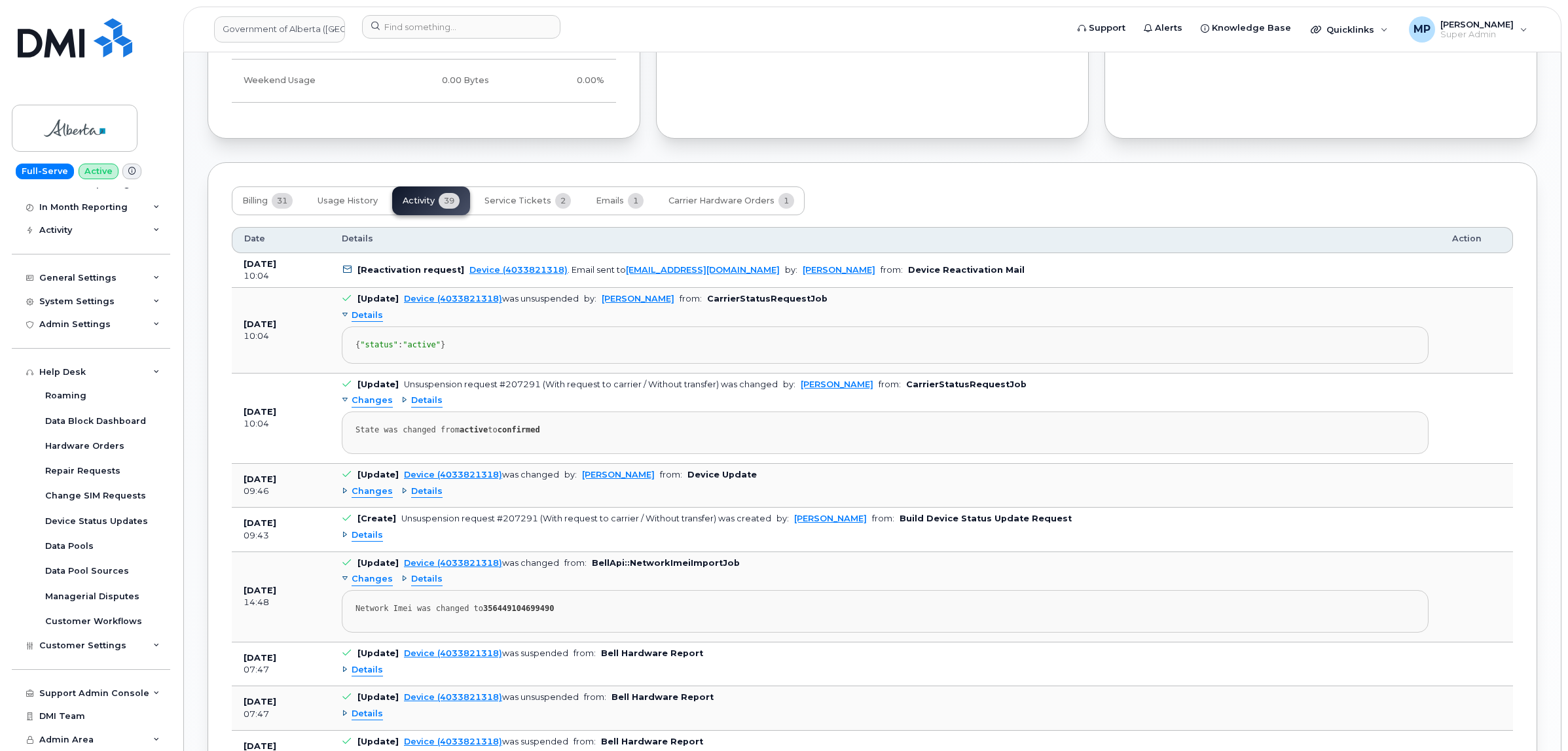
scroll to position [1063, 0]
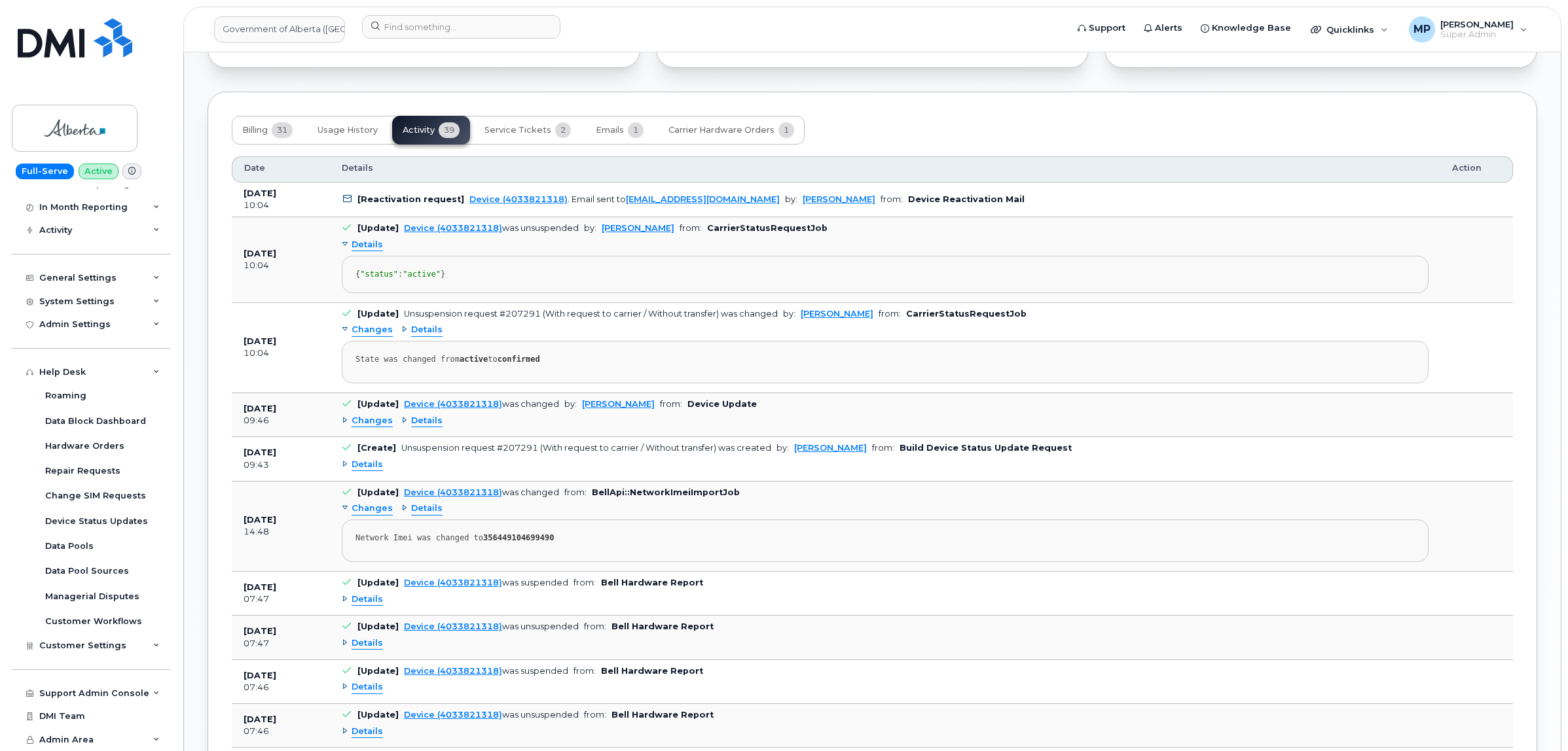
click at [363, 427] on span "Changes" at bounding box center [372, 420] width 41 height 12
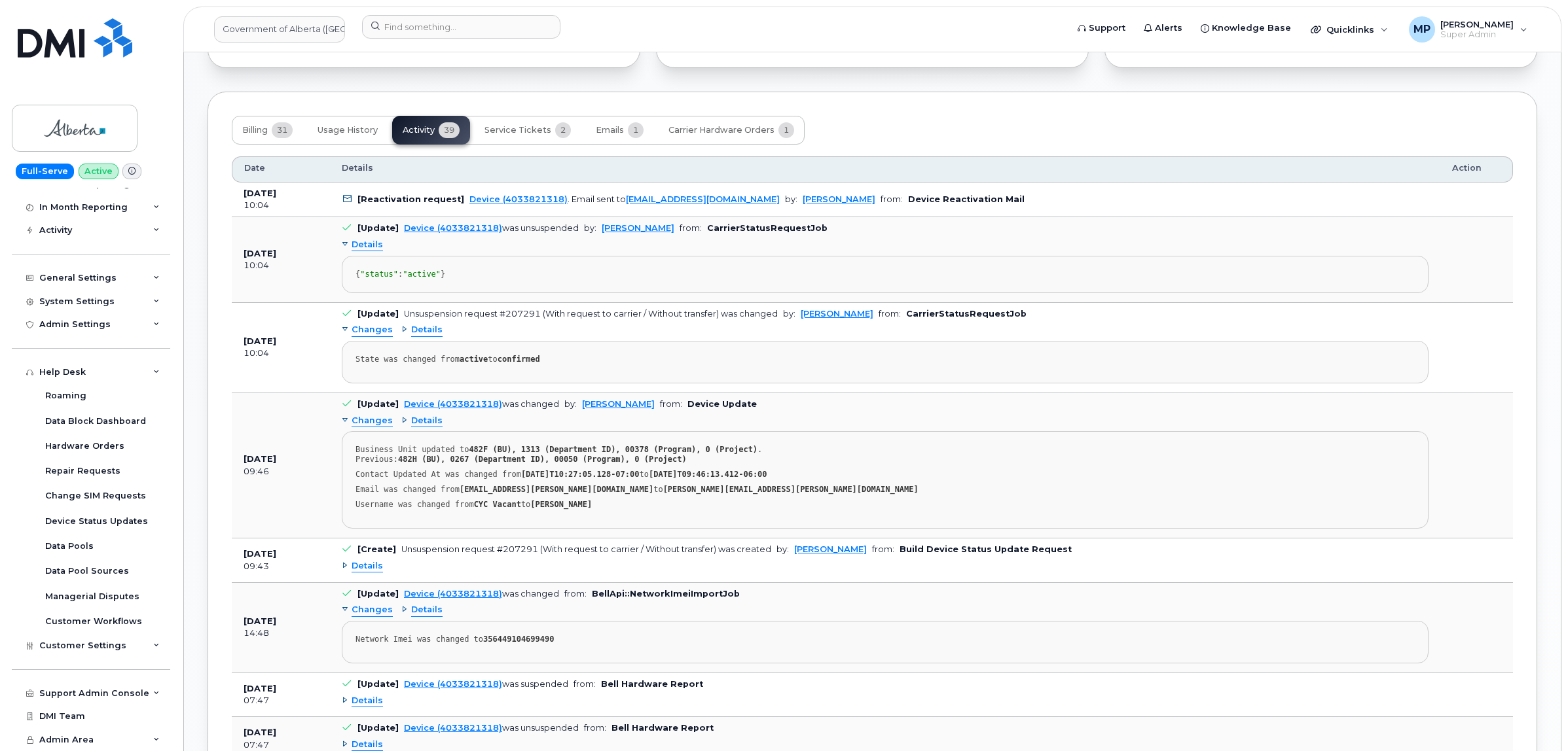
click at [373, 427] on span "Changes" at bounding box center [372, 420] width 41 height 12
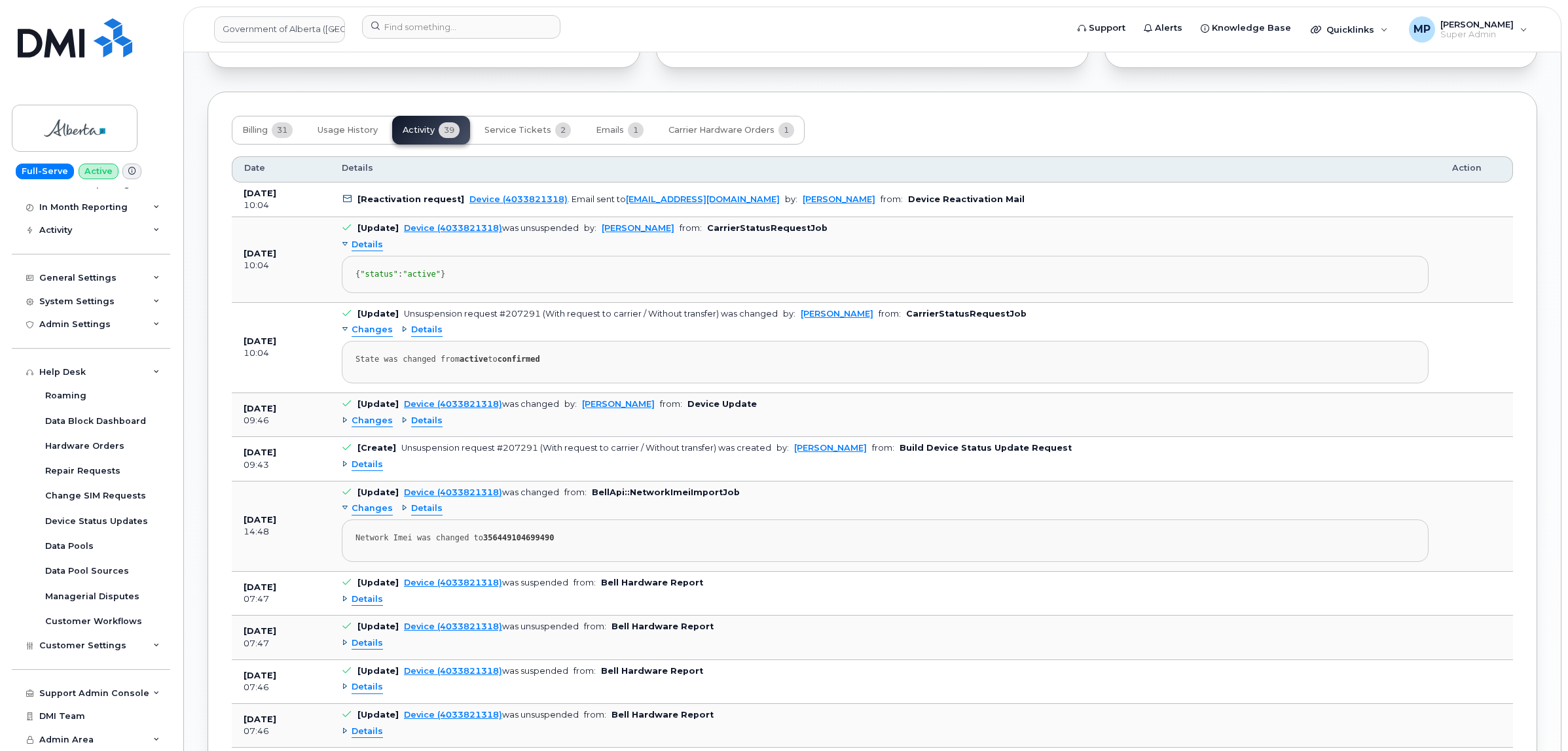
click at [365, 471] on span "Details" at bounding box center [367, 464] width 31 height 12
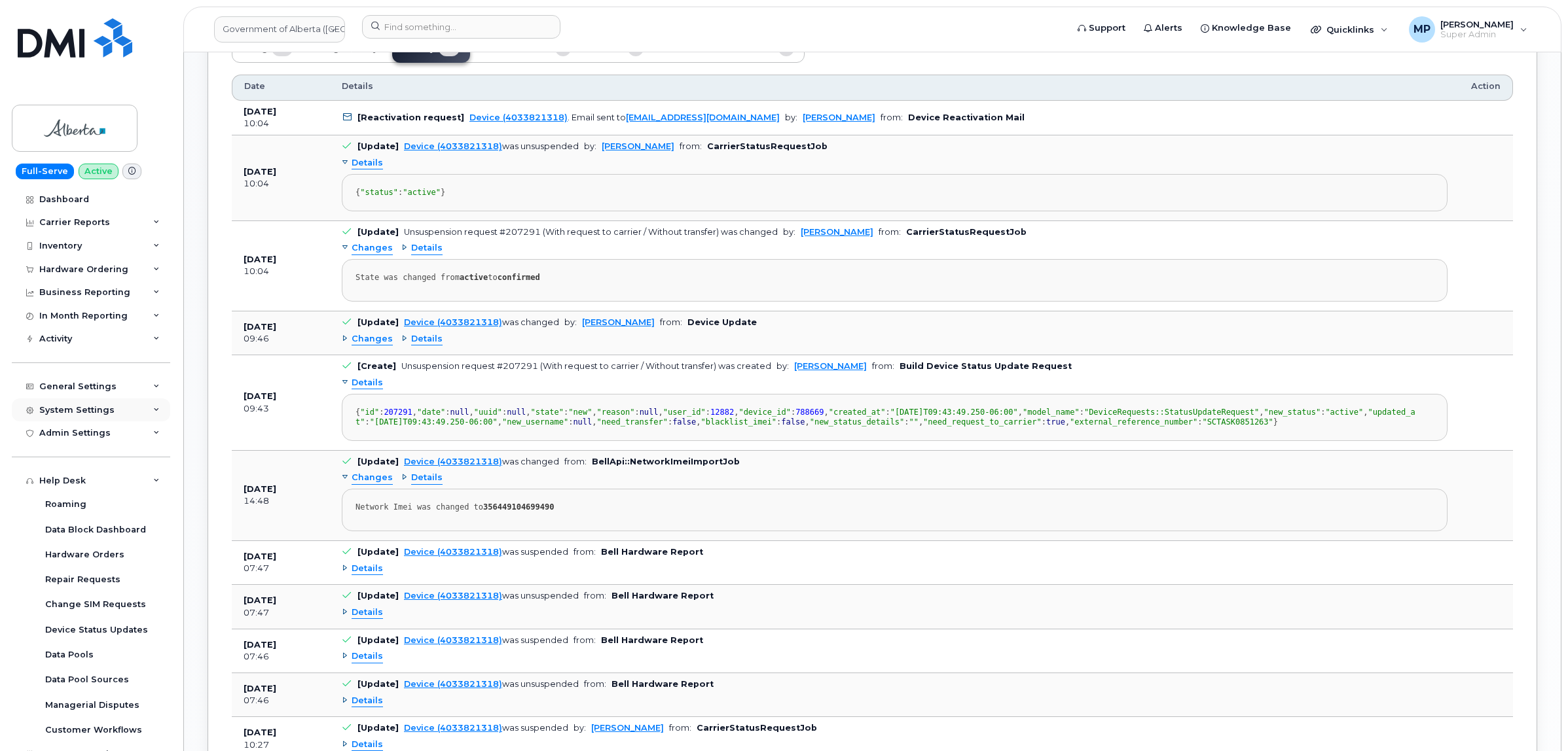
scroll to position [113, 0]
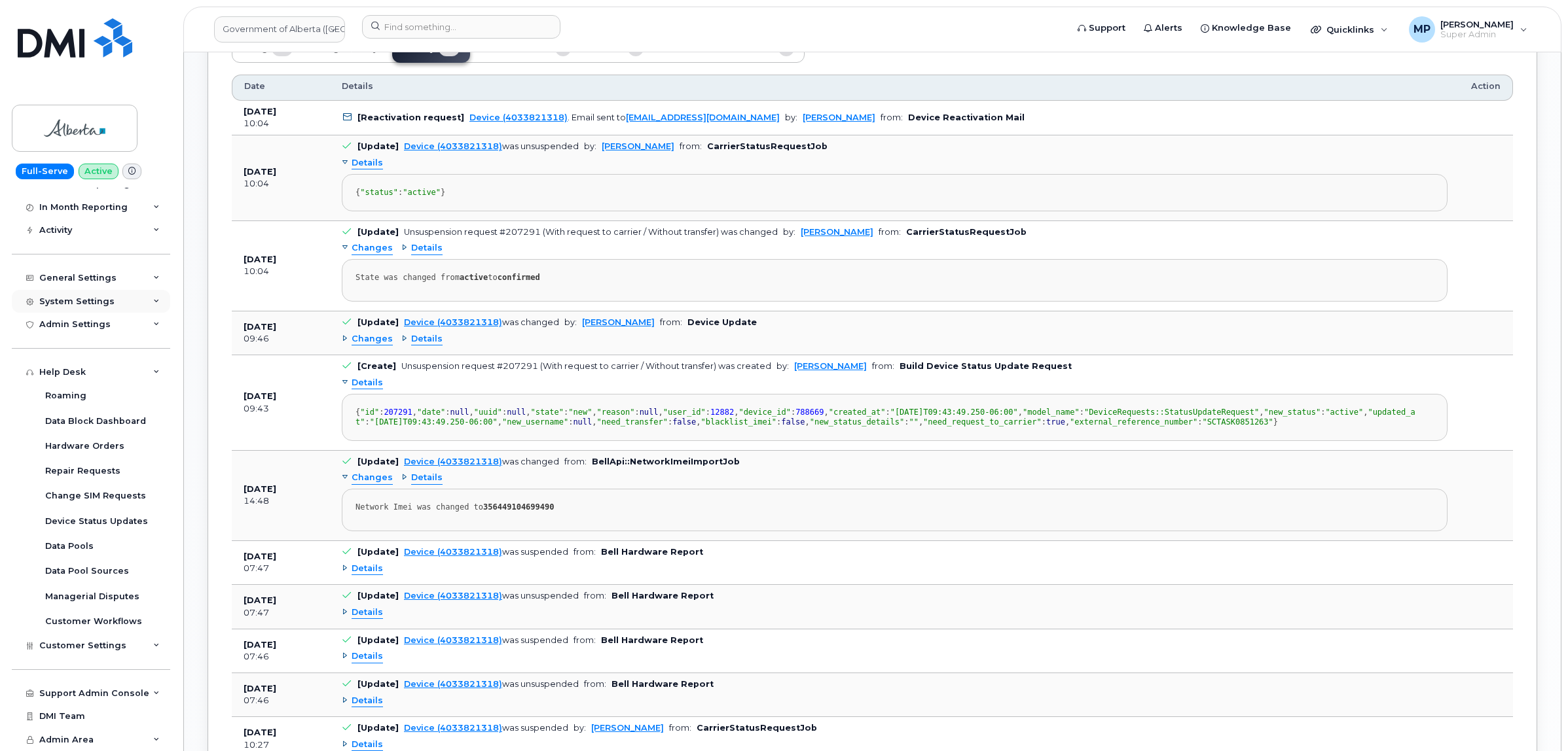
click at [68, 297] on div "System Settings" at bounding box center [77, 302] width 75 height 11
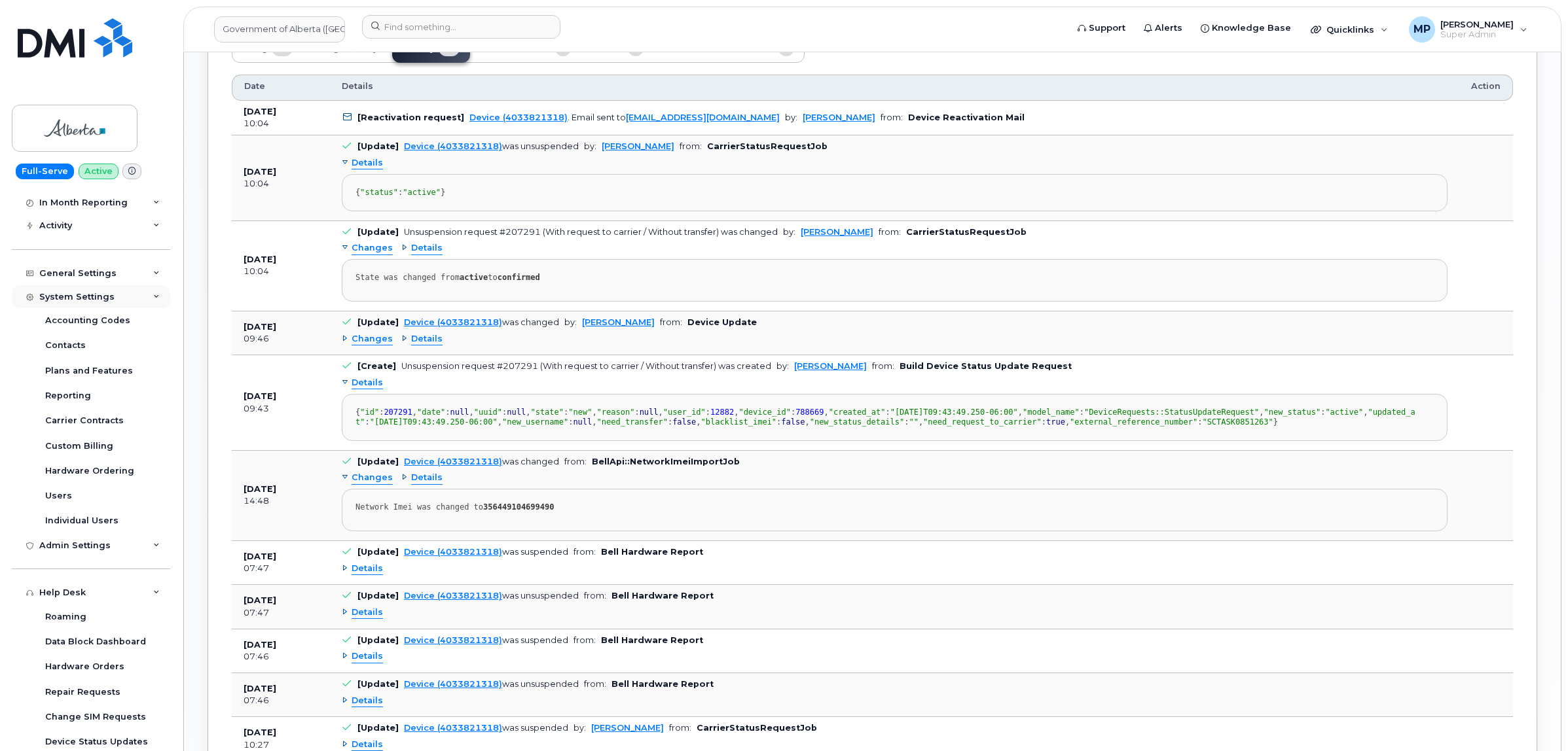
click at [75, 303] on div "System Settings" at bounding box center [77, 297] width 75 height 11
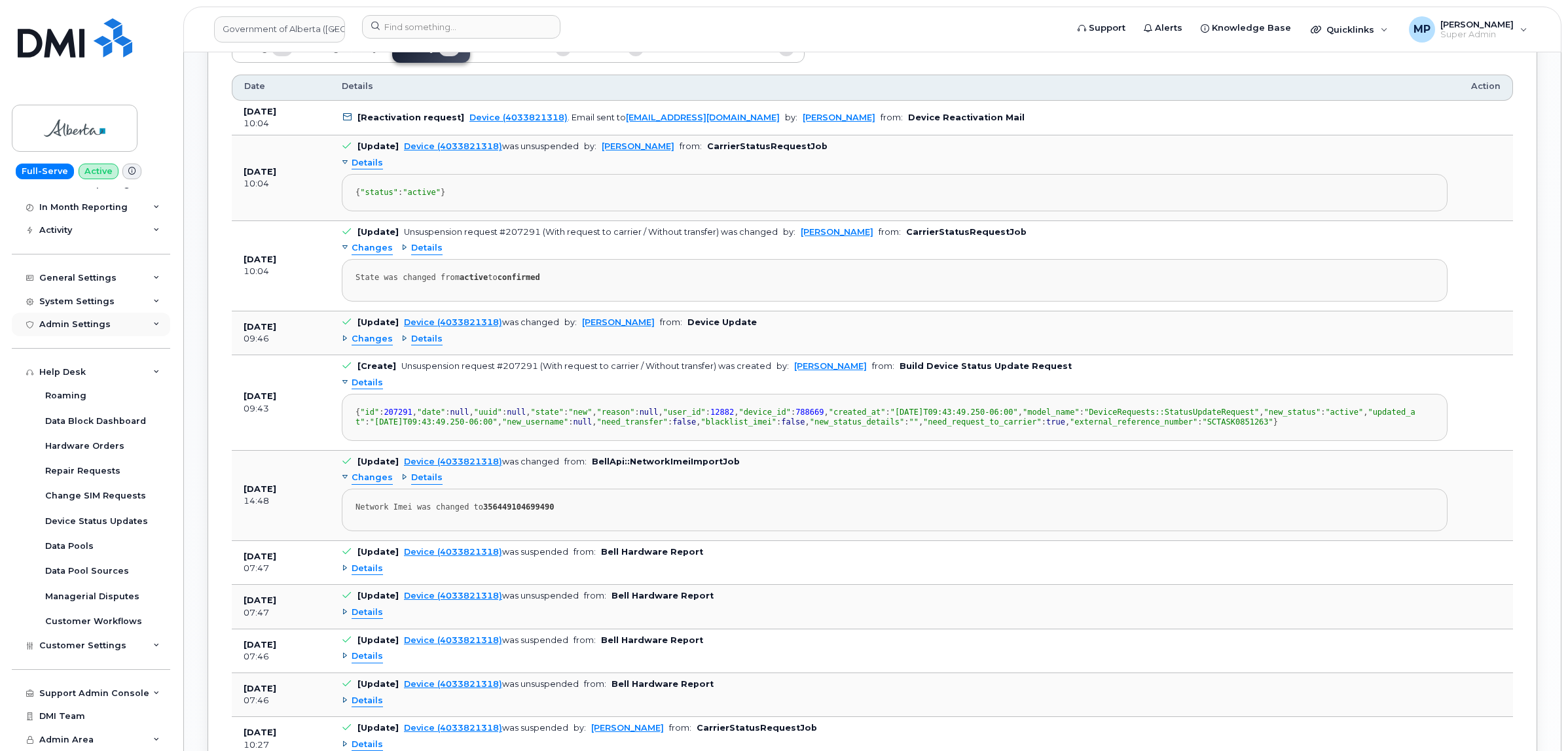
click at [80, 322] on div "Admin Settings" at bounding box center [75, 324] width 72 height 11
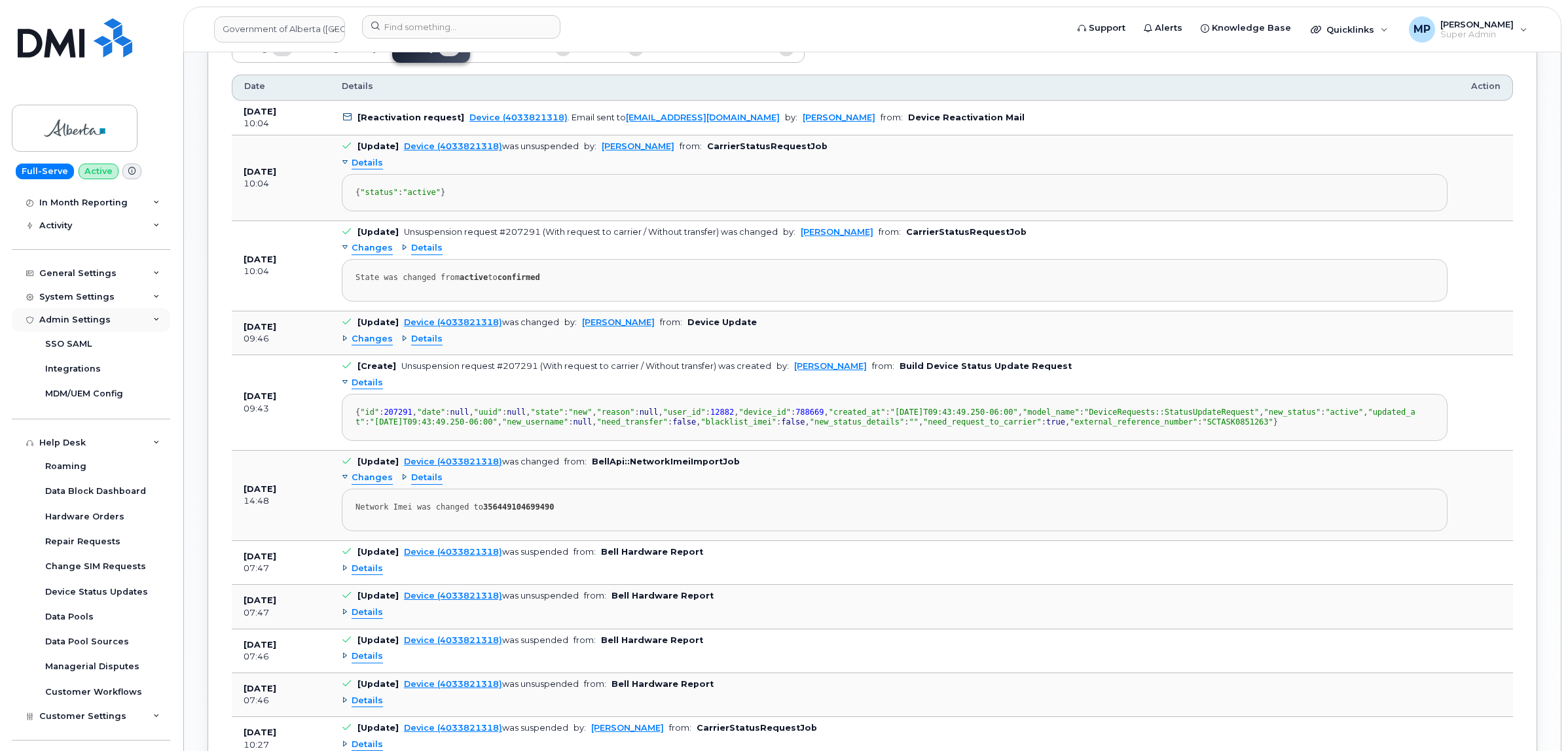
click at [80, 322] on div "Admin Settings" at bounding box center [75, 320] width 72 height 11
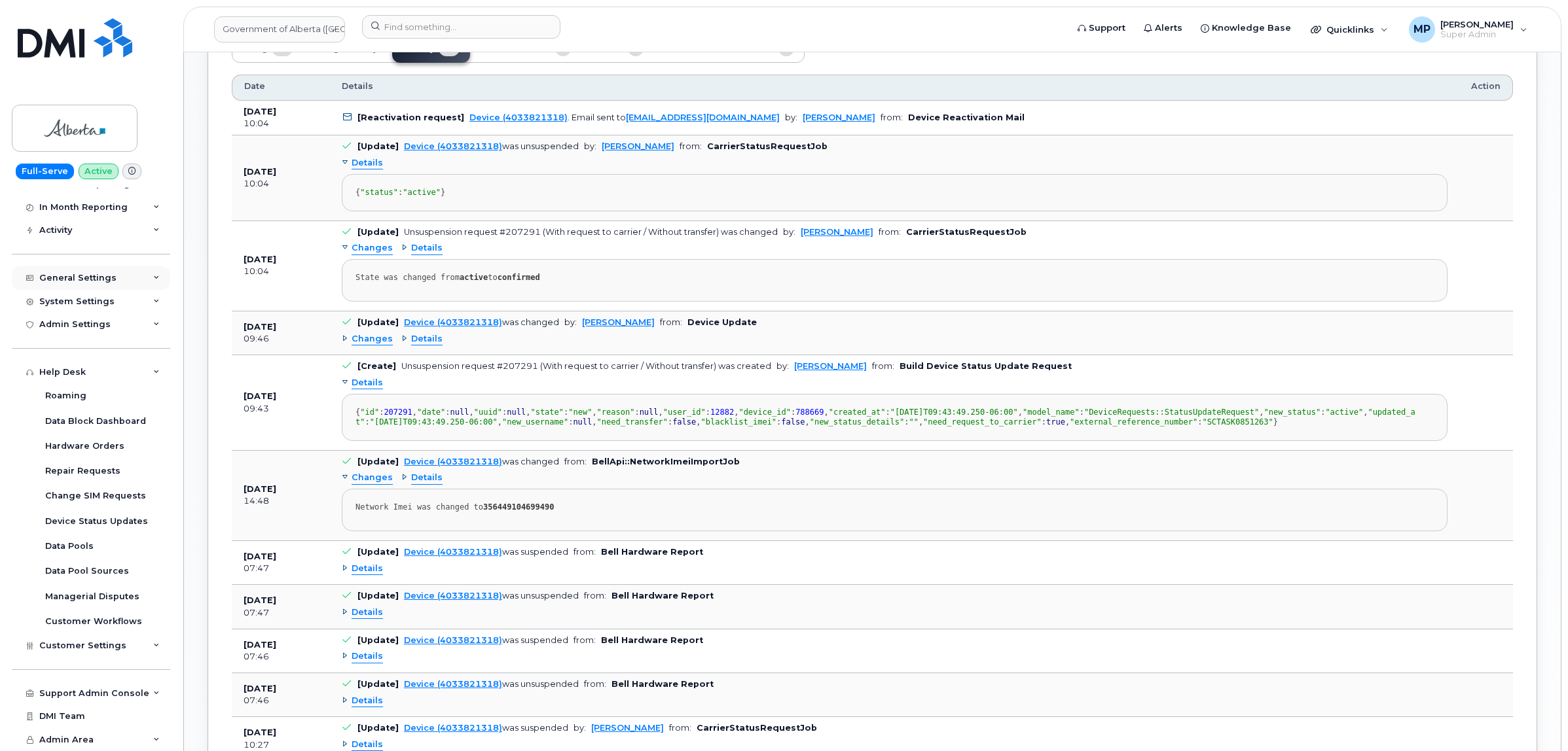
click at [68, 279] on div "General Settings" at bounding box center [78, 278] width 78 height 11
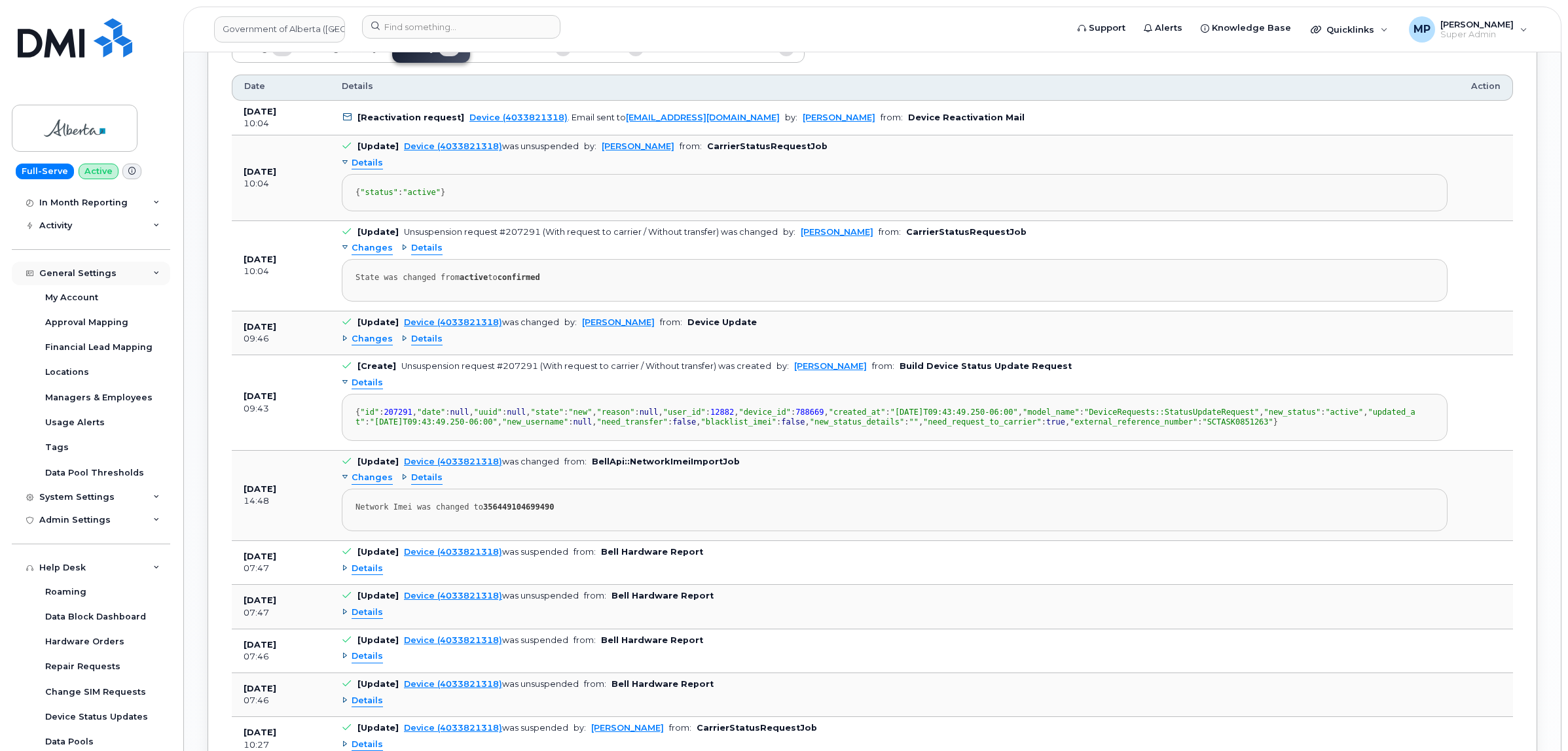
click at [69, 267] on div "General Settings" at bounding box center [91, 273] width 158 height 24
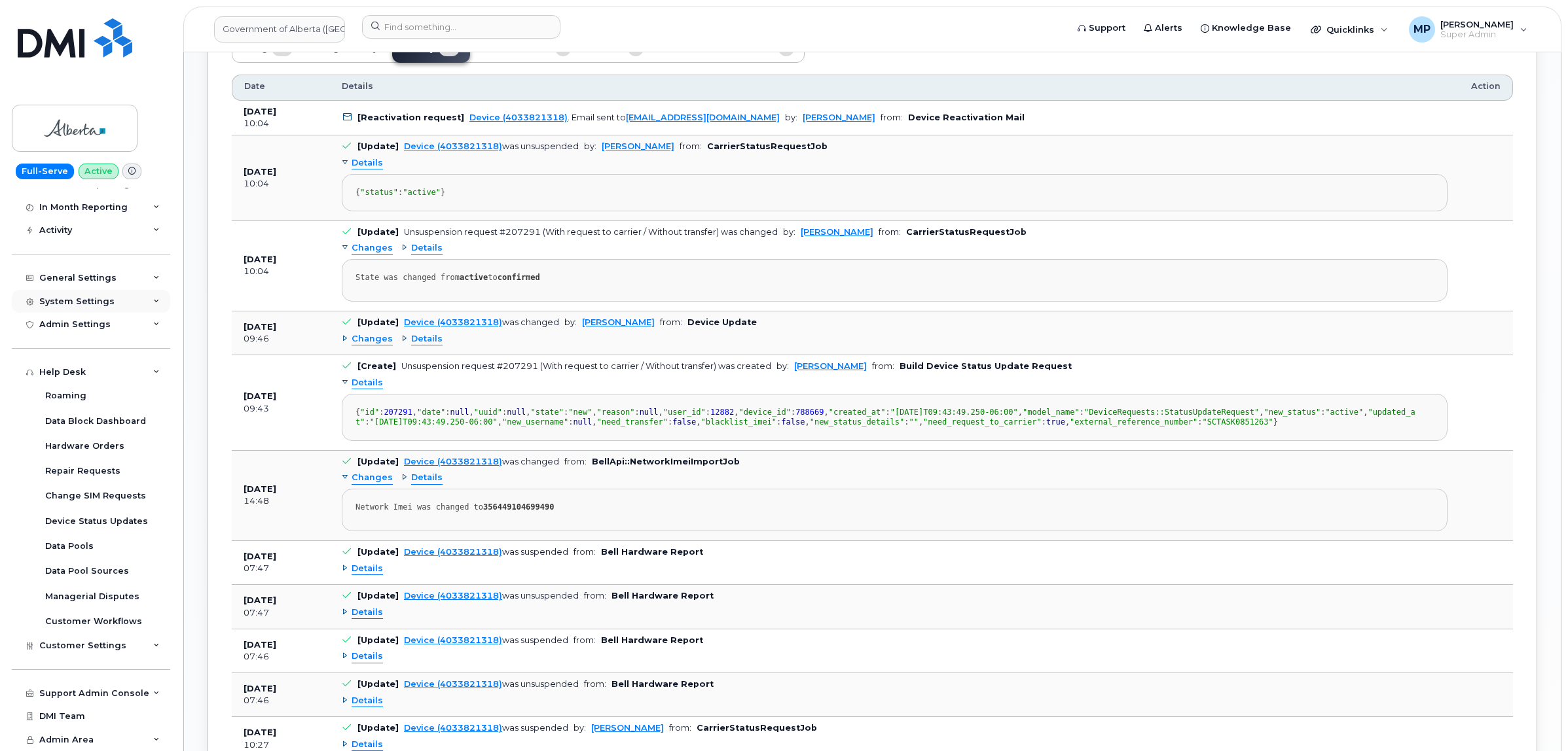
click at [69, 304] on div "System Settings" at bounding box center [77, 302] width 75 height 11
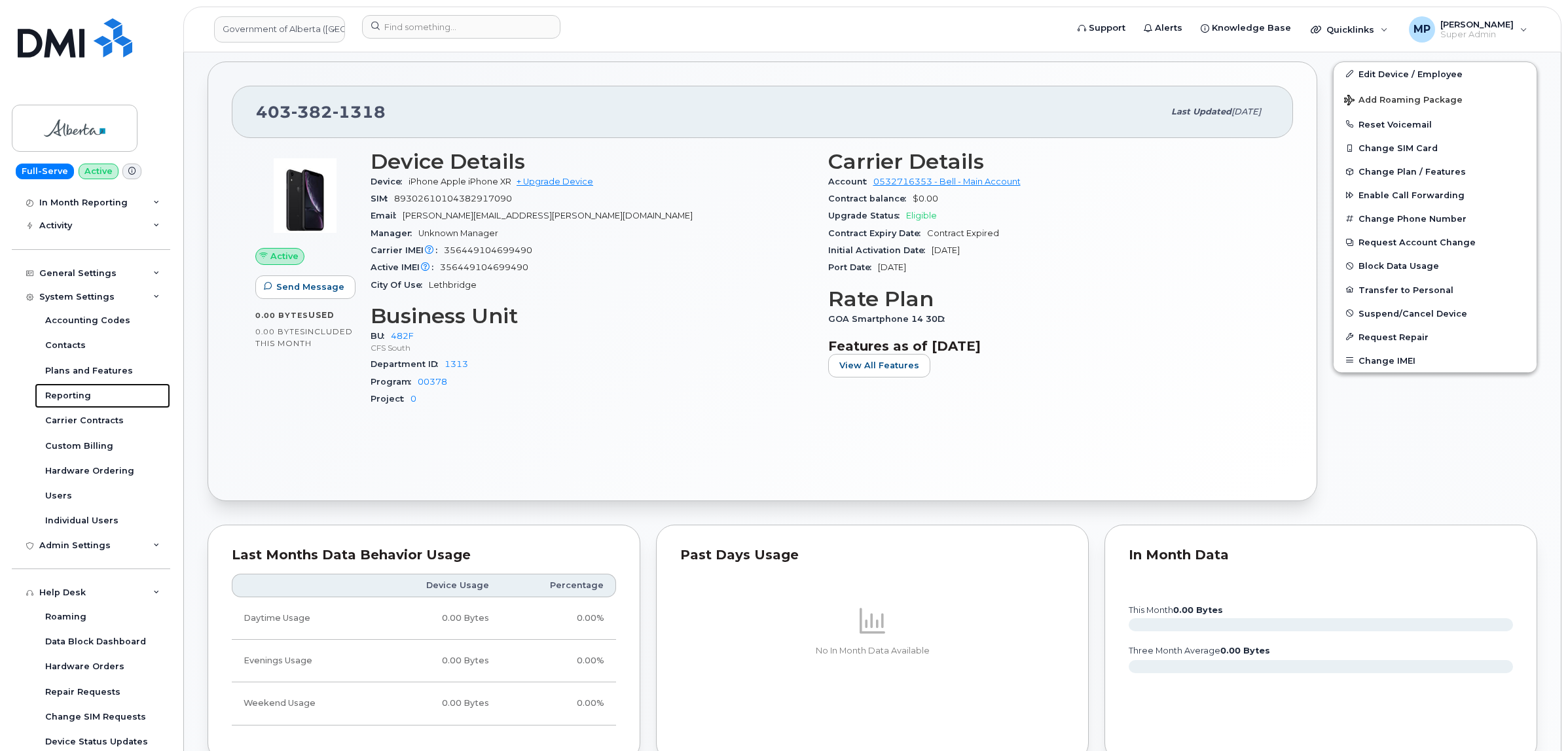
scroll to position [0, 0]
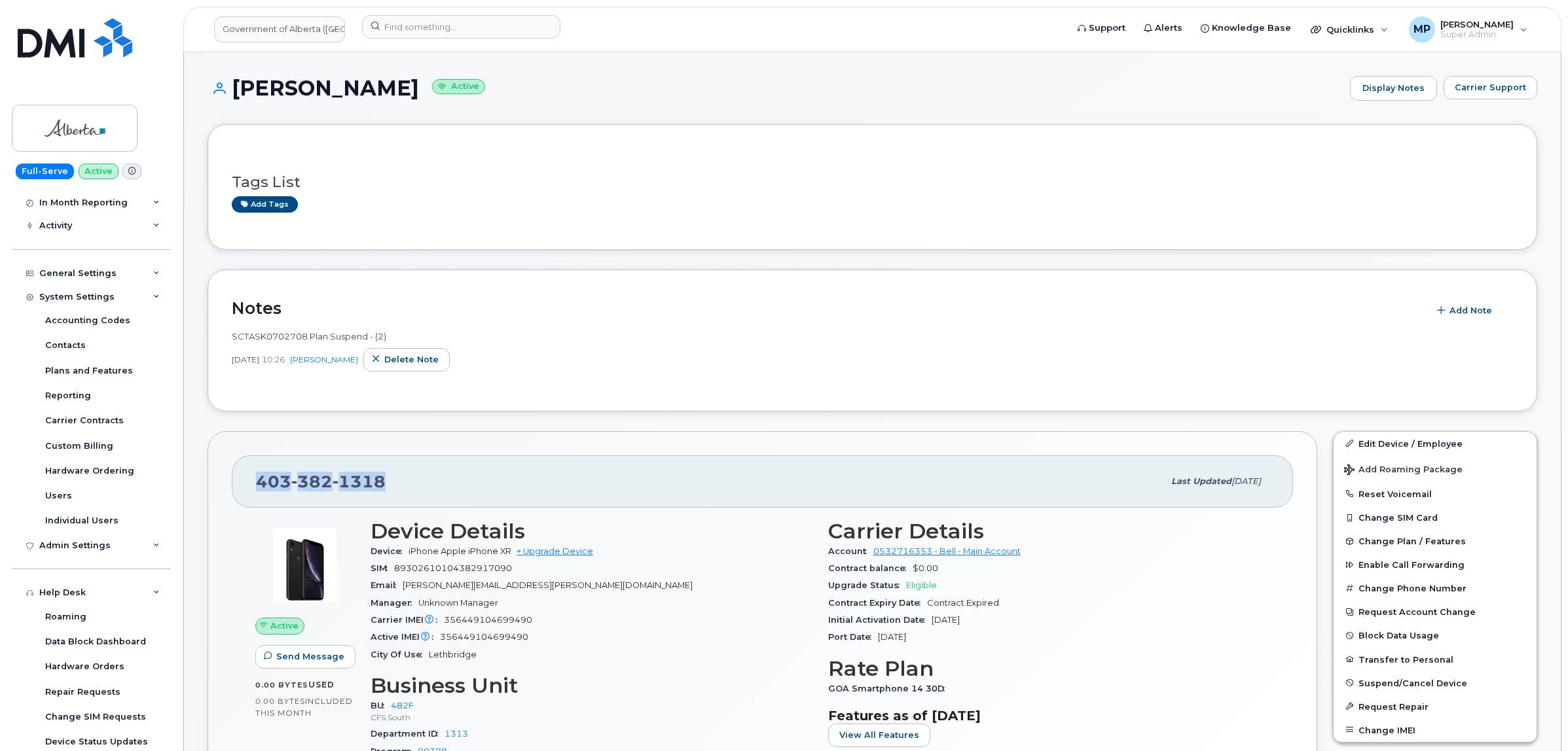
drag, startPoint x: 329, startPoint y: 480, endPoint x: 246, endPoint y: 483, distance: 83.1
click at [249, 485] on div "403 382 1318 Last updated Sep 22, 2025" at bounding box center [762, 481] width 1062 height 52
copy span "403 382 1318"
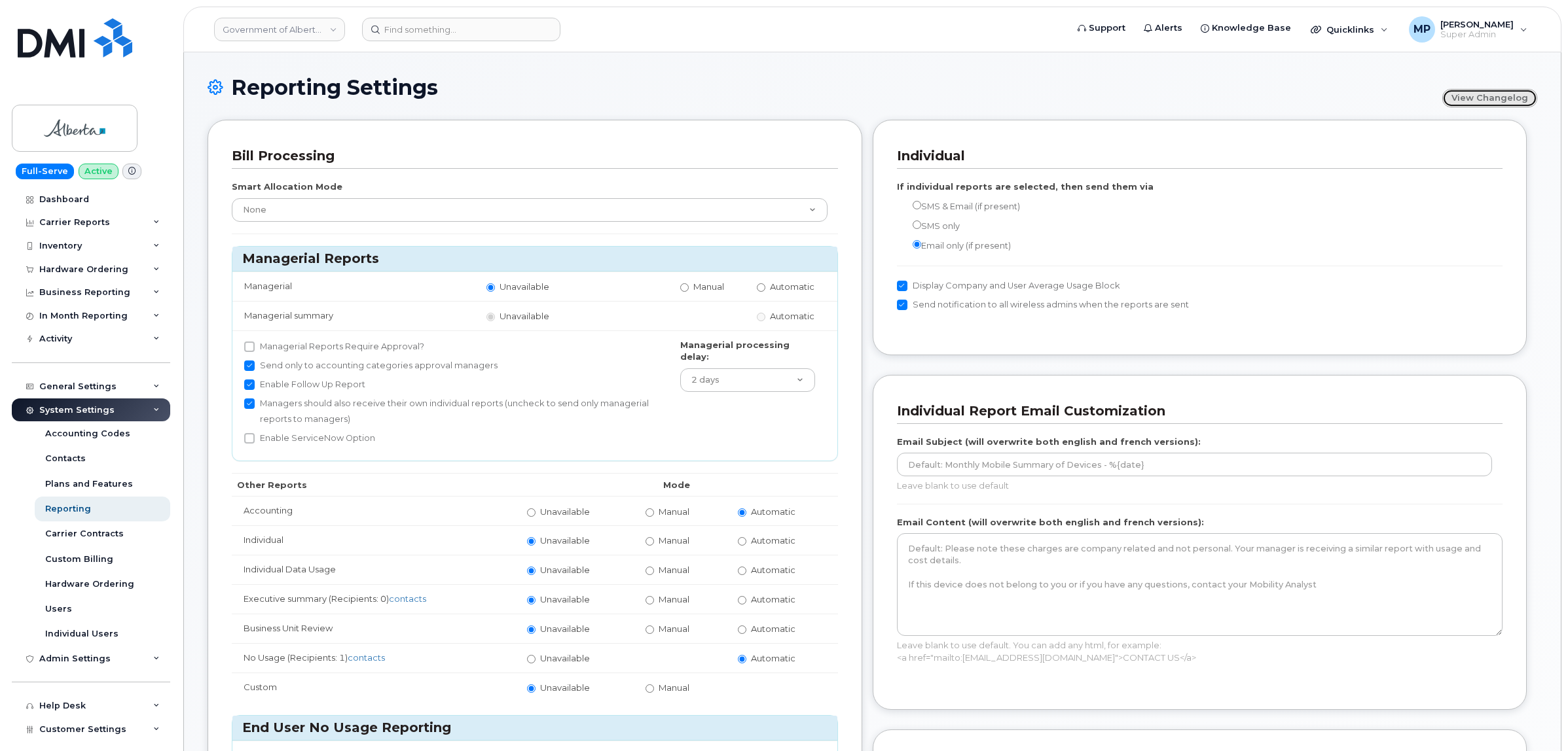
click at [1487, 96] on link "View Changelog" at bounding box center [1489, 98] width 95 height 18
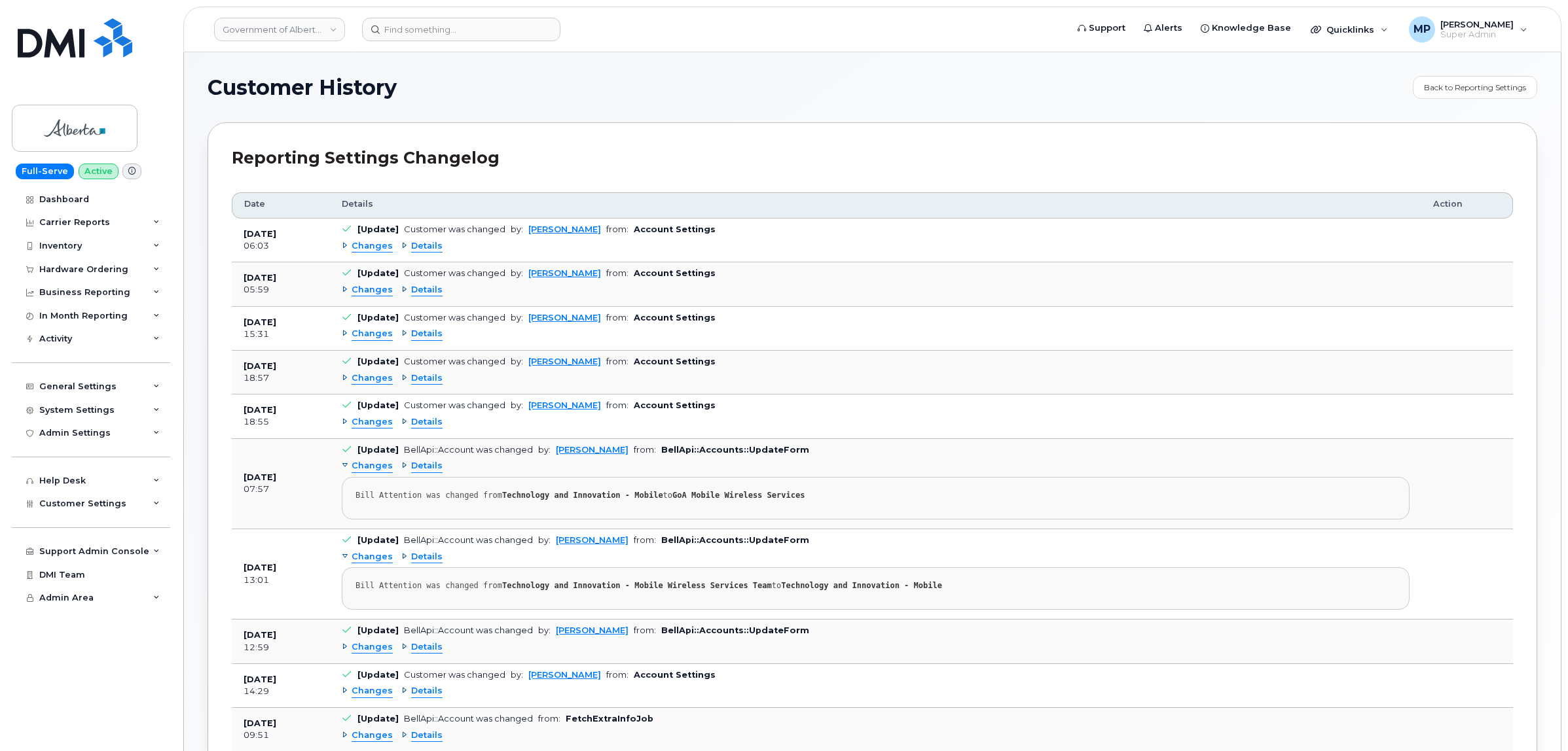
click at [366, 246] on span "Changes" at bounding box center [372, 246] width 41 height 12
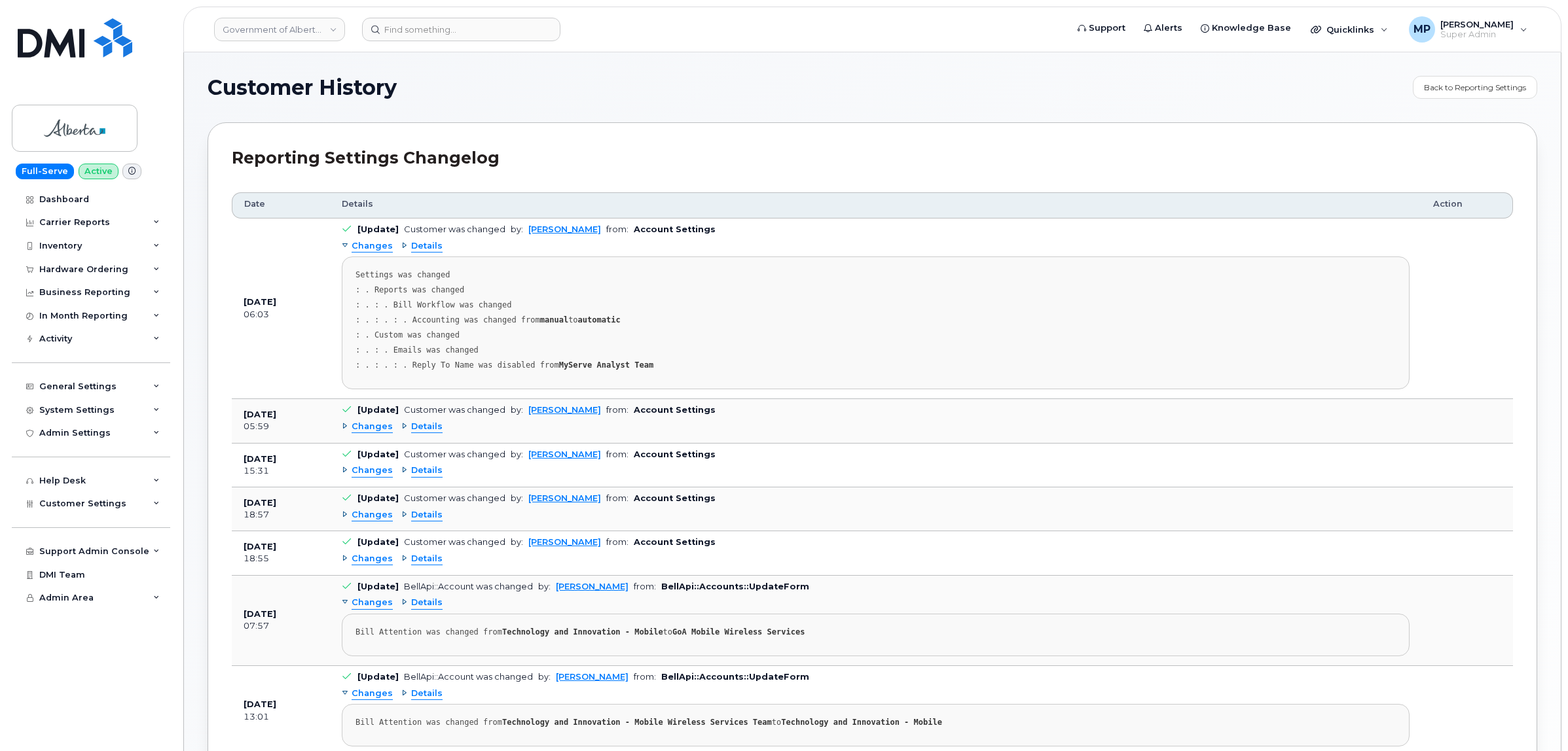
click at [366, 246] on span "Changes" at bounding box center [372, 246] width 41 height 12
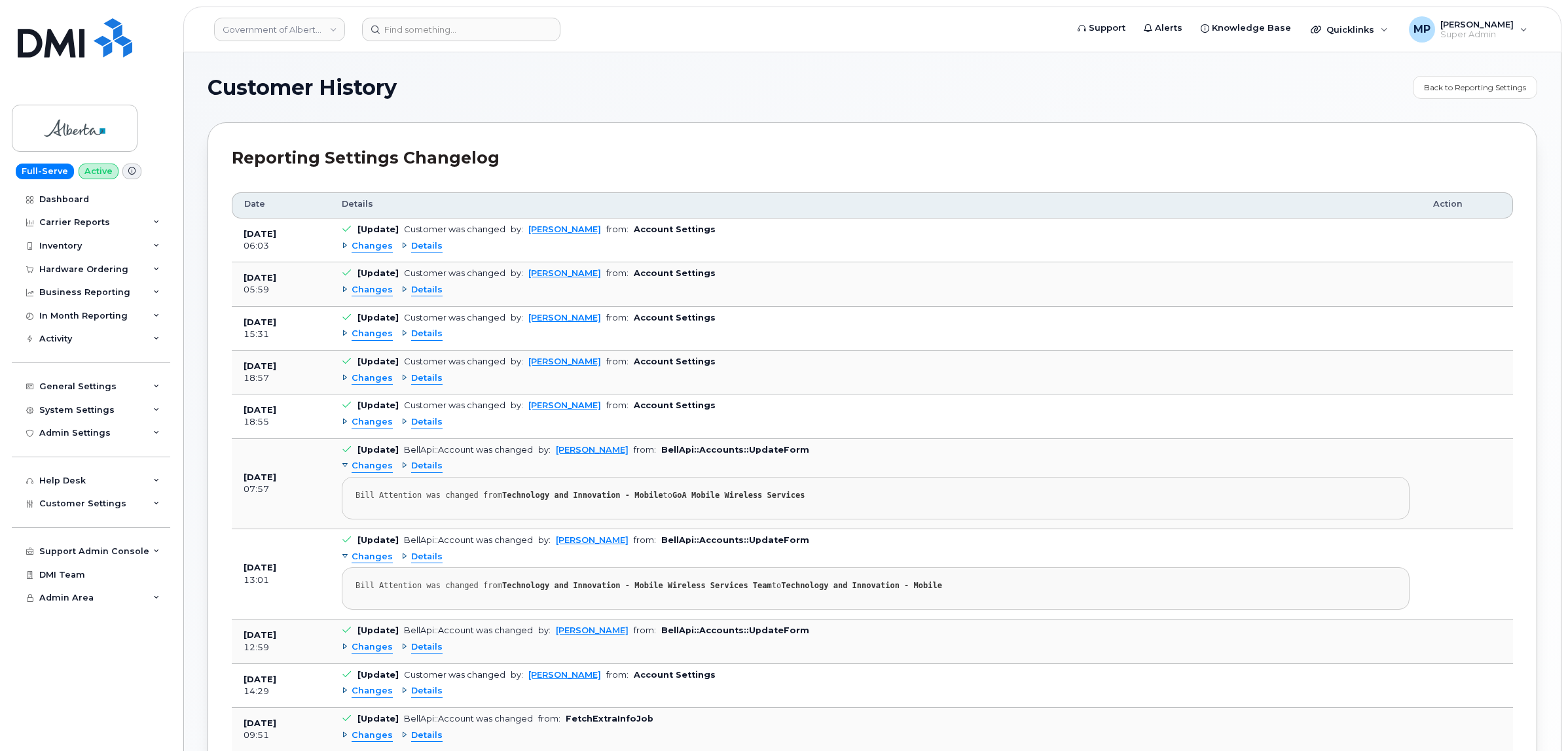
click at [374, 246] on span "Changes" at bounding box center [372, 246] width 41 height 12
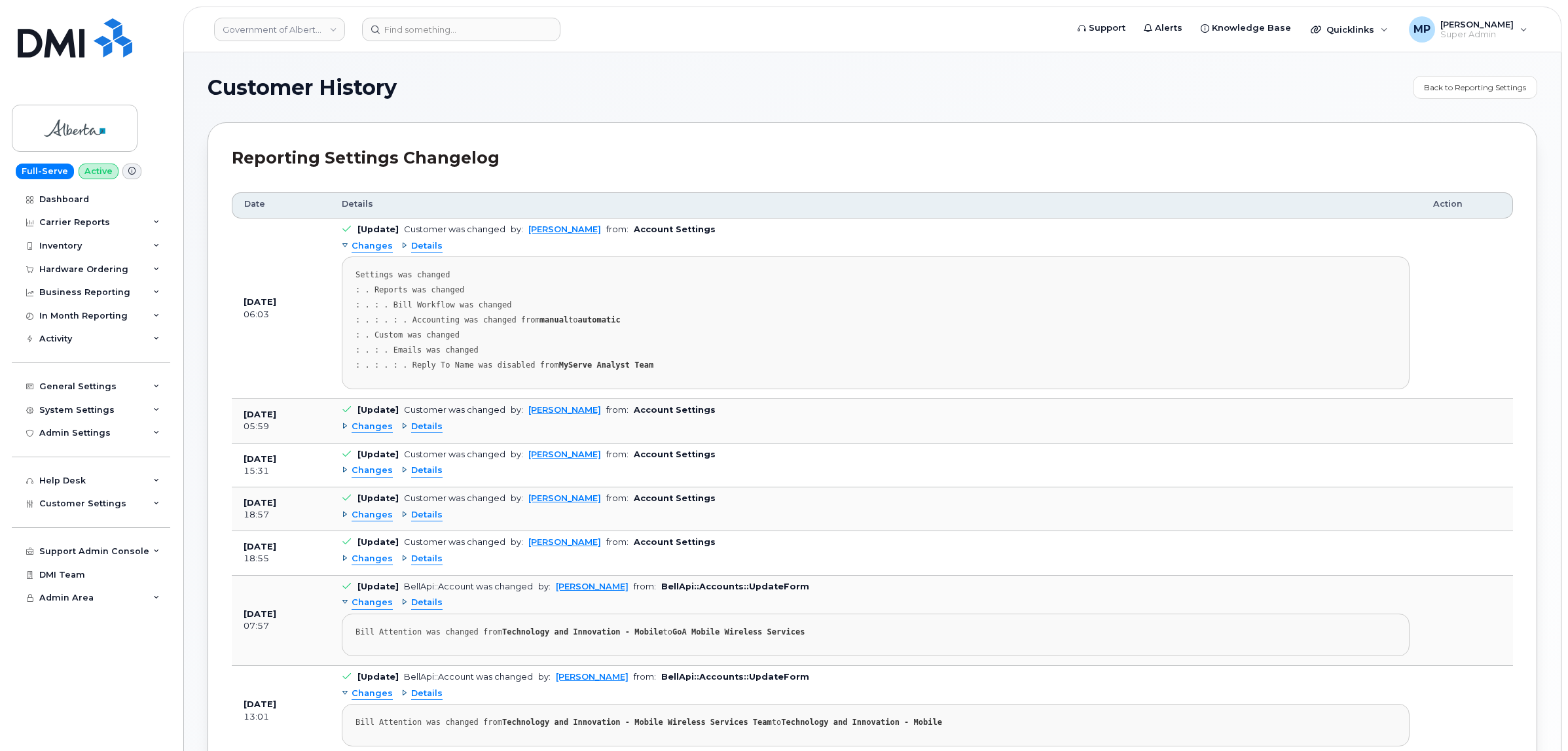
click at [374, 246] on span "Changes" at bounding box center [372, 246] width 41 height 12
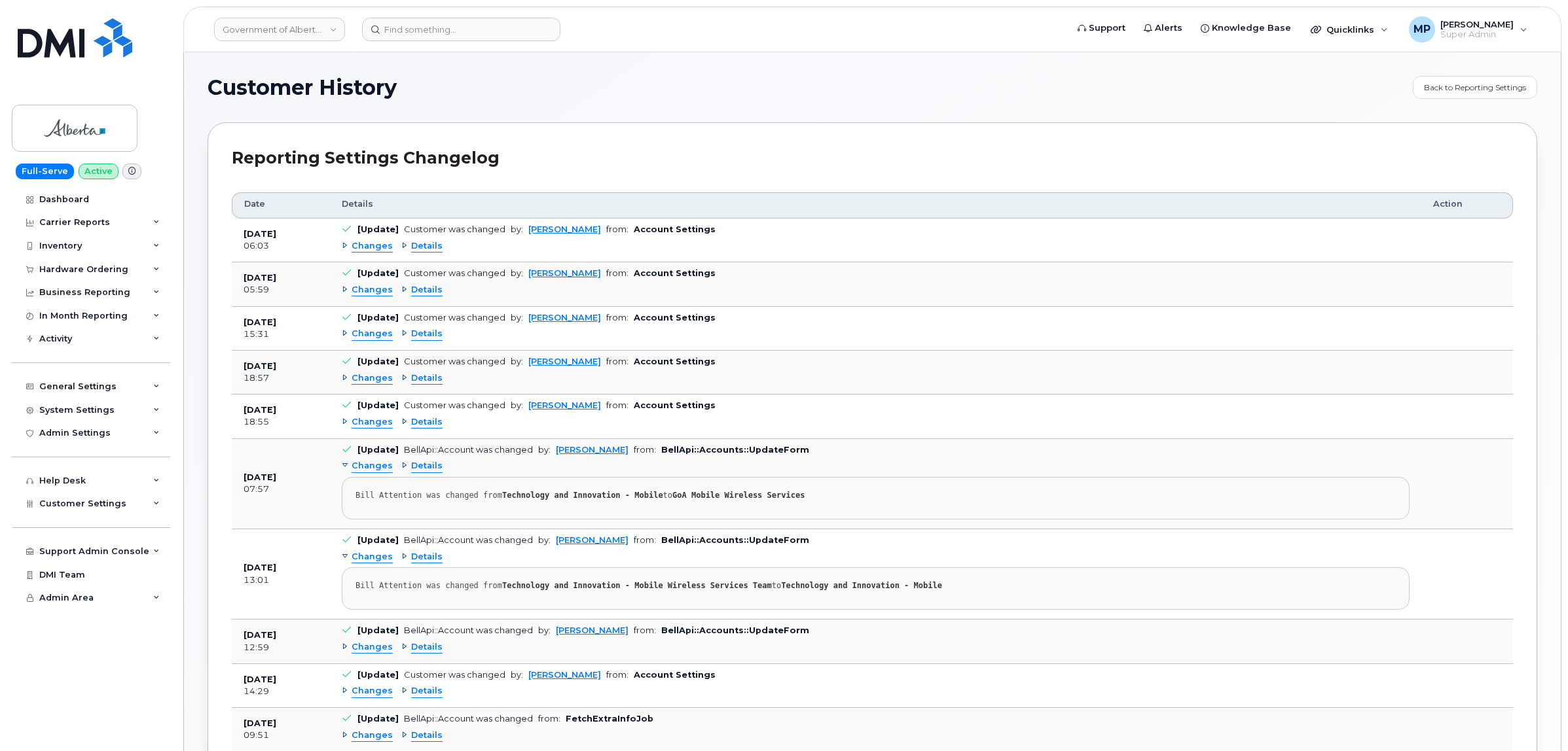
click at [370, 289] on span "Changes" at bounding box center [372, 289] width 41 height 12
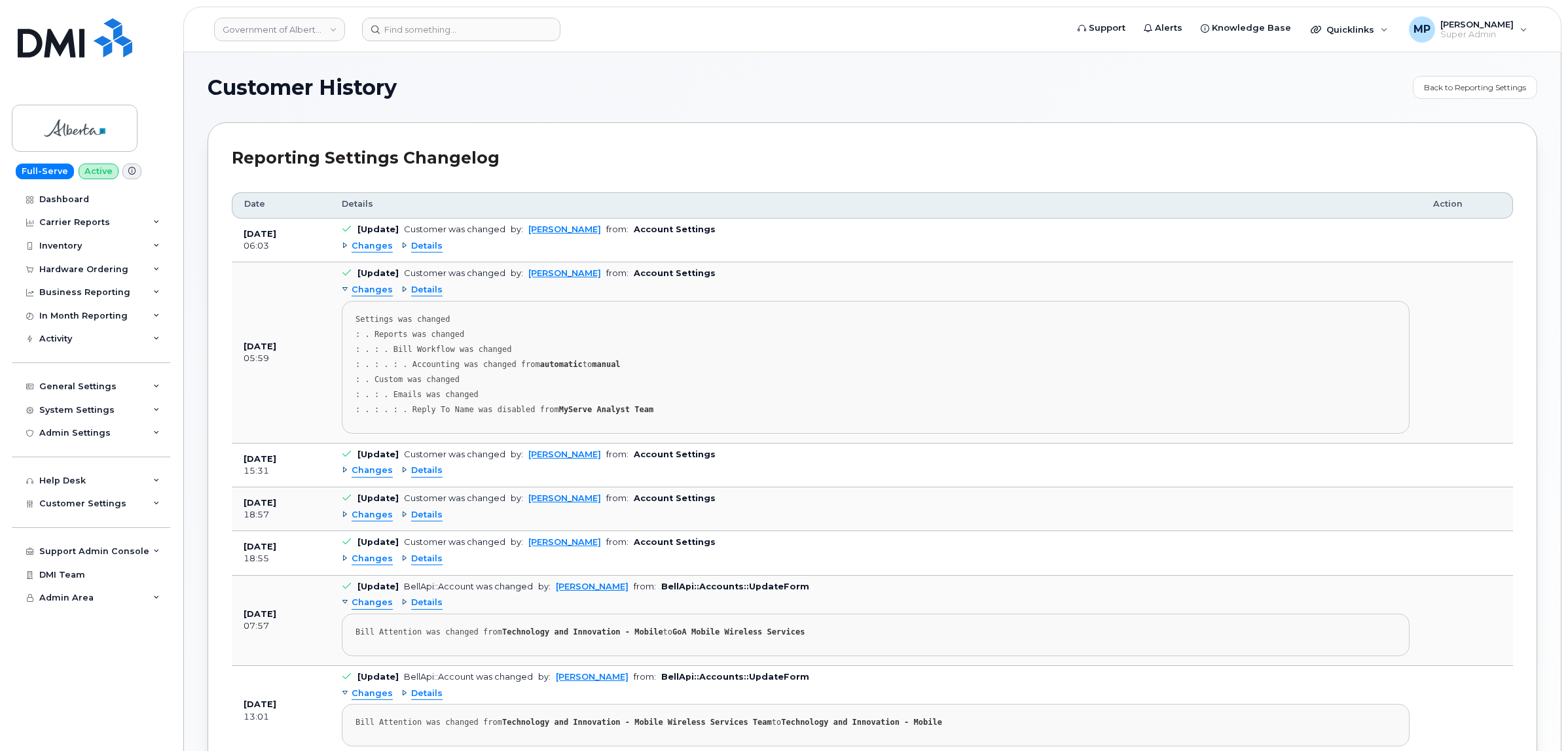
click at [370, 289] on span "Changes" at bounding box center [372, 289] width 41 height 12
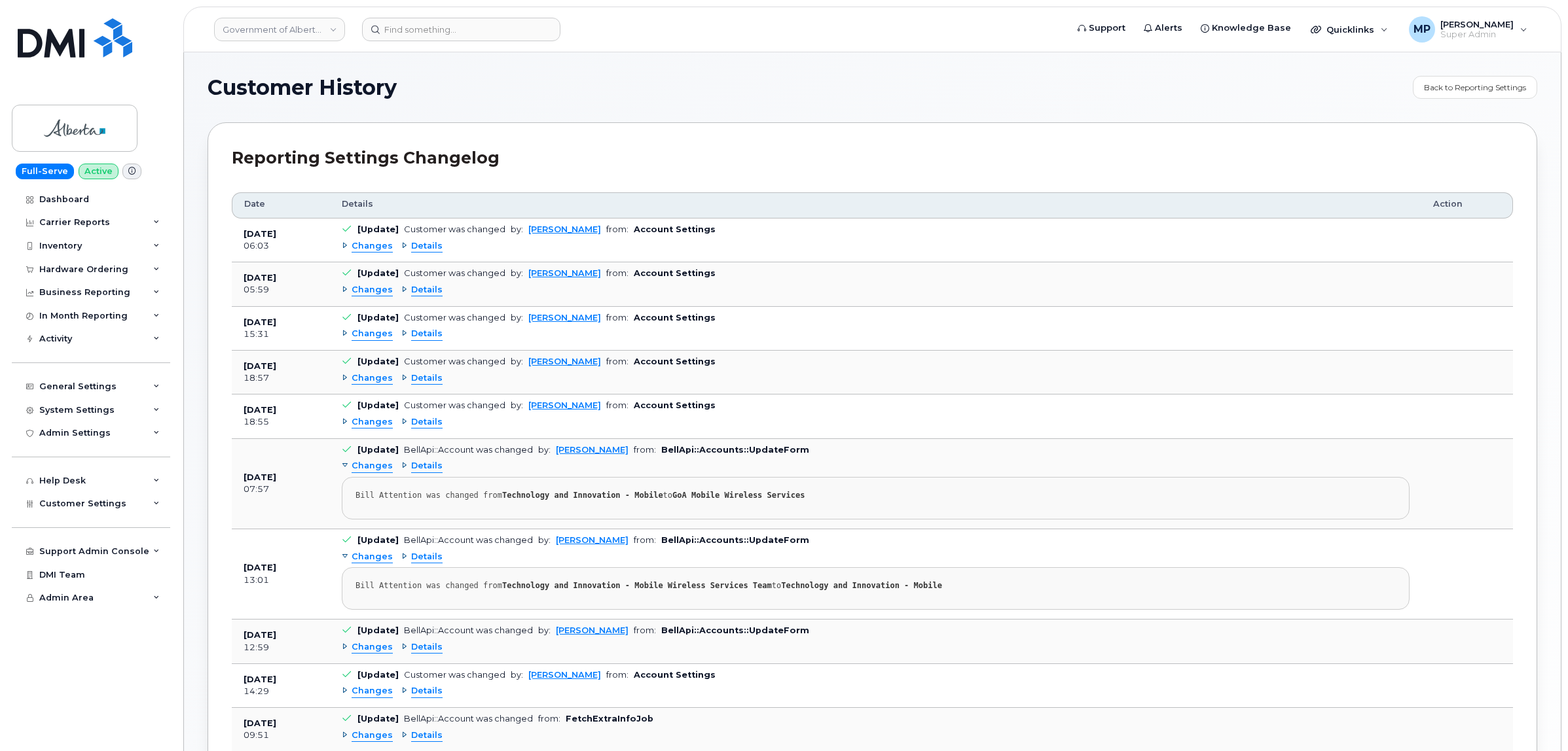
click at [374, 342] on div "Changes Details" at bounding box center [875, 334] width 1067 height 21
click at [370, 332] on span "Changes" at bounding box center [372, 334] width 41 height 12
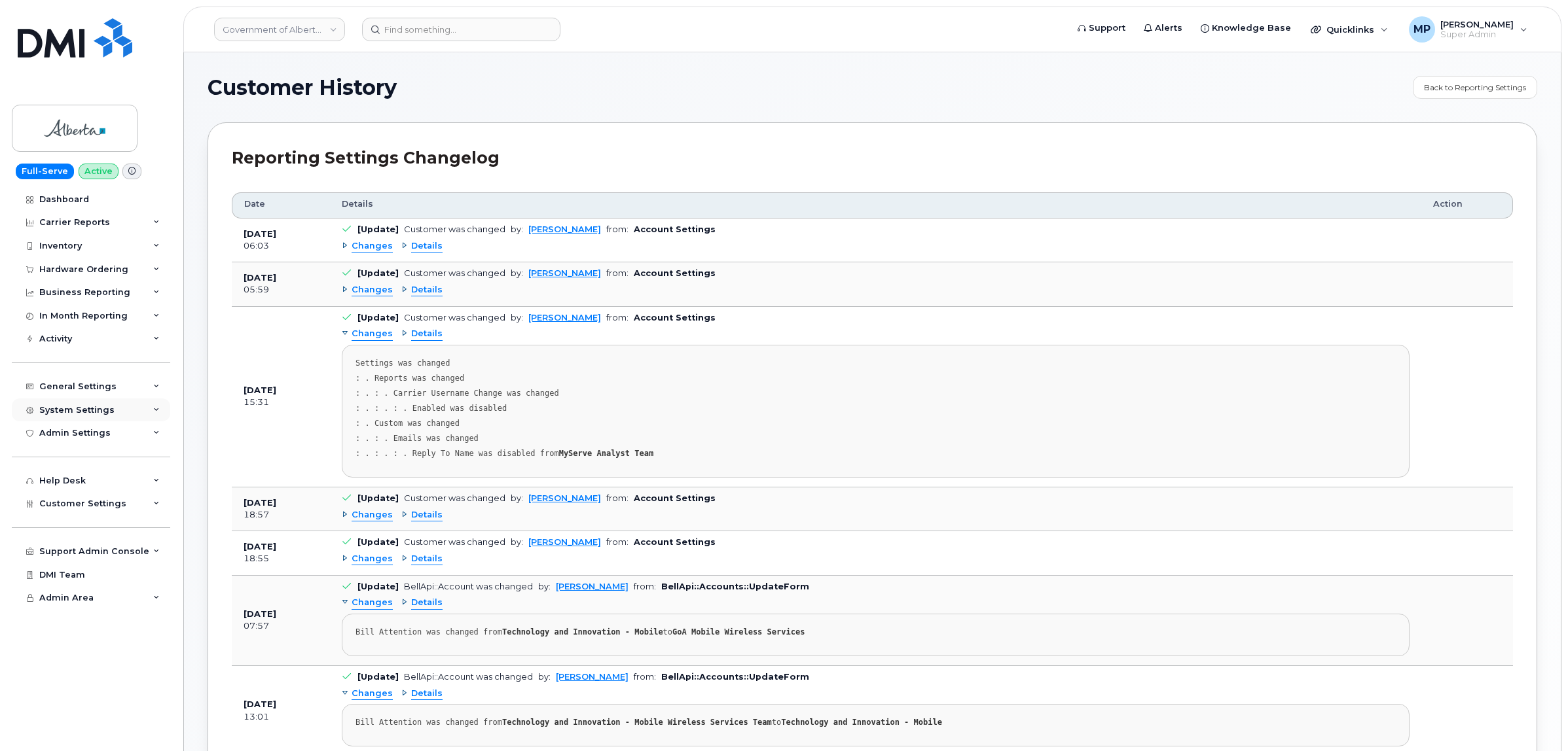
click at [65, 414] on div "System Settings" at bounding box center [77, 410] width 75 height 11
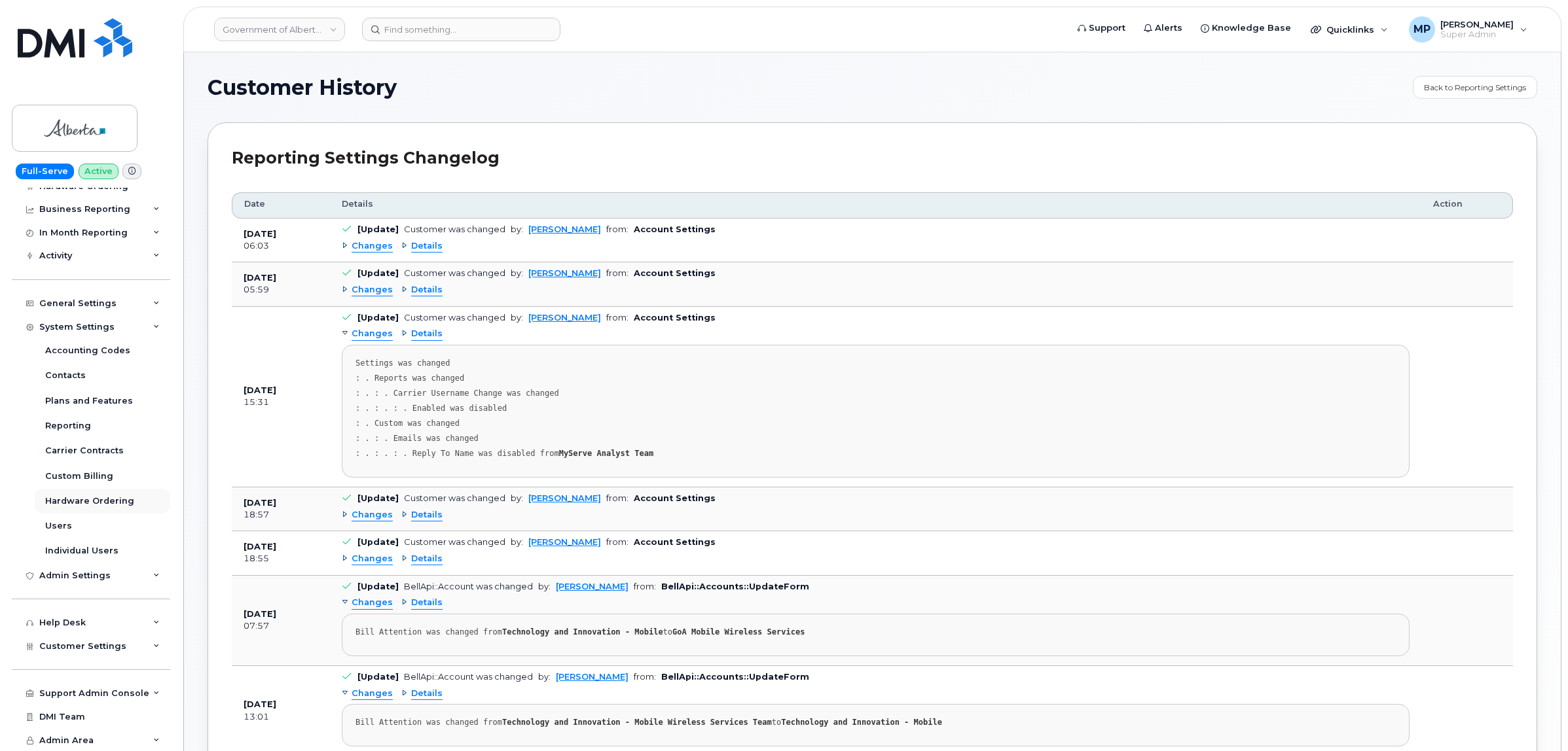
scroll to position [88, 0]
click at [82, 574] on div "Admin Settings" at bounding box center [75, 575] width 72 height 11
click at [72, 499] on div "Admin Settings" at bounding box center [75, 500] width 72 height 11
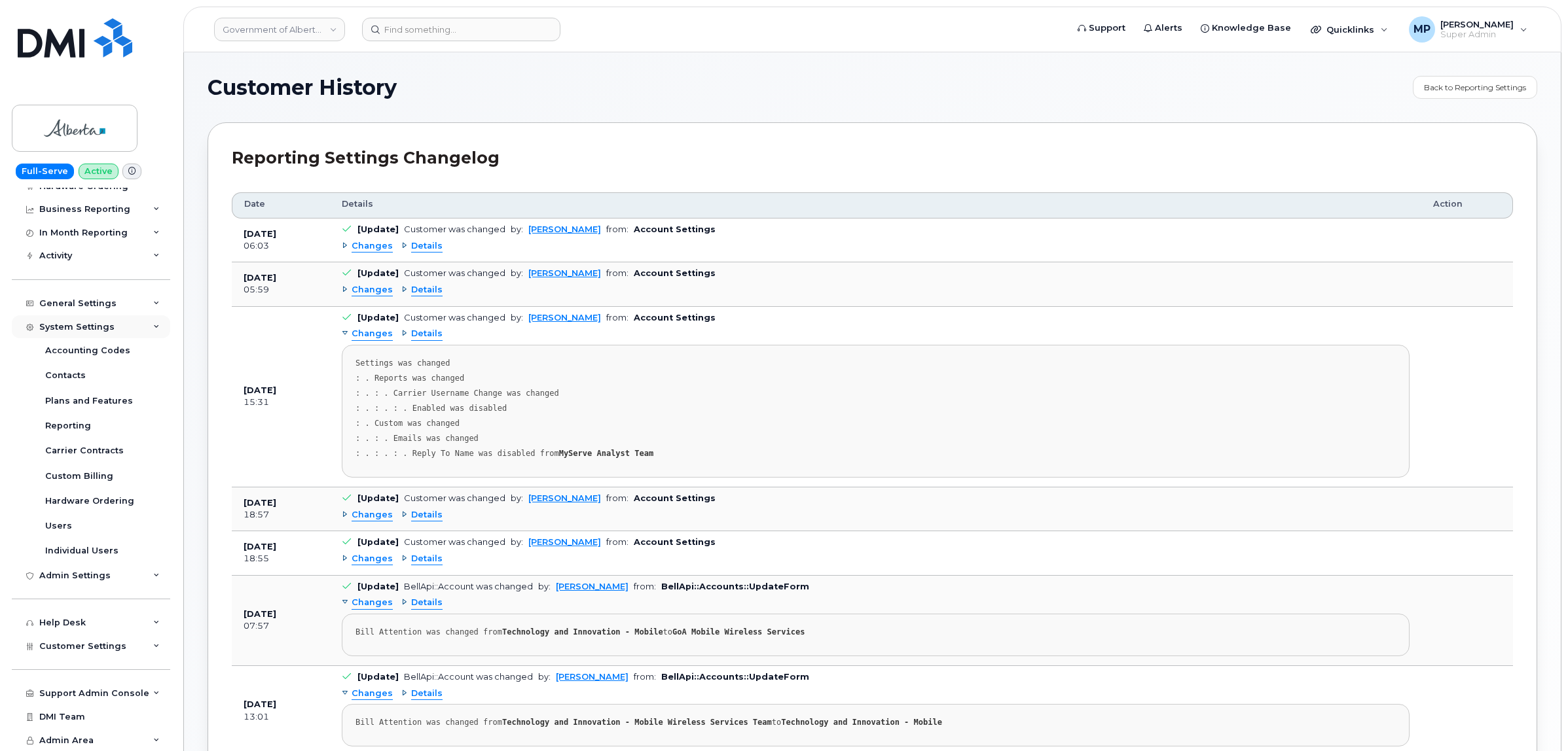
click at [84, 322] on div "System Settings" at bounding box center [77, 326] width 75 height 11
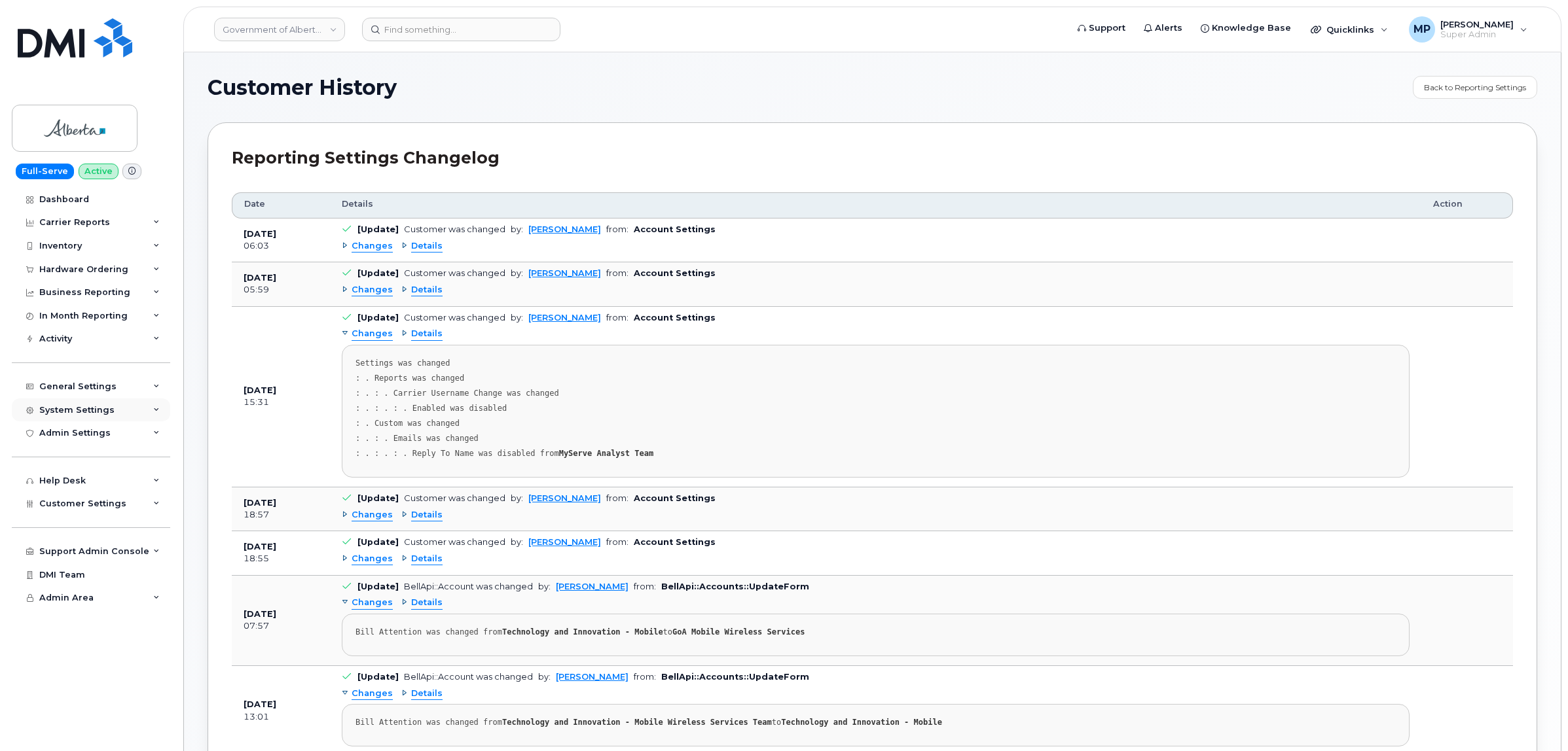
scroll to position [0, 0]
click at [76, 509] on span "Customer Settings" at bounding box center [83, 504] width 87 height 10
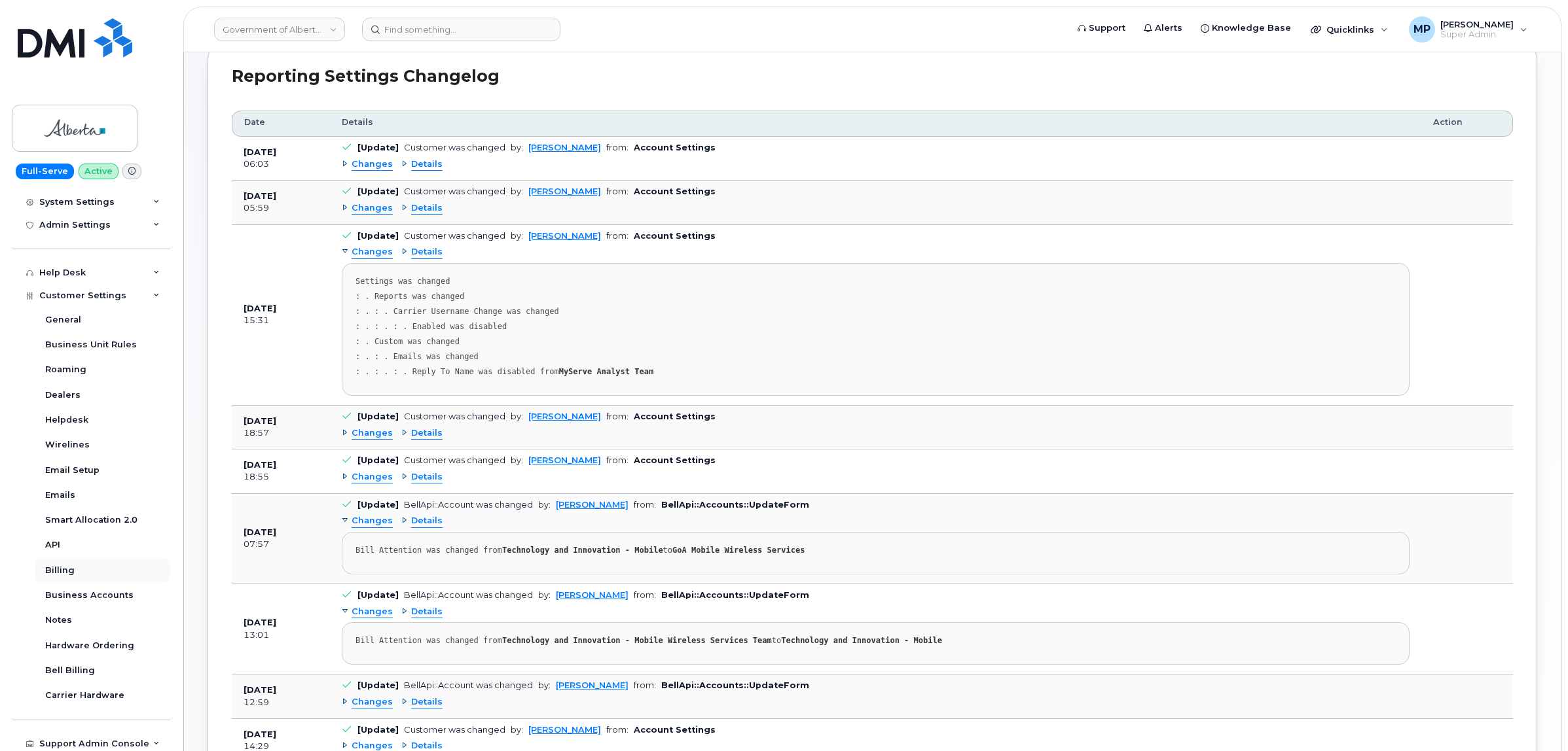
scroll to position [182, 0]
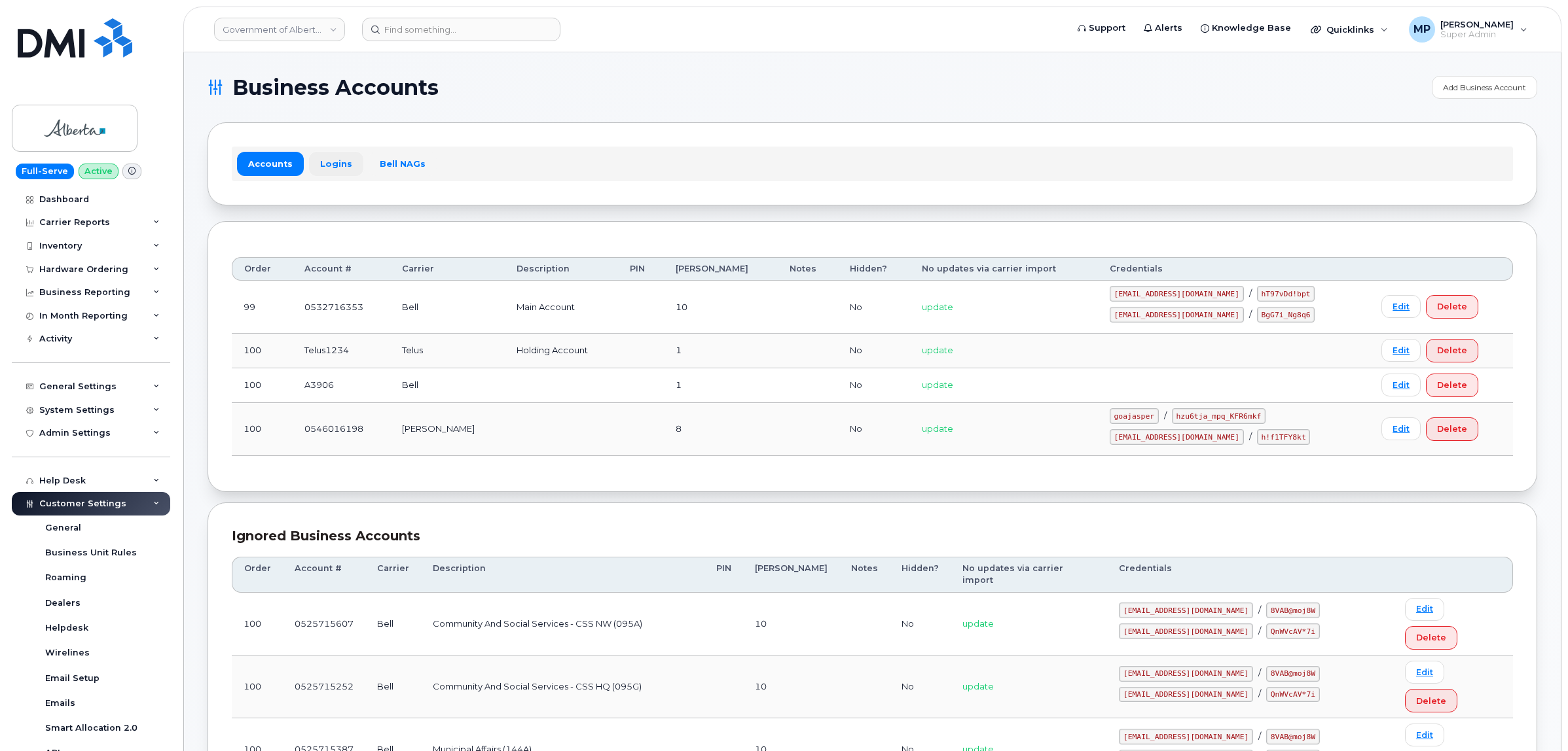
click at [329, 163] on link "Logins" at bounding box center [337, 163] width 54 height 24
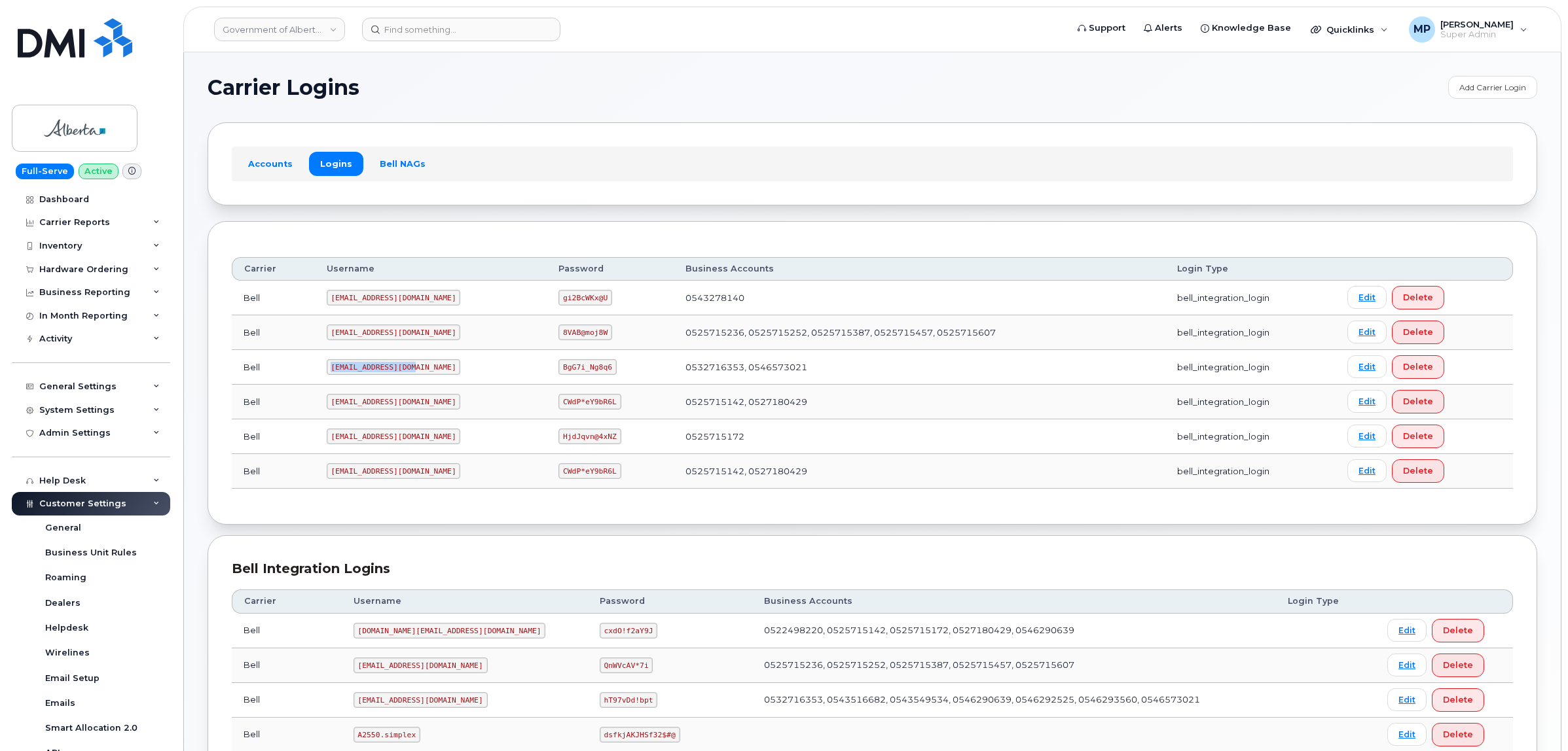
drag, startPoint x: 329, startPoint y: 371, endPoint x: 407, endPoint y: 371, distance: 78.0
click at [407, 371] on code "goa482E2@myserve.ca" at bounding box center [393, 367] width 134 height 16
copy code "goa482E2@myserve.ca"
drag, startPoint x: 520, startPoint y: 368, endPoint x: 568, endPoint y: 372, distance: 48.2
click at [568, 372] on code "BgG7i_Ng8q6" at bounding box center [587, 367] width 59 height 16
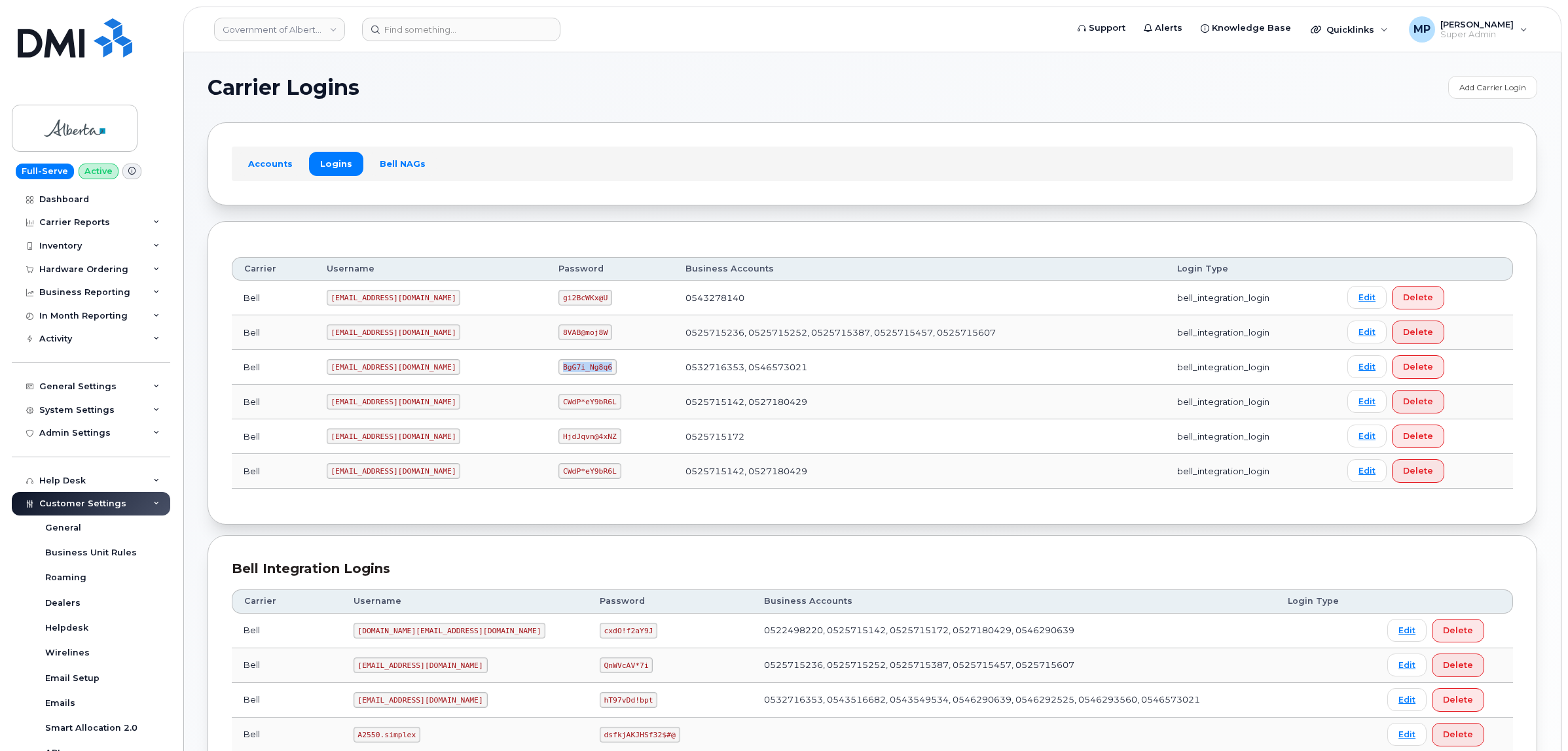
copy code "BgG7i_Ng8q6"
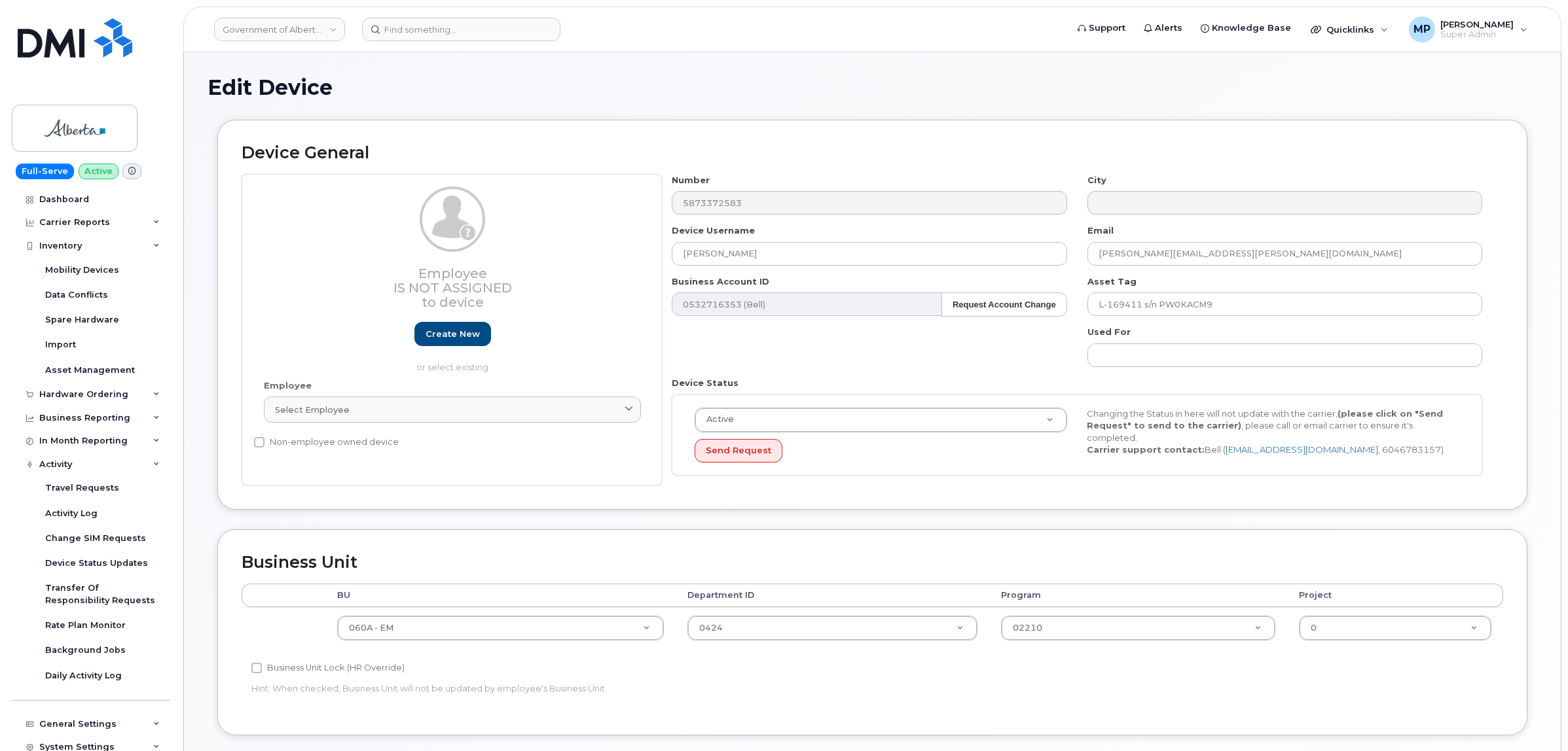
select select "4749732"
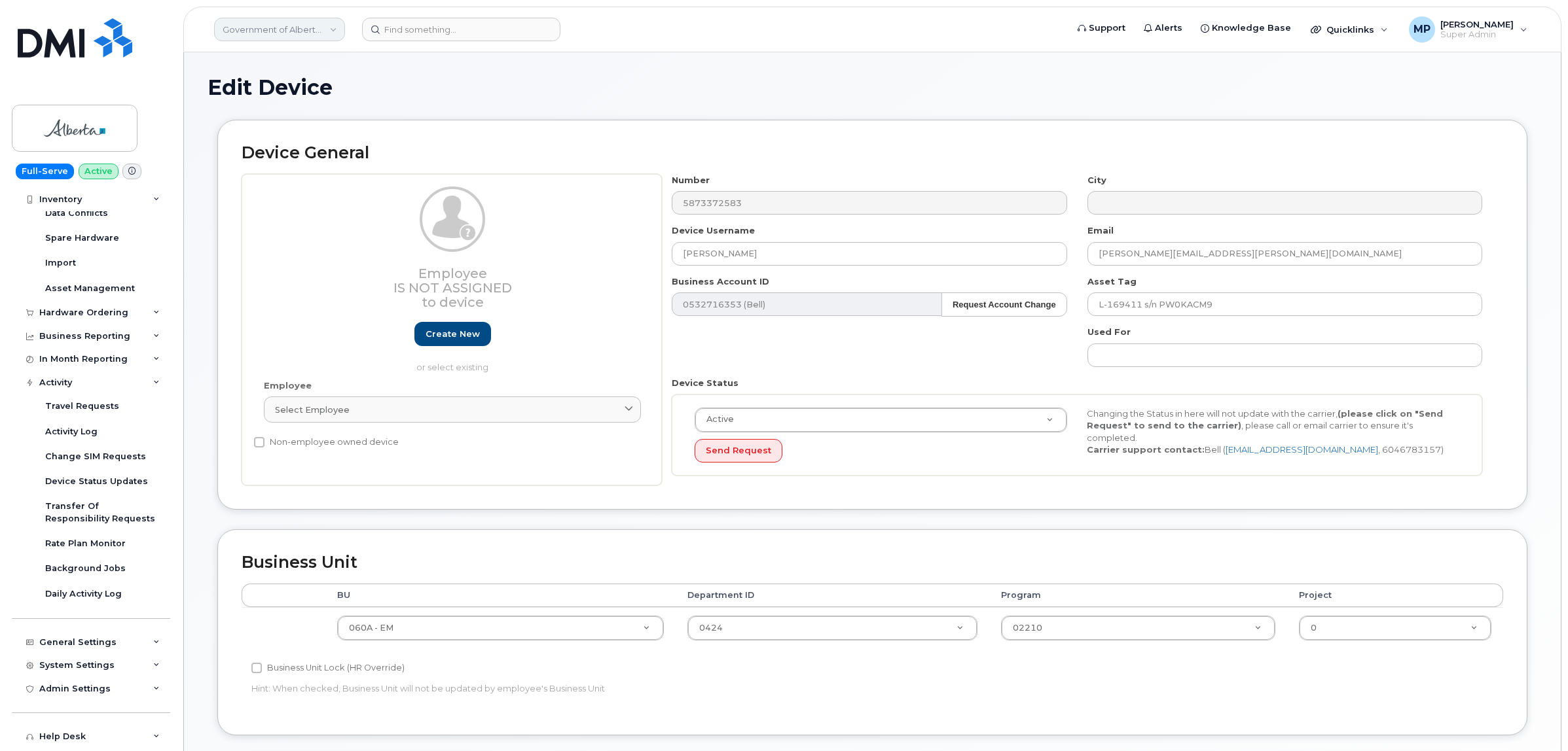
click at [288, 25] on link "Government of Alberta ([GEOGRAPHIC_DATA])" at bounding box center [280, 29] width 131 height 24
click at [506, 62] on div "Edit Device Device General Employee Is not assigned to device Create new or sel…" at bounding box center [872, 577] width 1377 height 1051
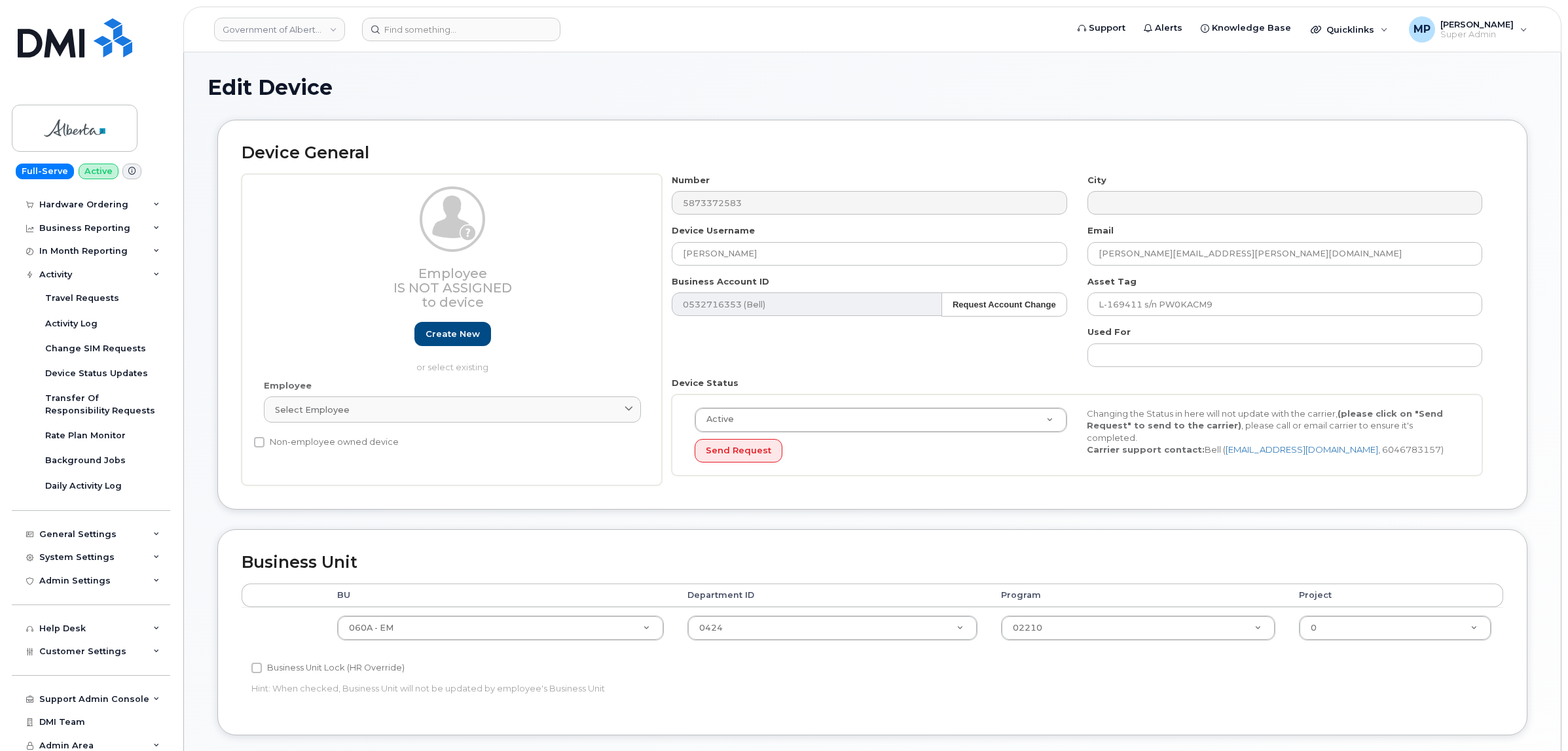
scroll to position [200, 0]
click at [82, 567] on div "Admin Settings" at bounding box center [91, 575] width 158 height 24
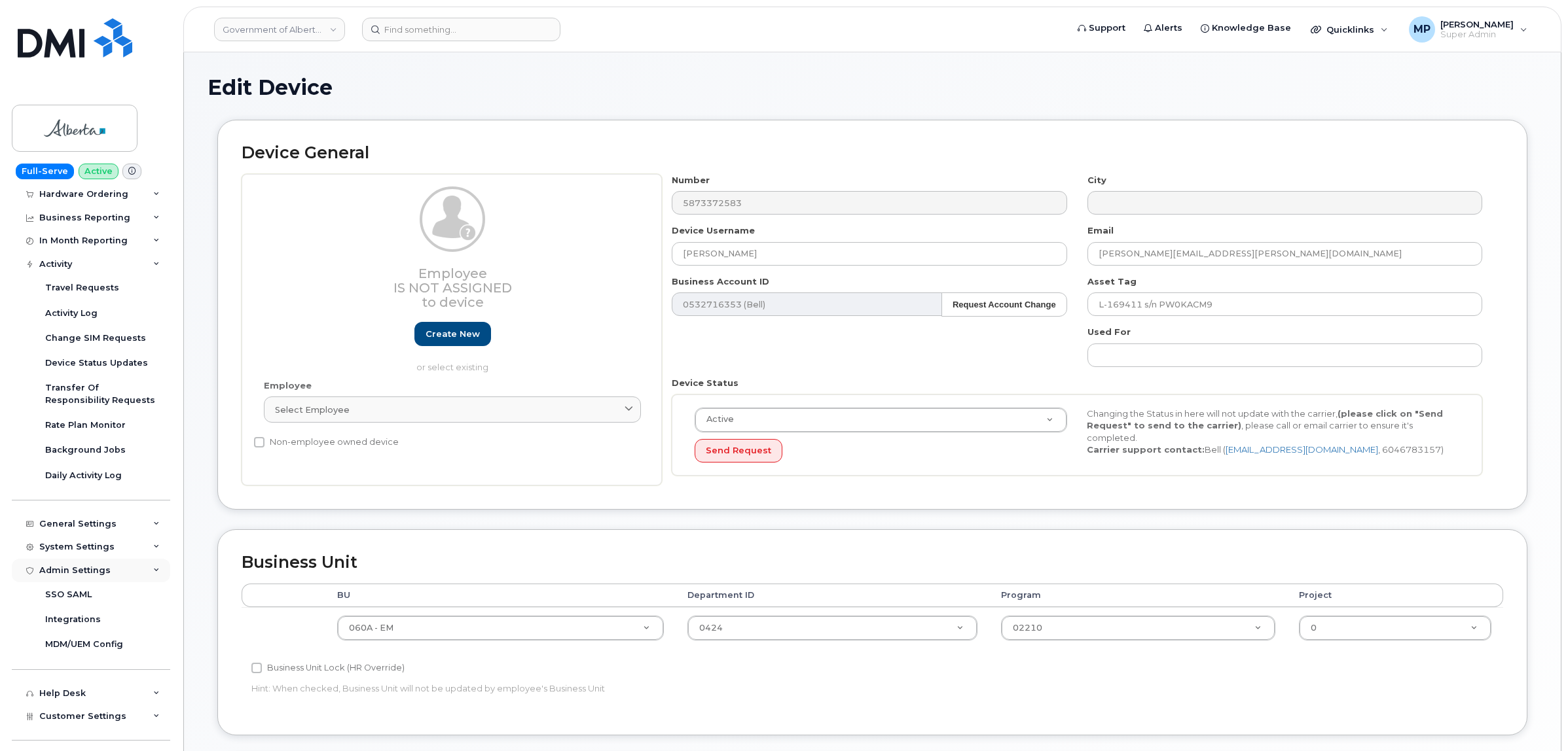
scroll to position [275, 0]
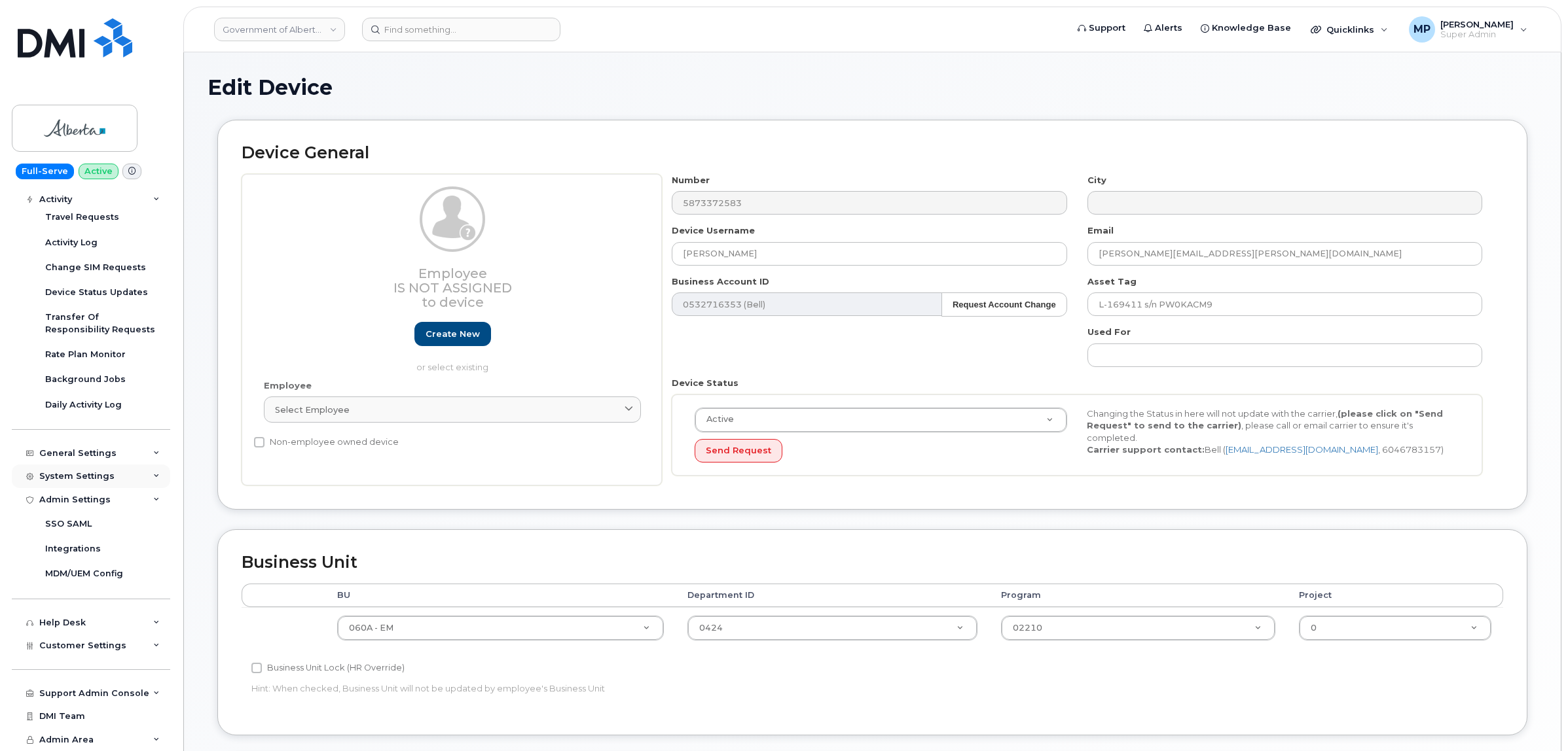
click at [80, 471] on div "System Settings" at bounding box center [77, 476] width 75 height 11
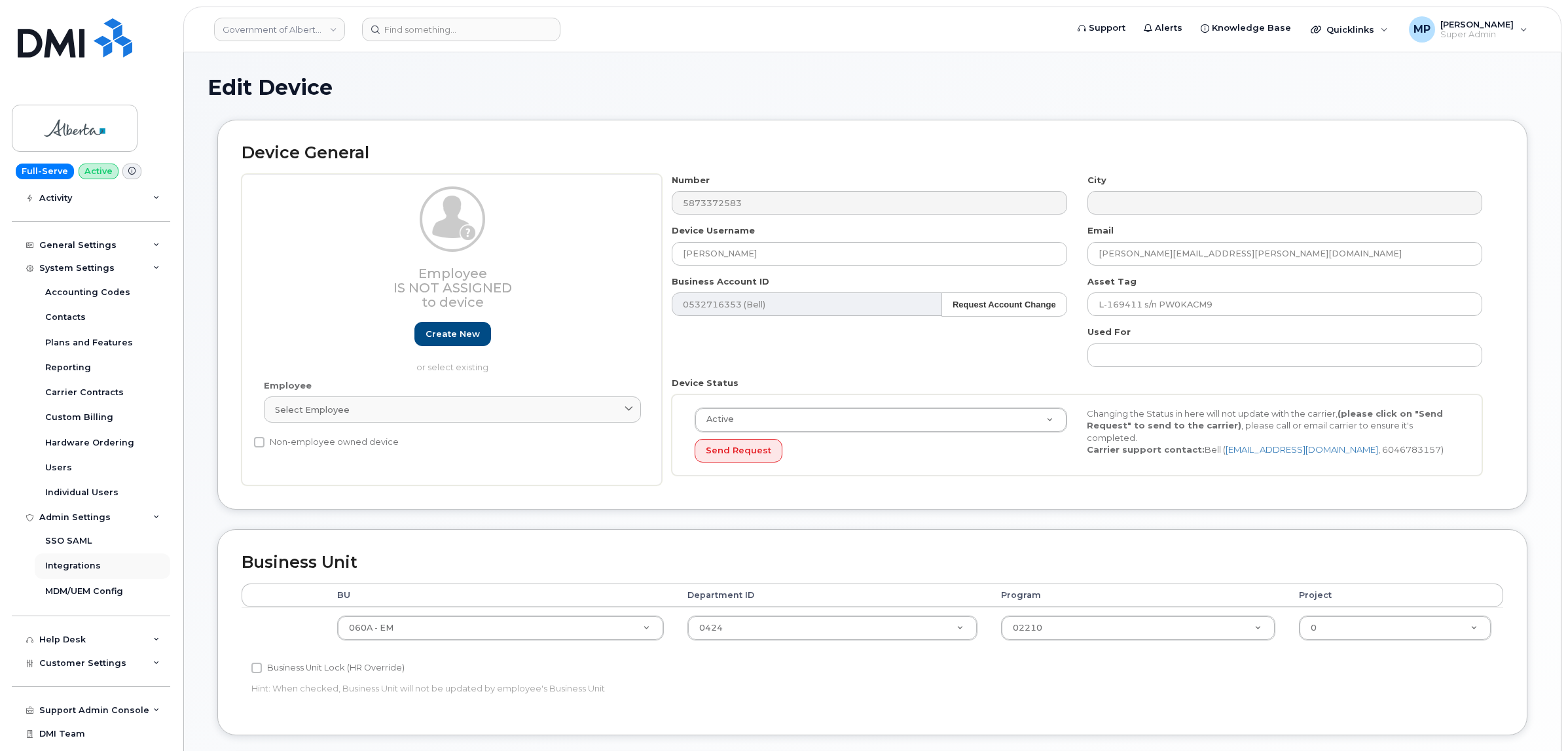
scroll to position [501, 0]
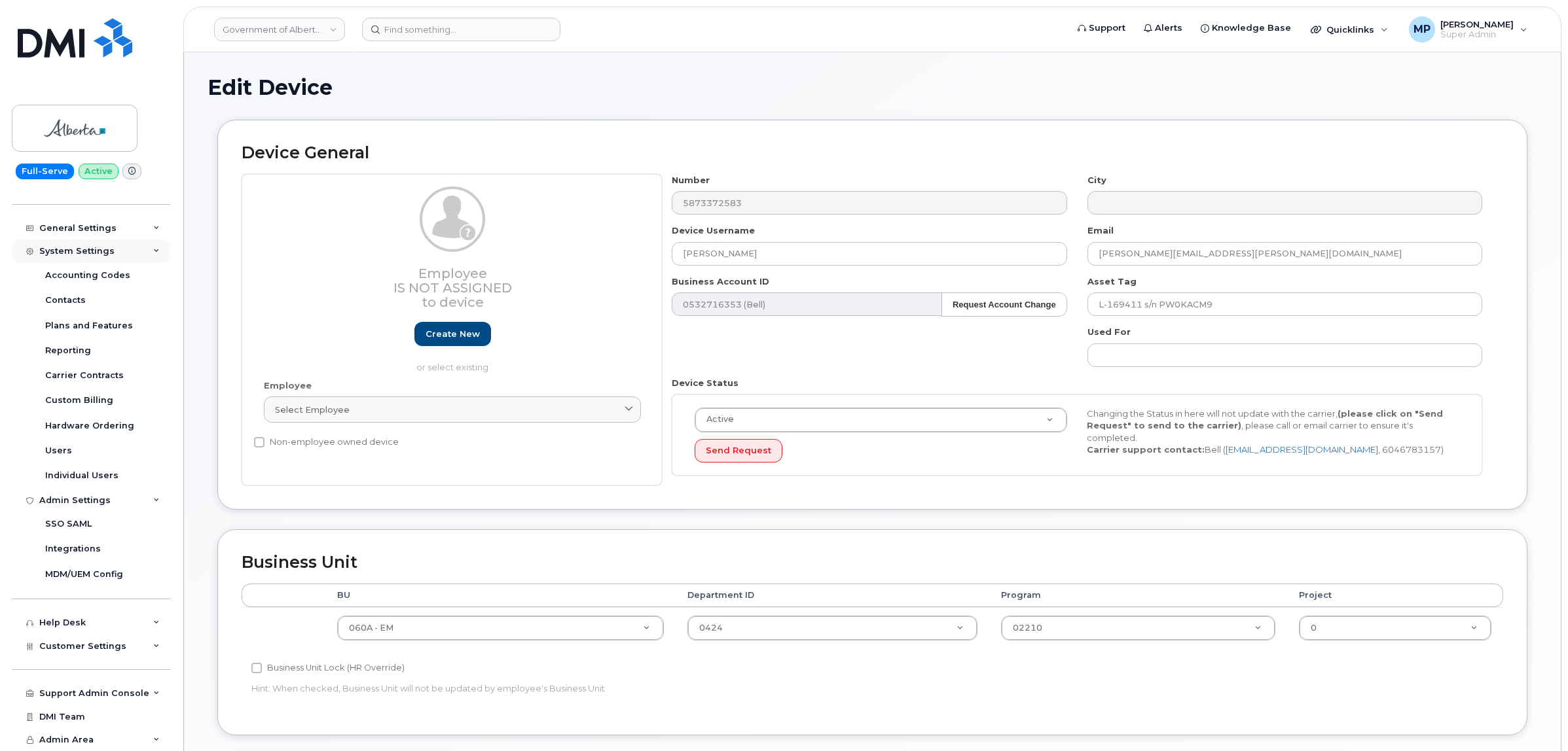
click at [70, 246] on div "System Settings" at bounding box center [77, 251] width 75 height 11
click at [73, 506] on div "Admin Settings" at bounding box center [91, 500] width 158 height 24
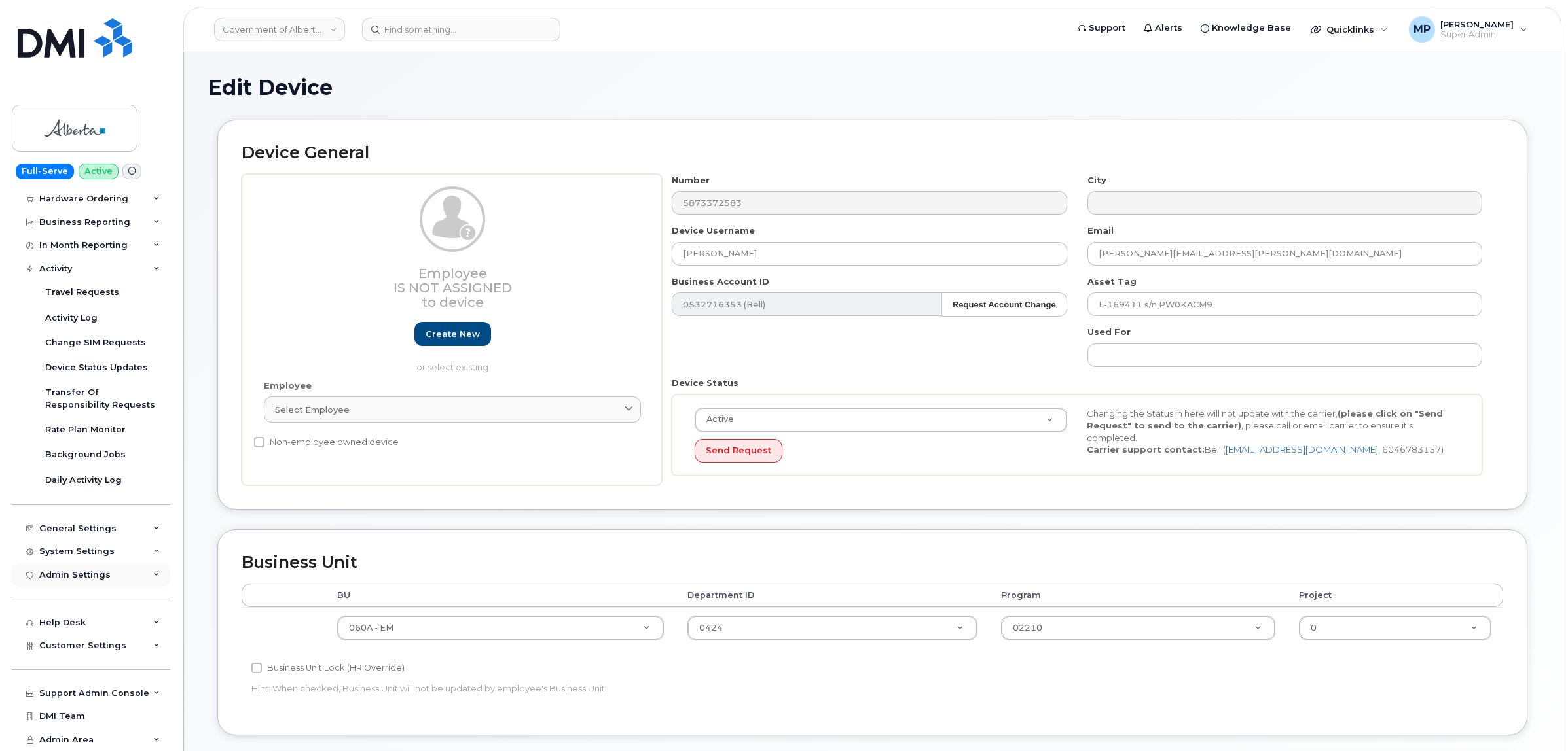
scroll to position [200, 0]
click at [77, 542] on div "System Settings" at bounding box center [91, 552] width 158 height 24
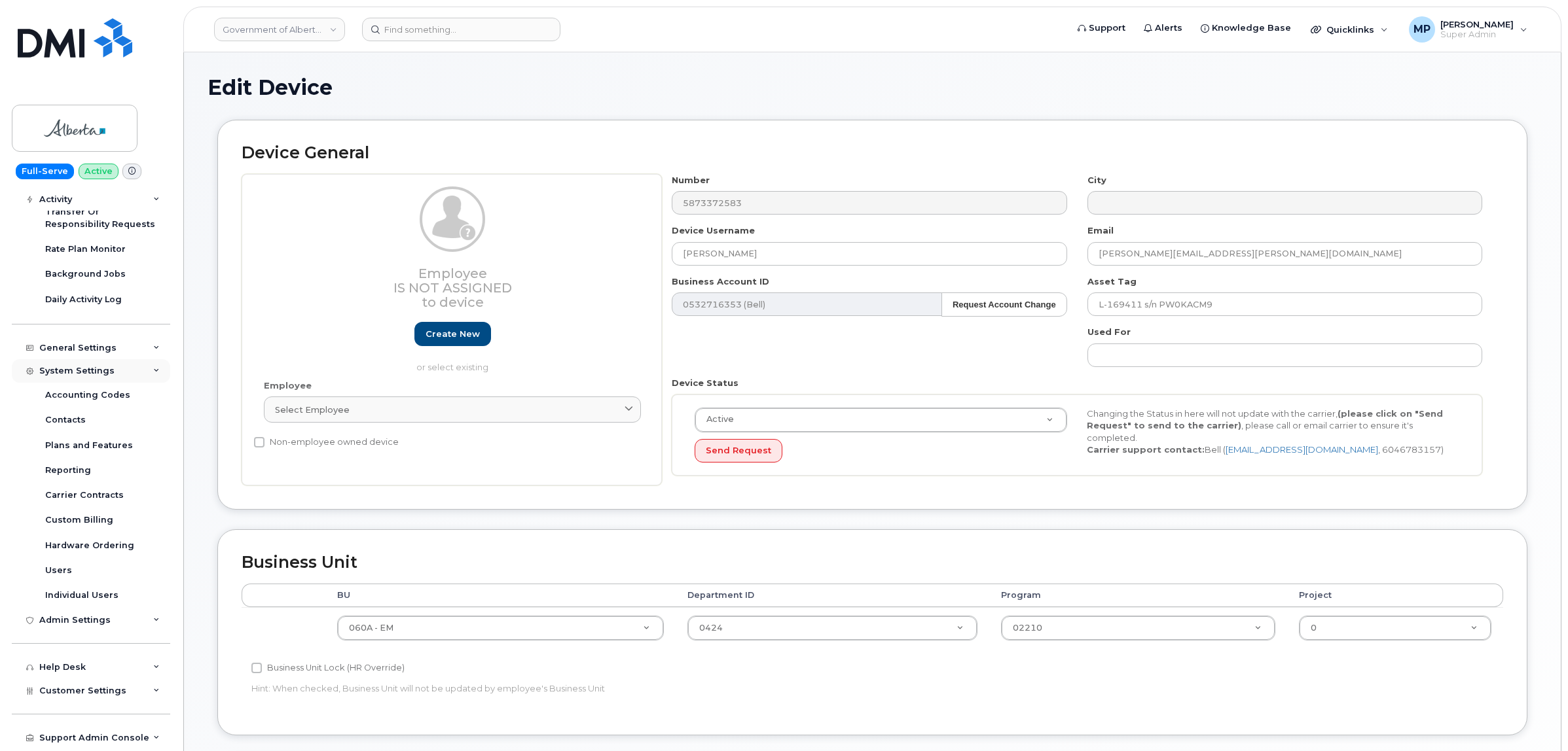
scroll to position [426, 0]
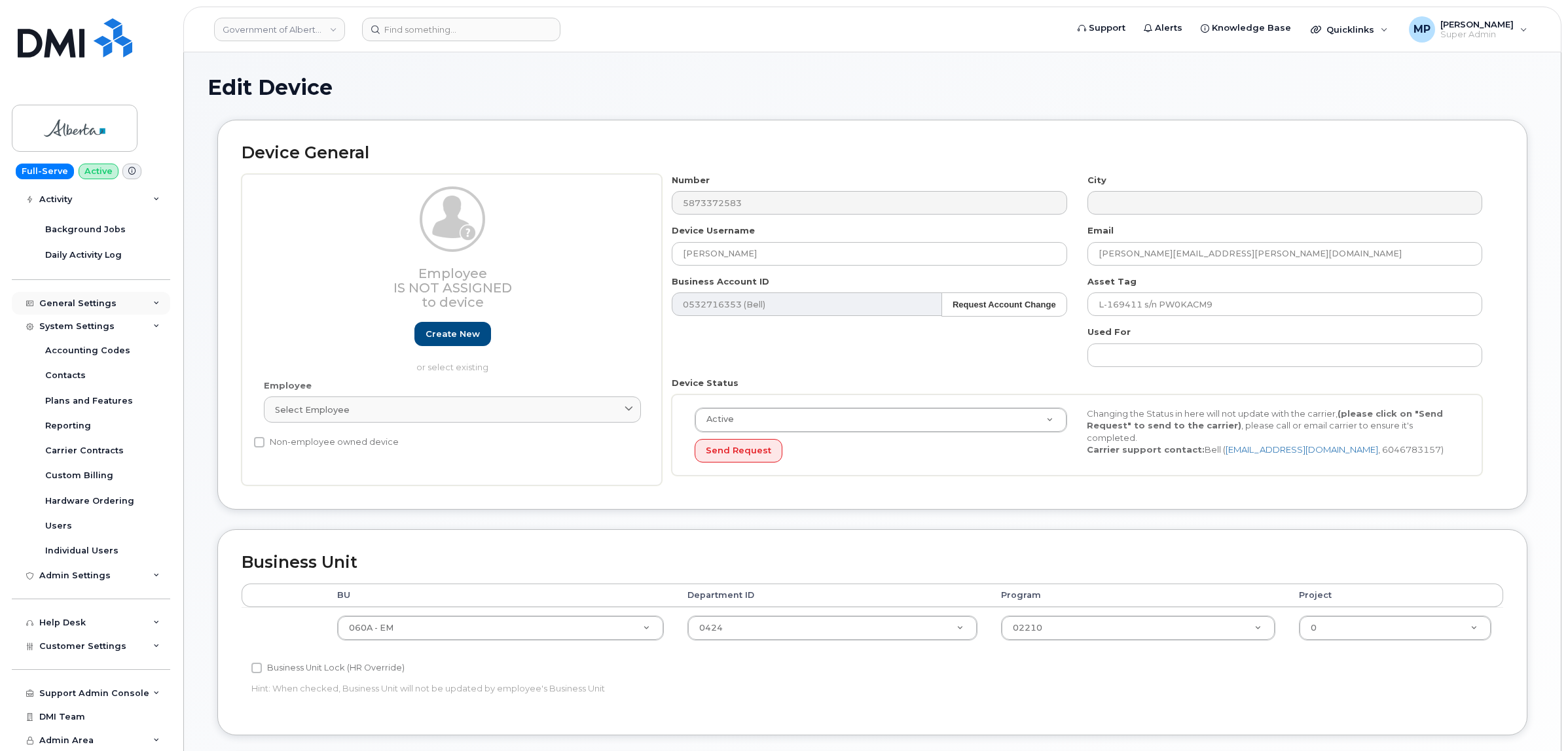
click at [70, 306] on div "General Settings" at bounding box center [91, 303] width 158 height 24
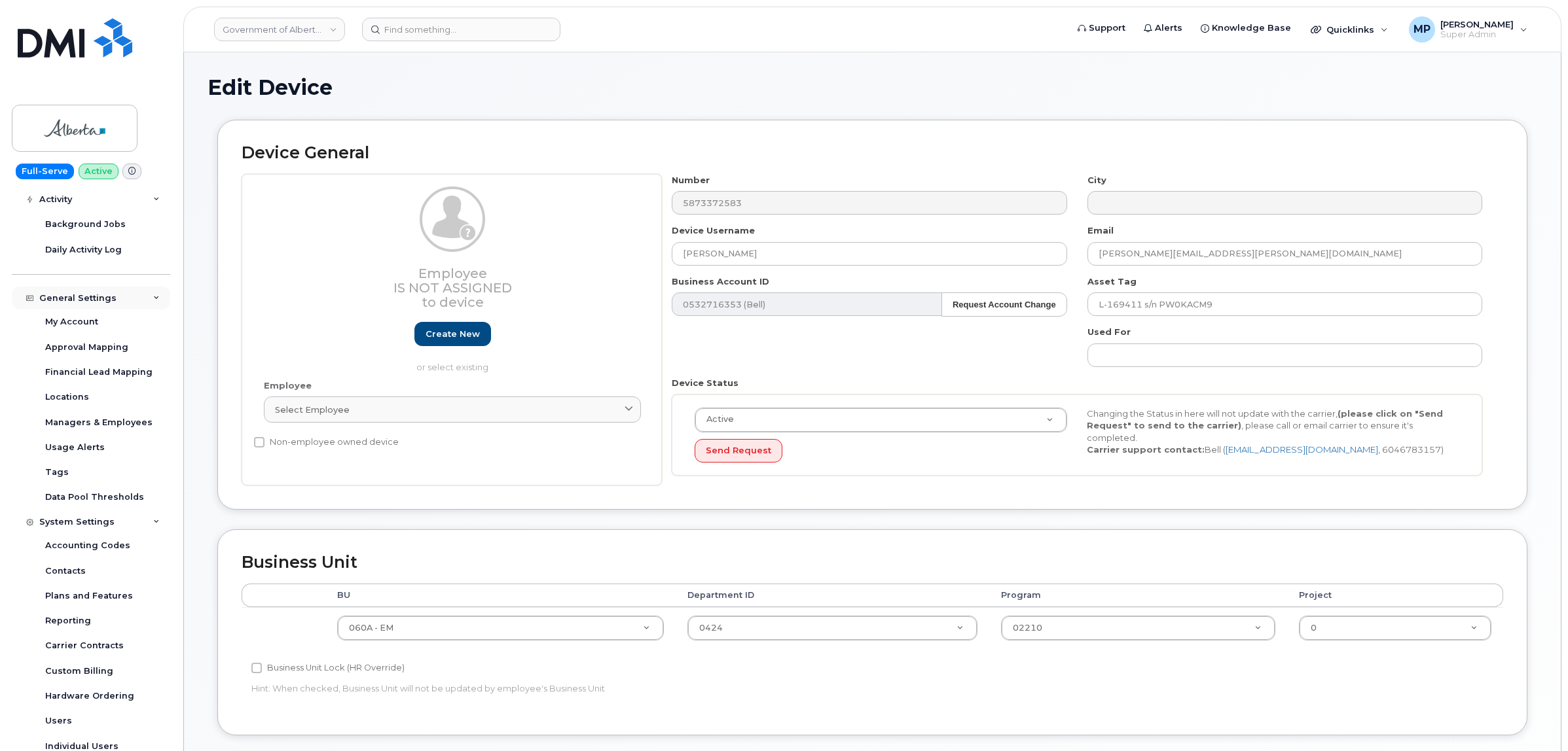
click at [70, 296] on div "General Settings" at bounding box center [78, 298] width 78 height 11
click at [82, 308] on div "General Settings" at bounding box center [91, 298] width 158 height 24
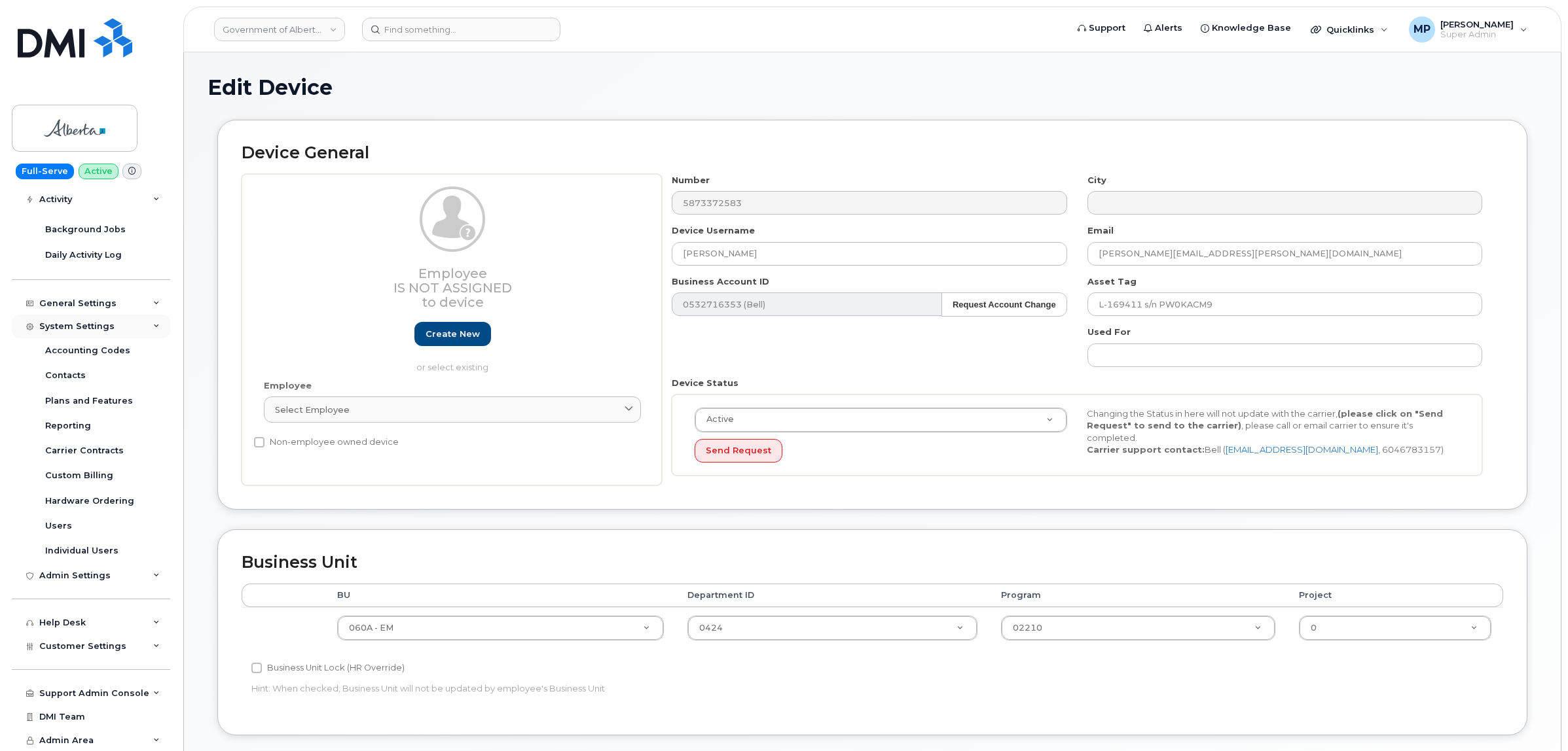
click at [82, 322] on div "System Settings" at bounding box center [77, 326] width 75 height 11
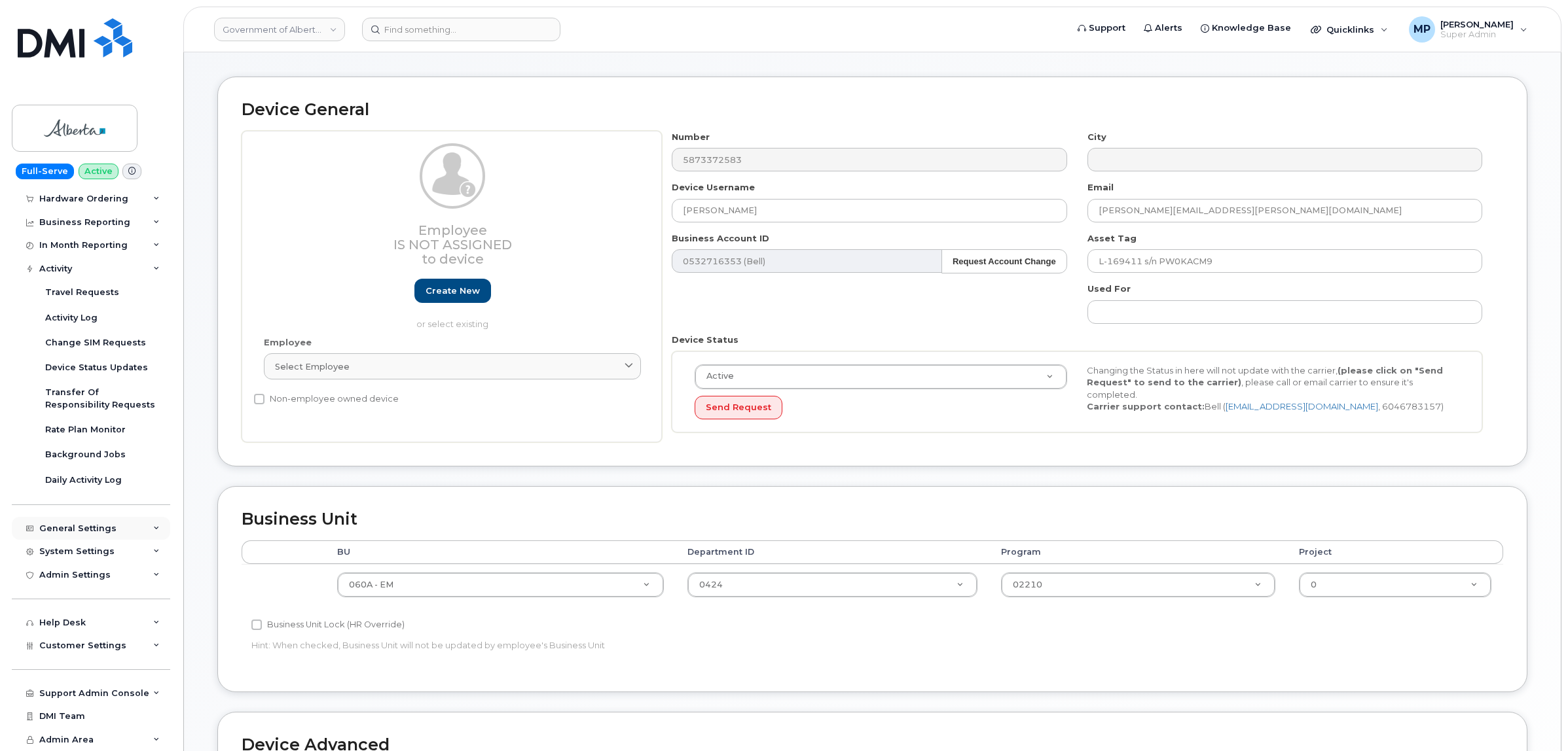
scroll to position [163, 0]
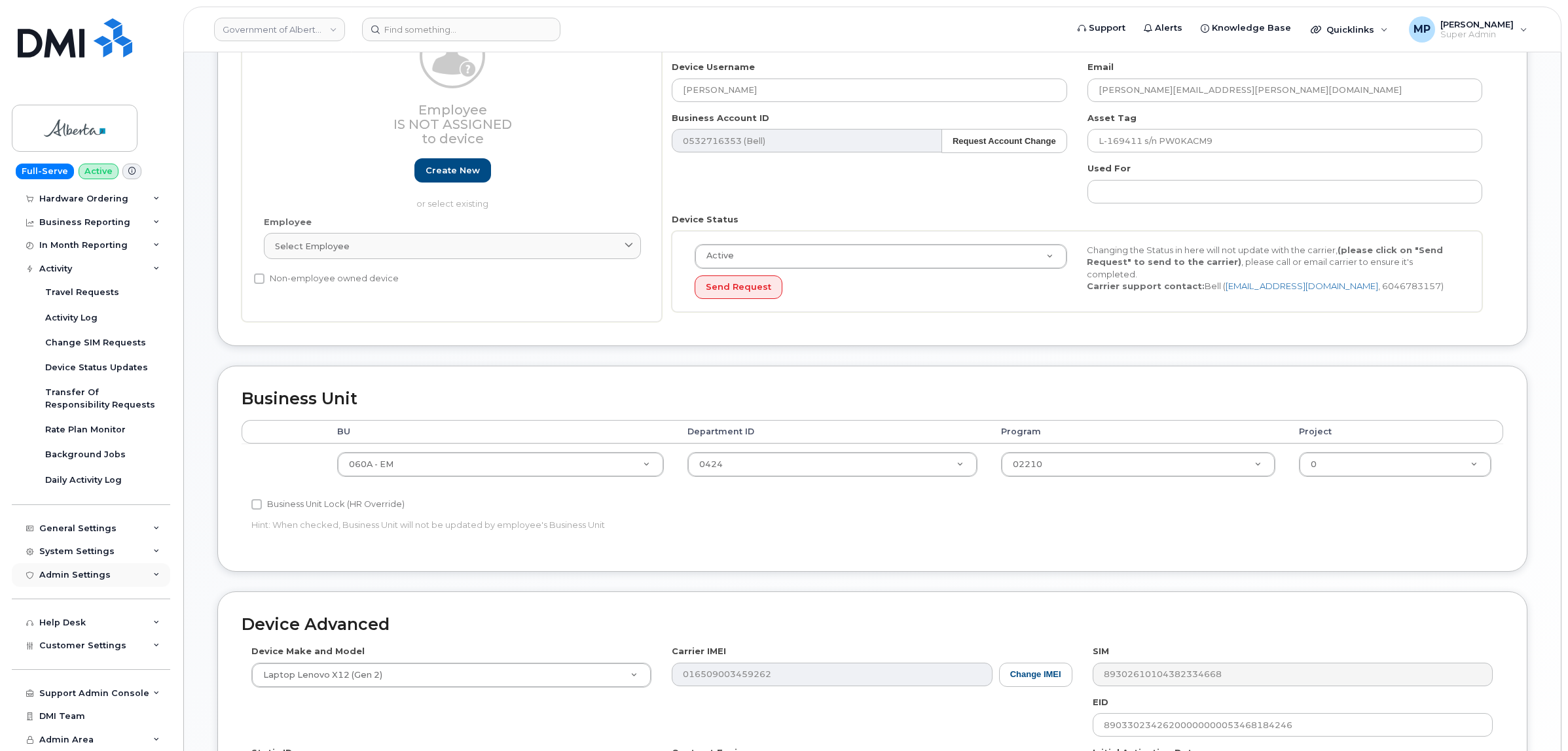
click at [74, 584] on div "Admin Settings" at bounding box center [91, 575] width 158 height 24
click at [77, 570] on div "Admin Settings" at bounding box center [75, 570] width 72 height 11
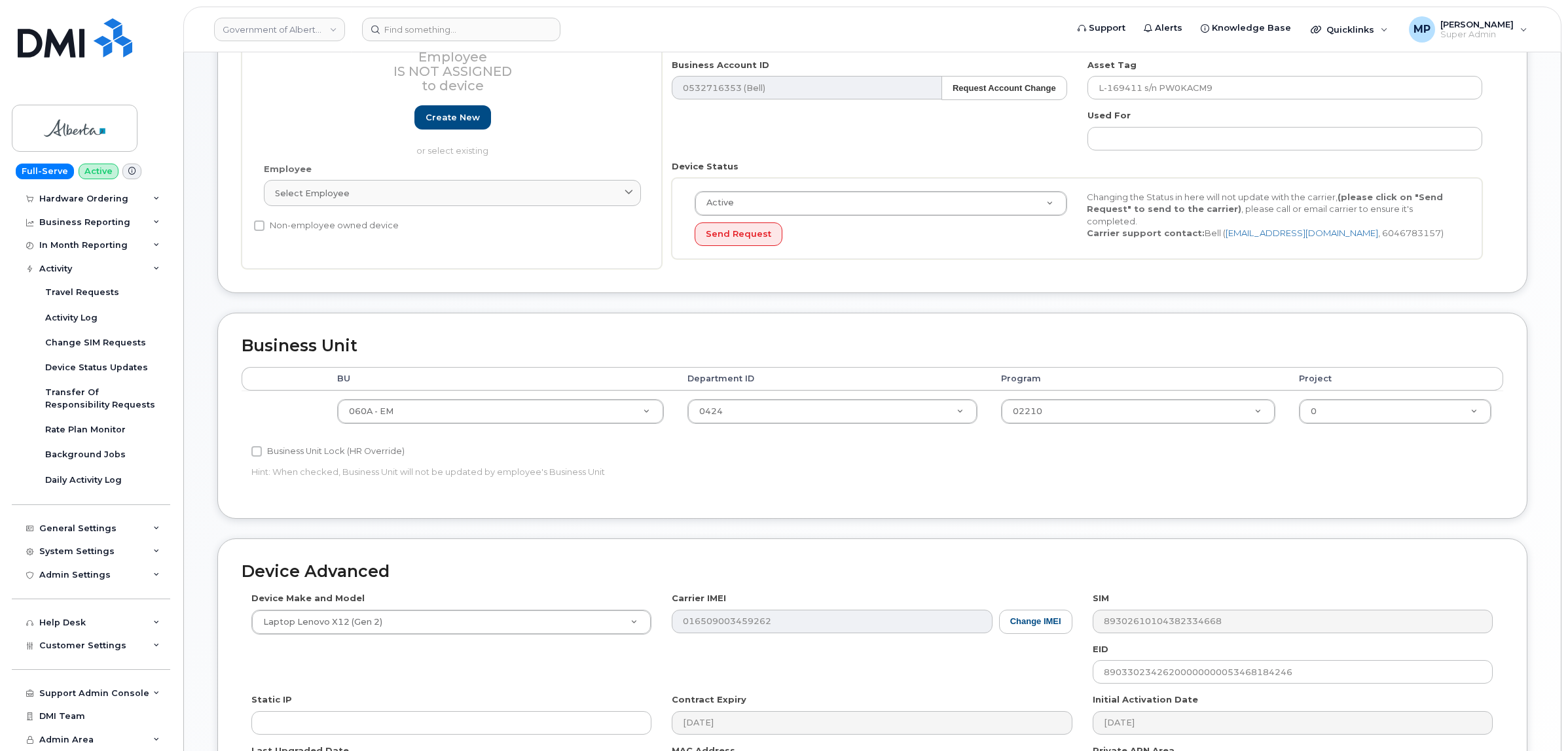
scroll to position [246, 0]
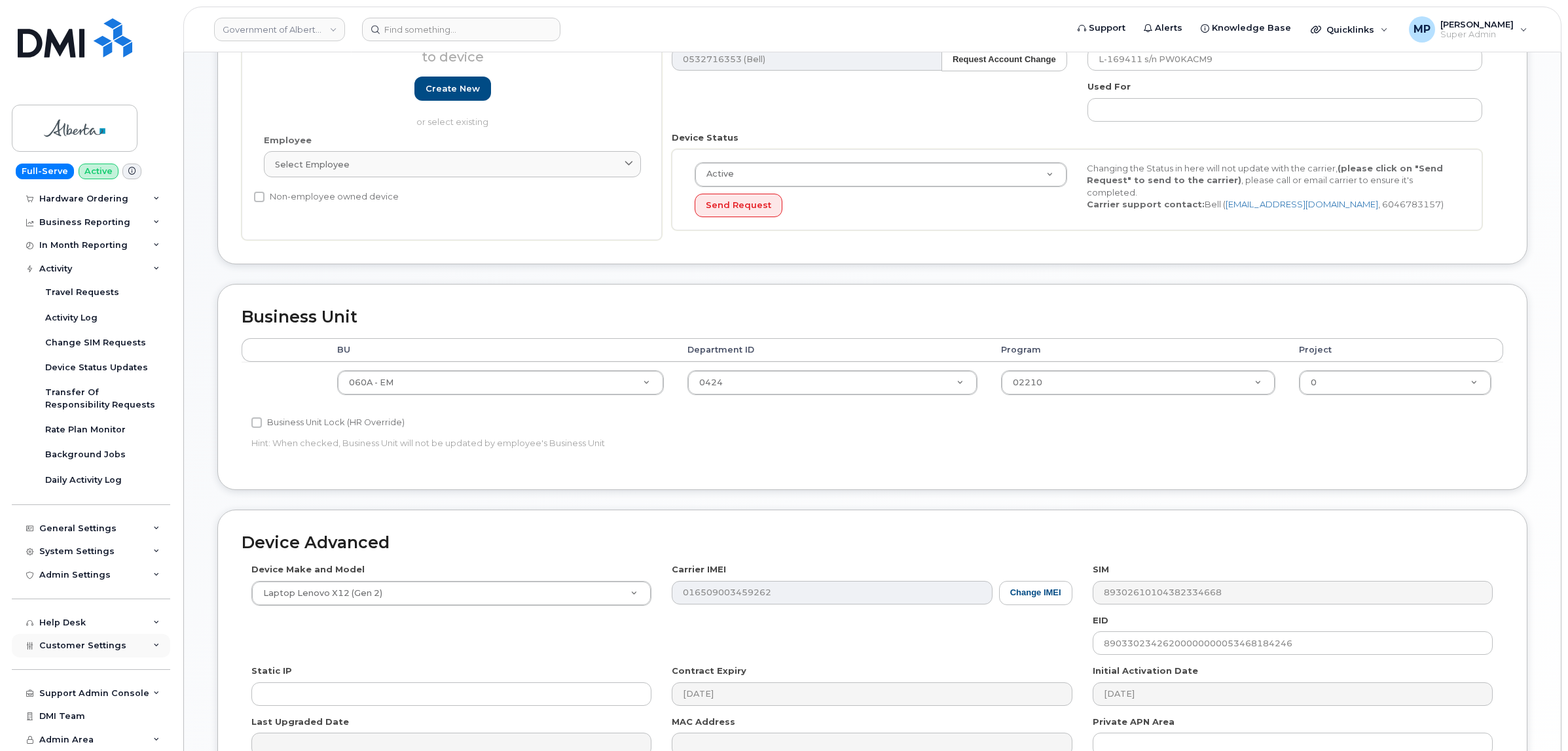
click at [79, 641] on span "Customer Settings" at bounding box center [83, 645] width 87 height 10
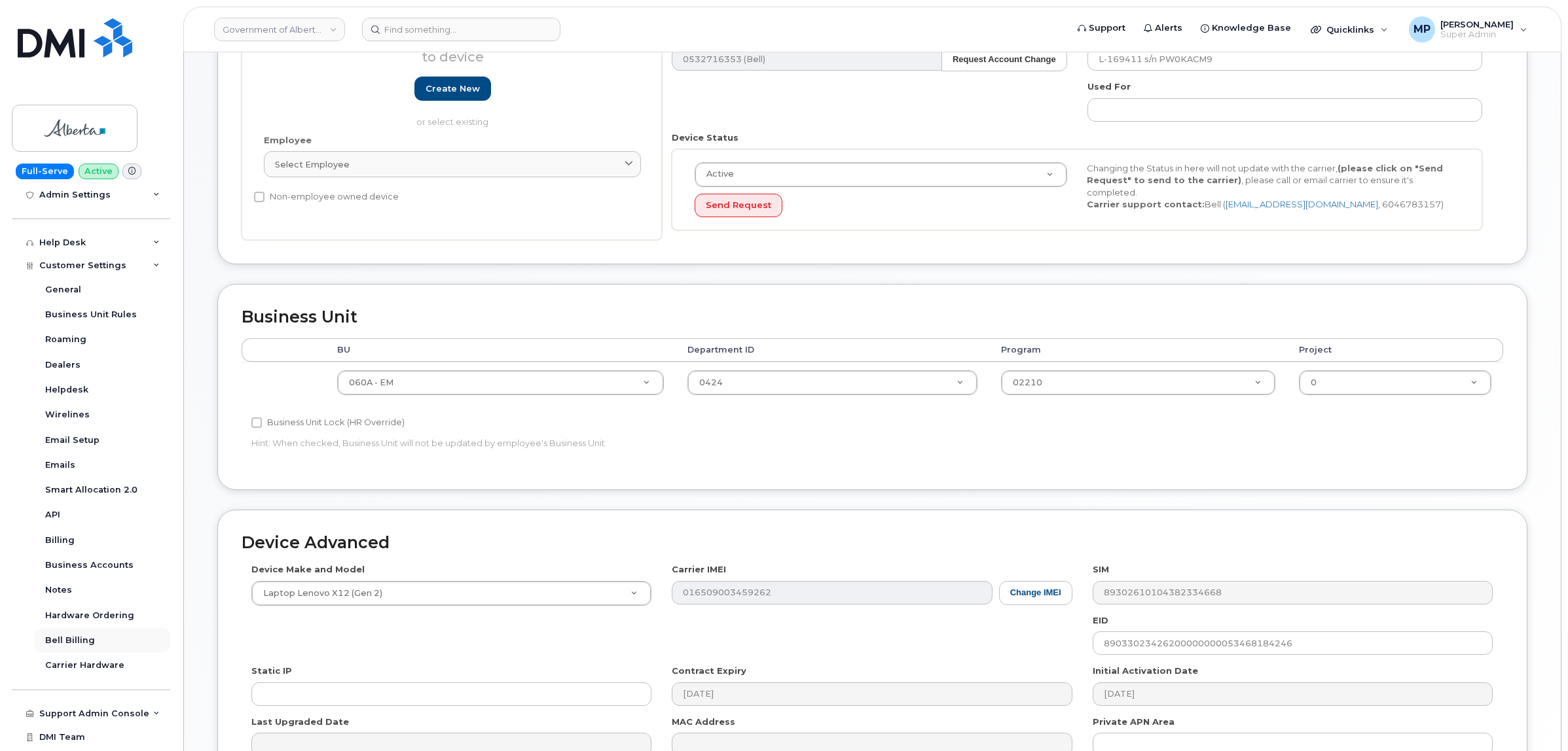
scroll to position [601, 0]
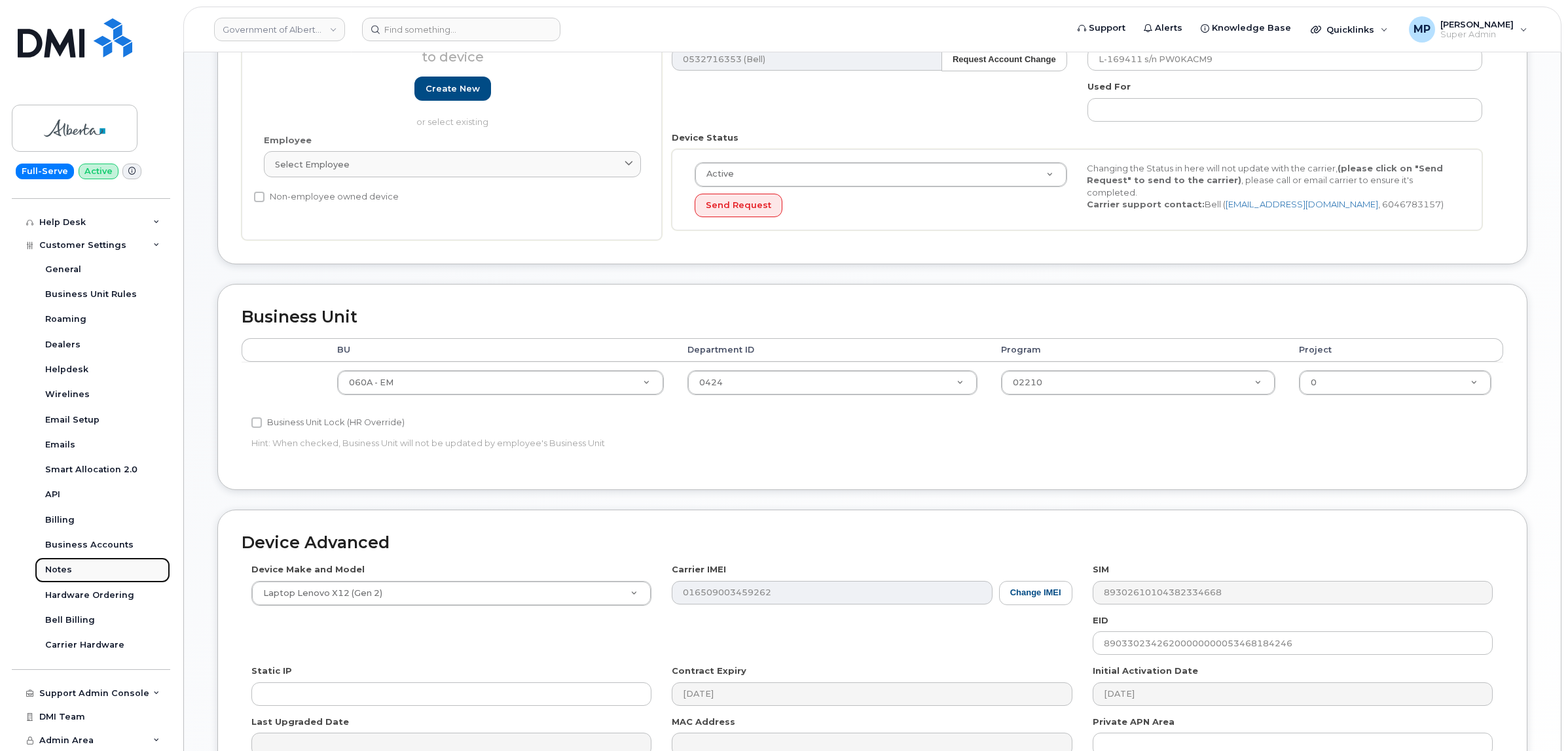
click at [58, 572] on div "Notes" at bounding box center [59, 570] width 27 height 12
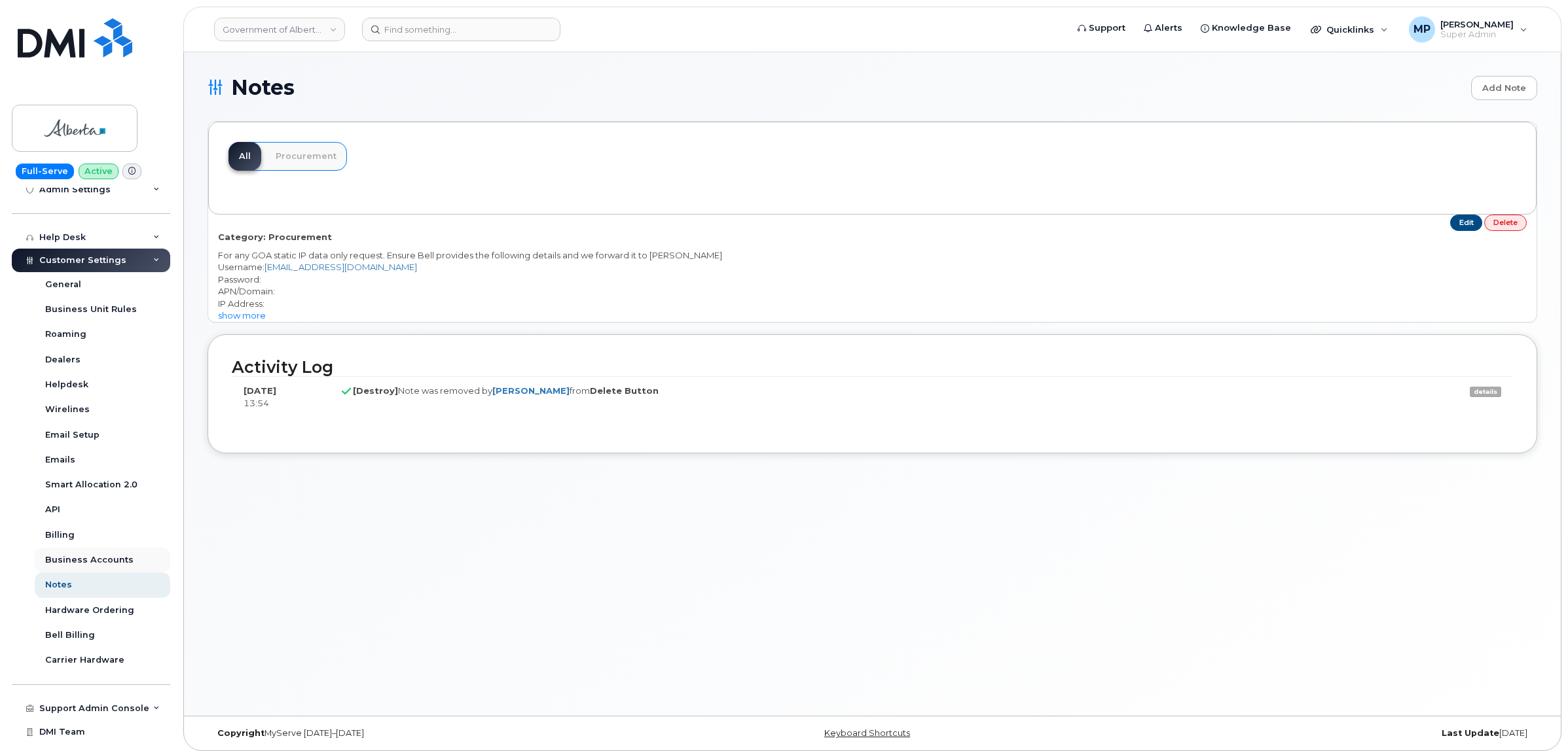
scroll to position [246, 0]
click at [86, 611] on div "Hardware Ordering" at bounding box center [90, 608] width 89 height 12
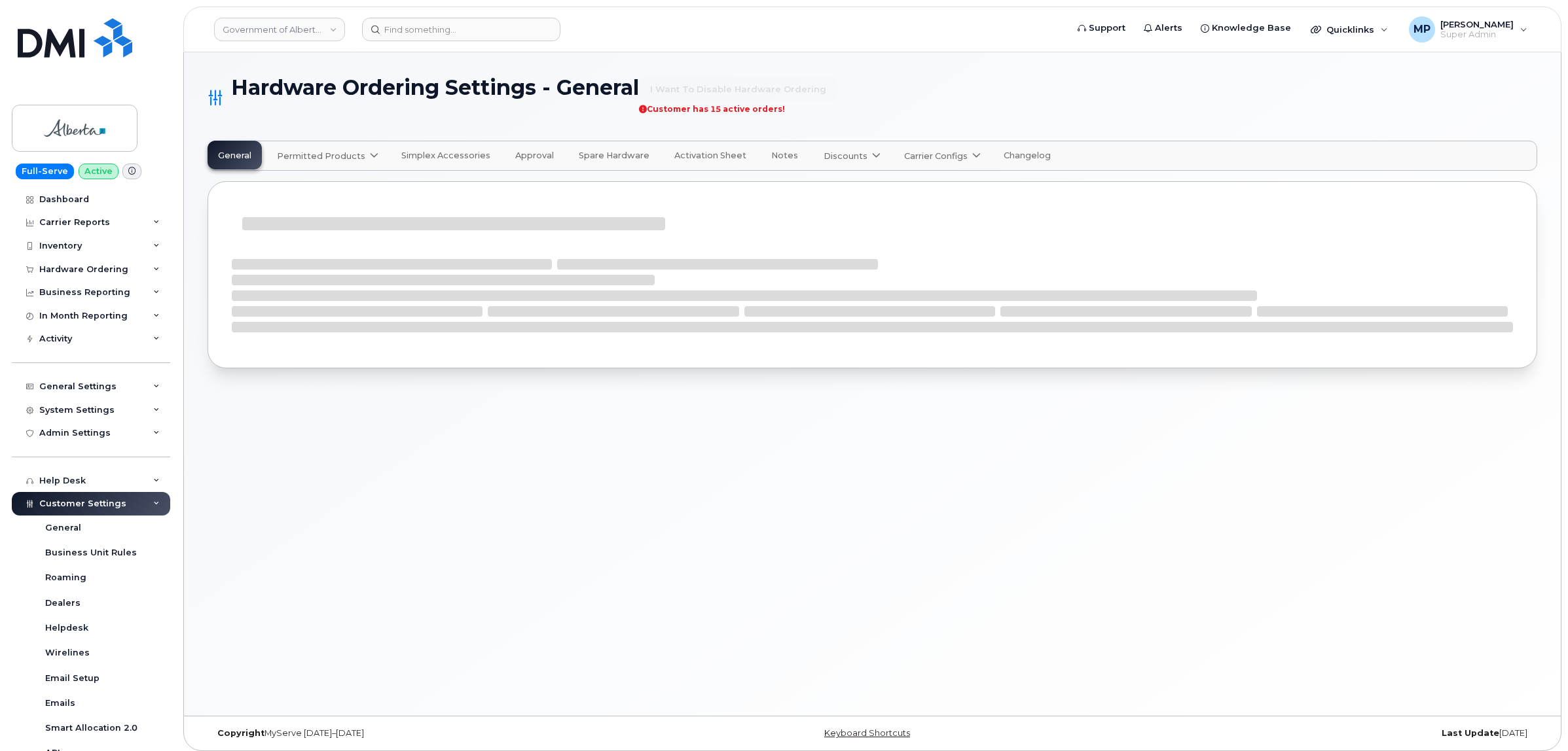
click at [781, 157] on span "Notes" at bounding box center [784, 156] width 27 height 11
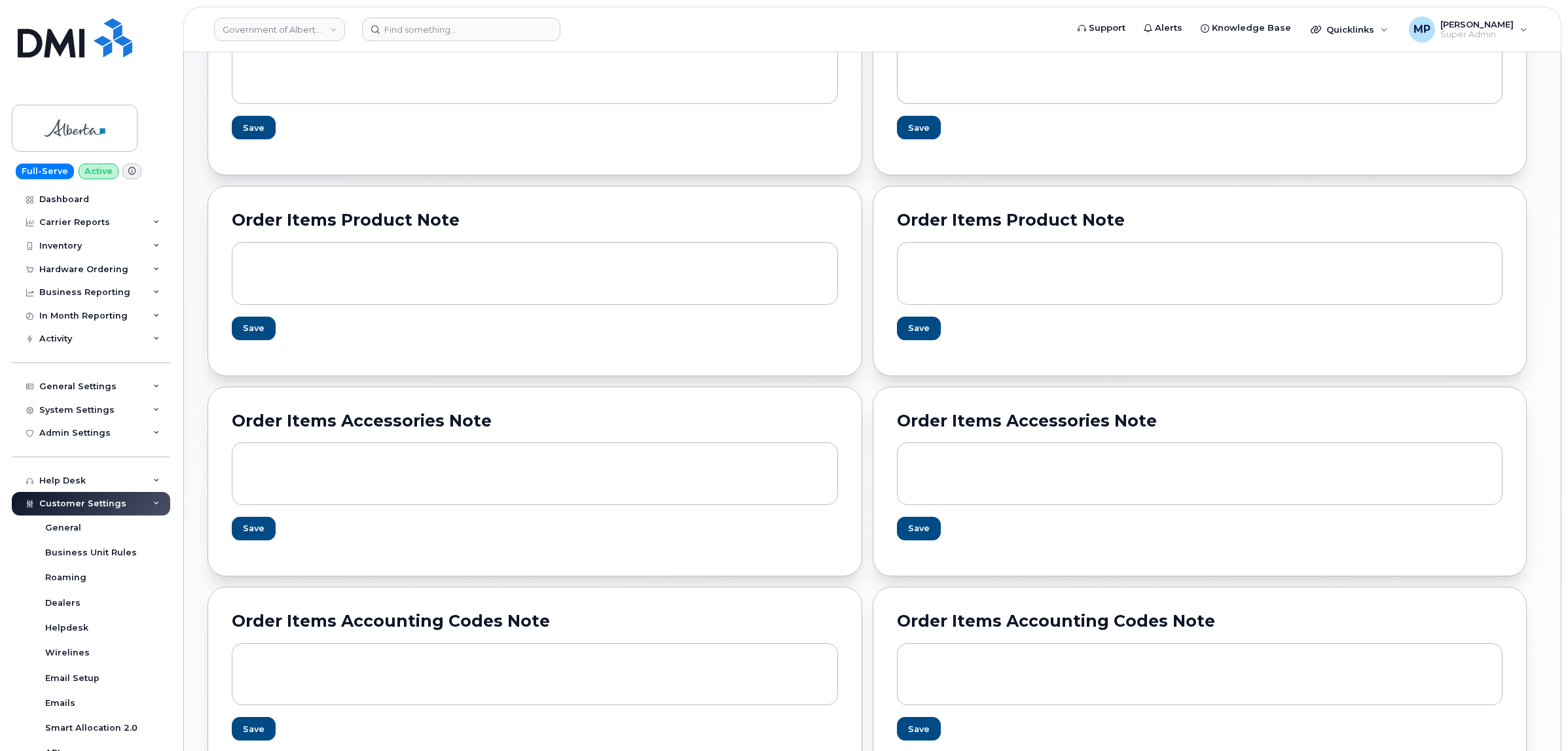
scroll to position [490, 0]
